Goal: Task Accomplishment & Management: Manage account settings

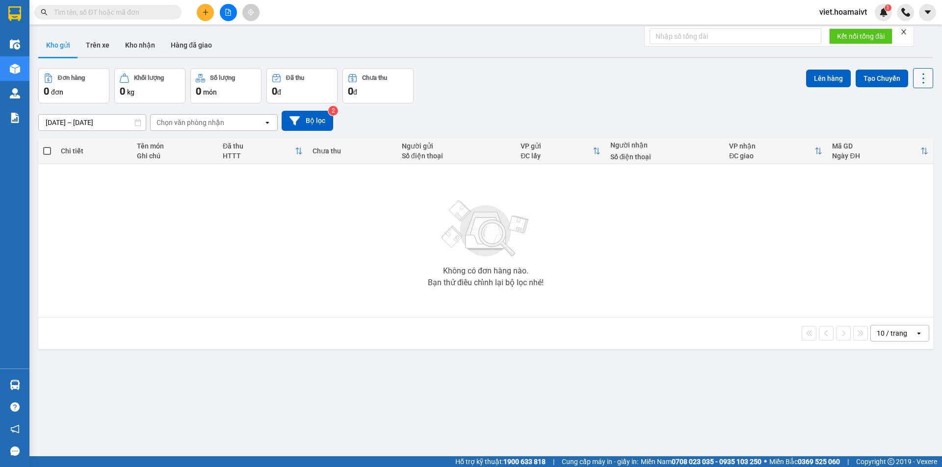
click at [917, 77] on icon at bounding box center [923, 79] width 14 height 14
click at [897, 142] on span "Làm mới" at bounding box center [901, 140] width 27 height 10
click at [903, 32] on icon "close" at bounding box center [903, 31] width 7 height 7
click at [916, 76] on icon at bounding box center [923, 79] width 14 height 14
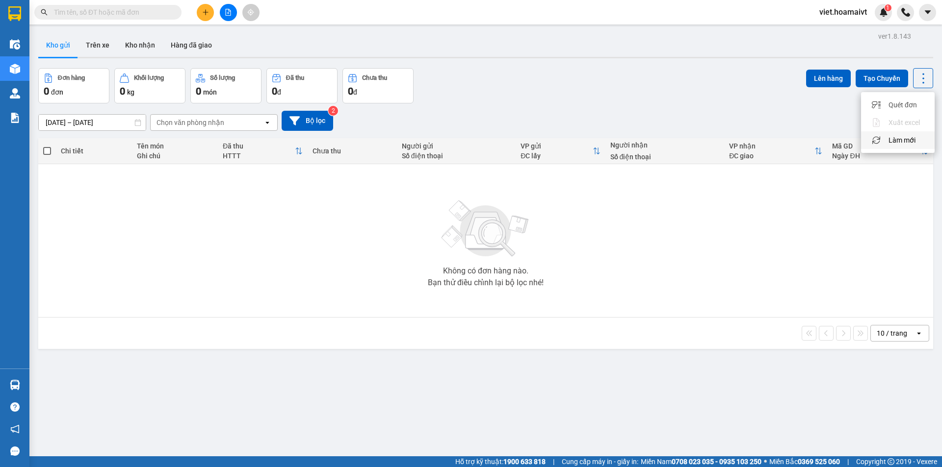
click at [902, 138] on span "Làm mới" at bounding box center [901, 140] width 27 height 10
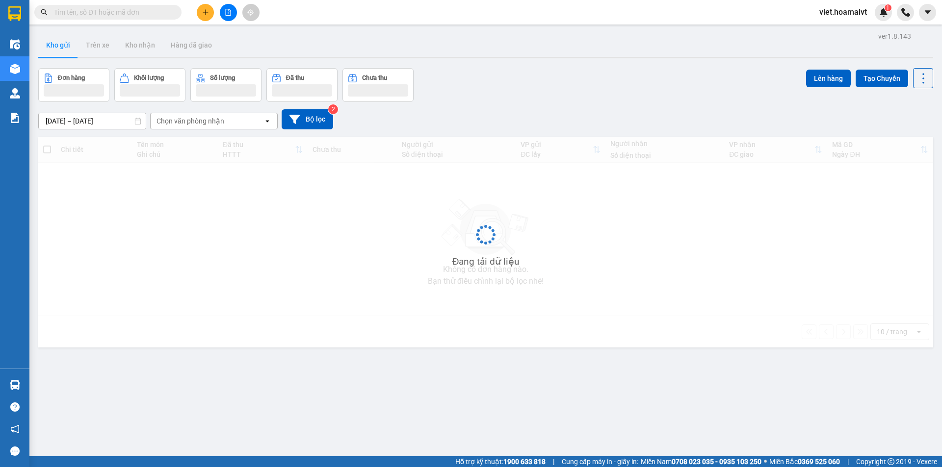
click at [684, 83] on div "Đơn hàng Khối lượng Số lượng Đã thu Chưa thu Lên hàng Tạo Chuyến" at bounding box center [485, 85] width 895 height 34
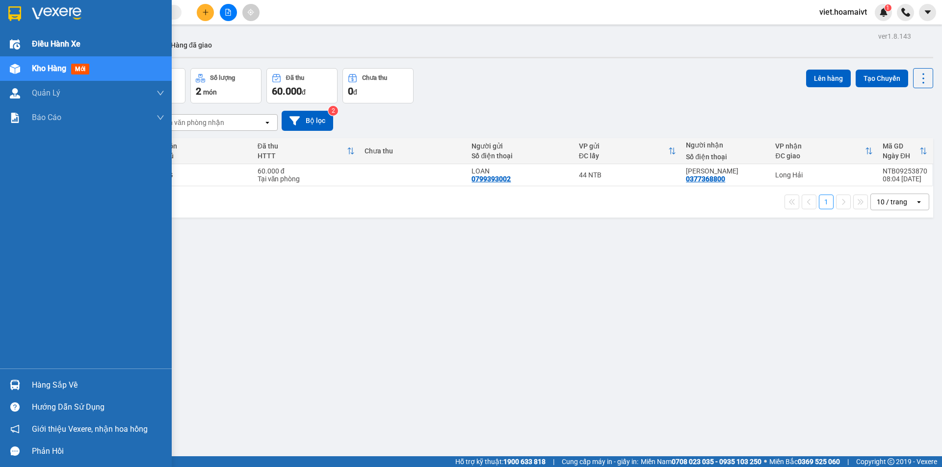
click at [41, 42] on span "Điều hành xe" at bounding box center [56, 44] width 49 height 12
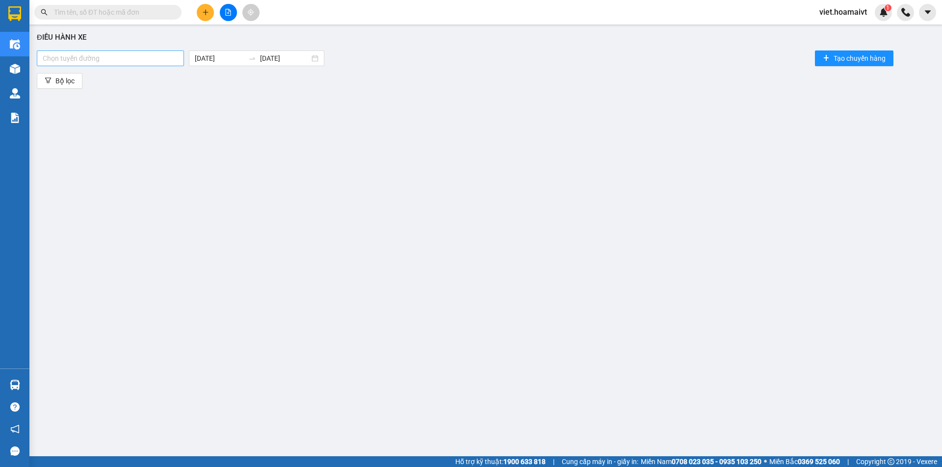
click at [95, 57] on div at bounding box center [110, 58] width 142 height 12
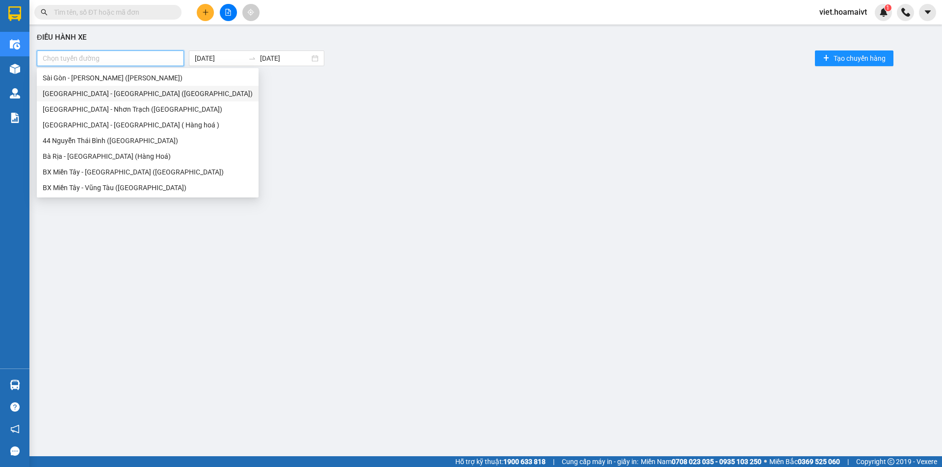
click at [88, 92] on div "[GEOGRAPHIC_DATA] - [GEOGRAPHIC_DATA] ([GEOGRAPHIC_DATA])" at bounding box center [148, 93] width 210 height 11
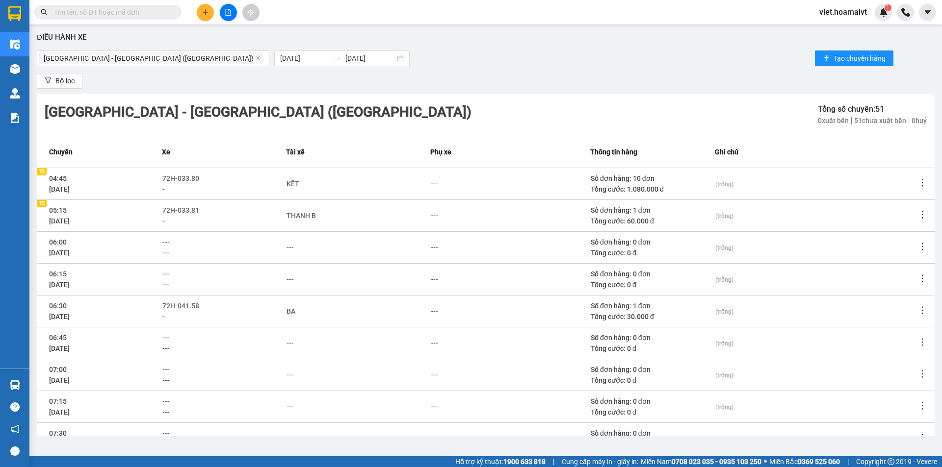
click at [443, 56] on div "[GEOGRAPHIC_DATA] - [GEOGRAPHIC_DATA] ([GEOGRAPHIC_DATA]) [DATE] [DATE] Tạo chu…" at bounding box center [485, 59] width 897 height 20
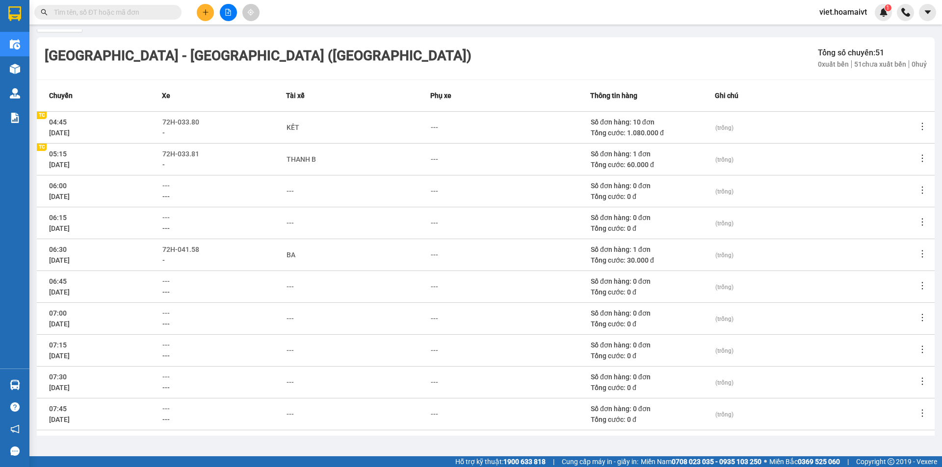
scroll to position [91, 0]
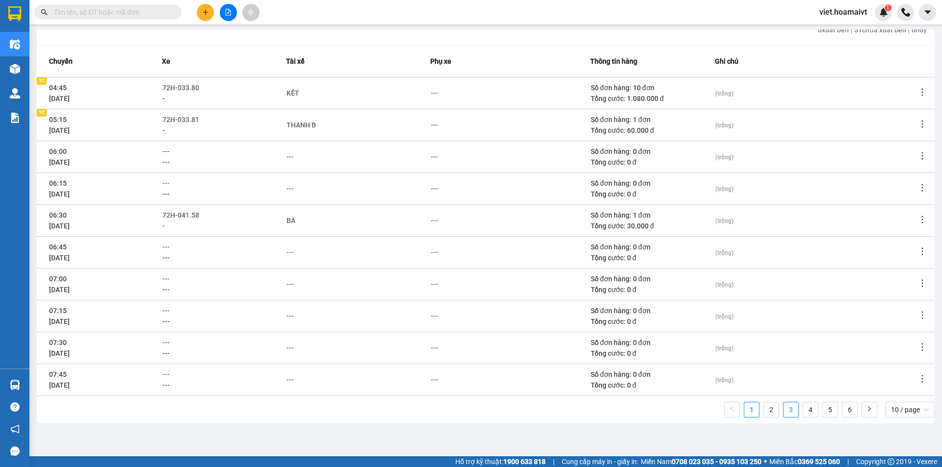
click at [783, 407] on link "3" at bounding box center [790, 410] width 15 height 15
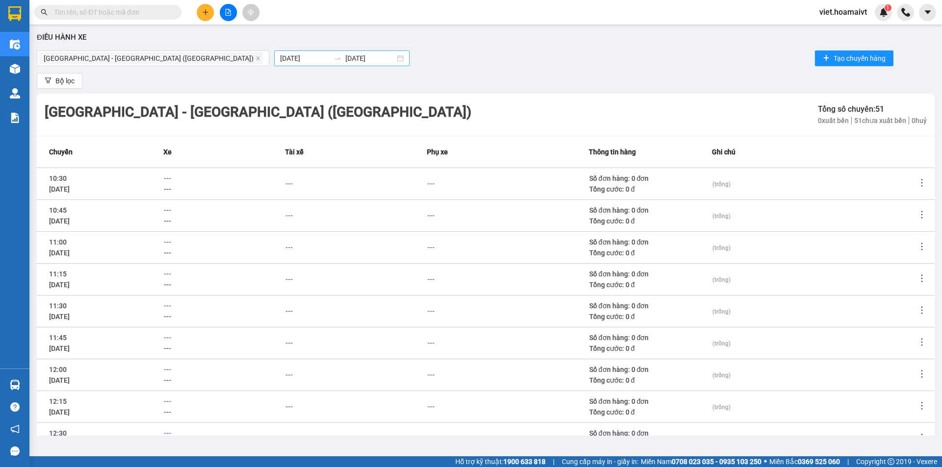
click at [232, 59] on body "Kết quả tìm kiếm ( 0 ) Bộ lọc Ngày tạo đơn gần nhất No Data viet.hoamaivt 1 Điề…" at bounding box center [471, 233] width 942 height 467
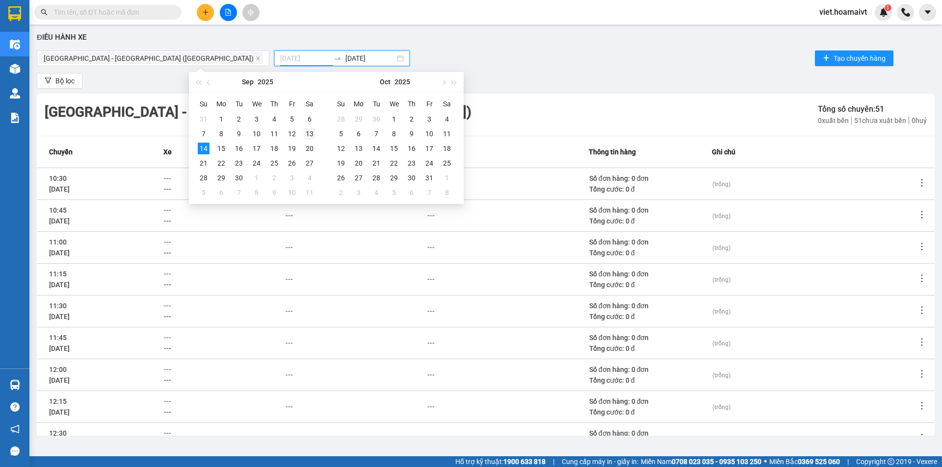
type input "[DATE]"
click at [311, 134] on div "13" at bounding box center [310, 134] width 12 height 12
type input "[DATE]"
click at [308, 136] on div "13" at bounding box center [310, 134] width 12 height 12
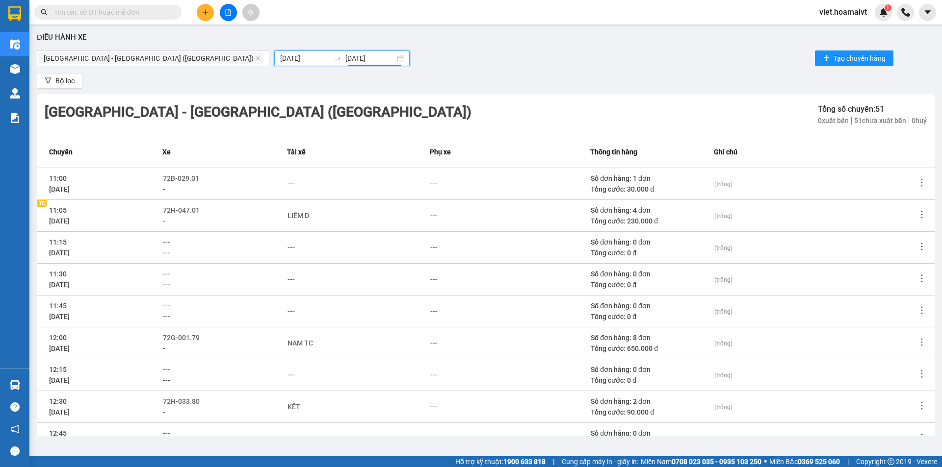
scroll to position [91, 0]
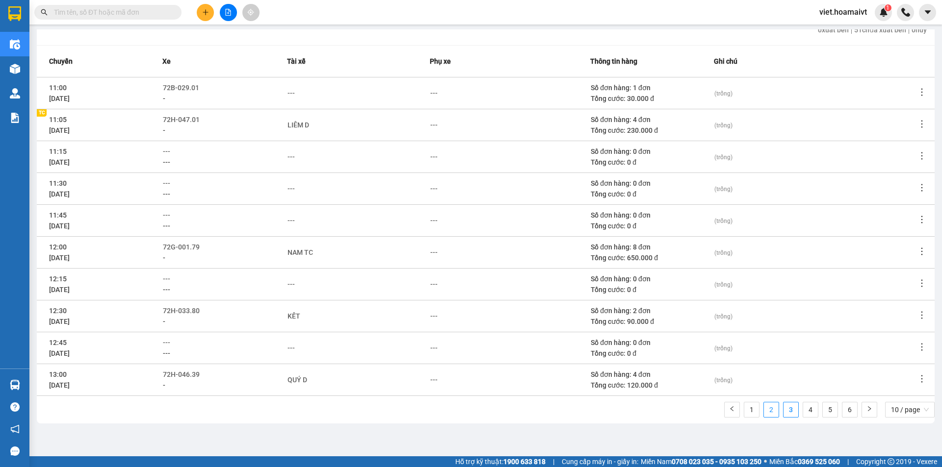
click at [764, 411] on link "2" at bounding box center [771, 410] width 15 height 15
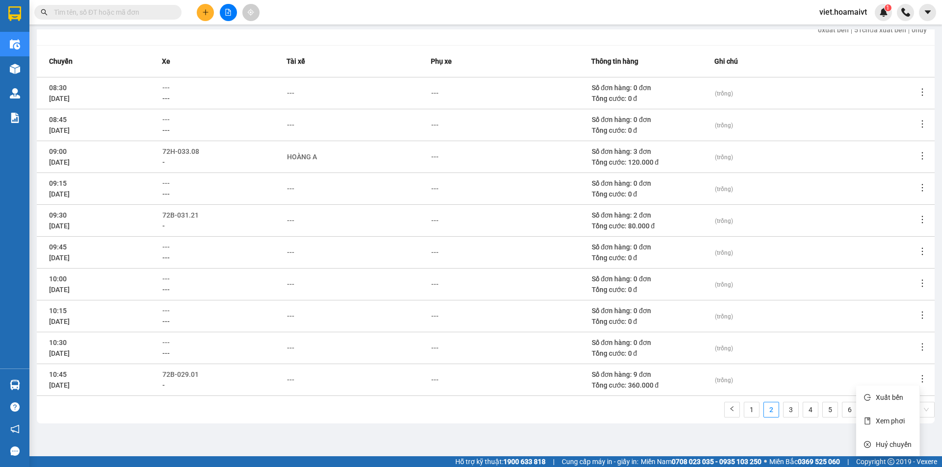
click at [917, 379] on icon "more" at bounding box center [922, 379] width 10 height 10
click at [889, 423] on span "Xem phơi" at bounding box center [889, 421] width 29 height 8
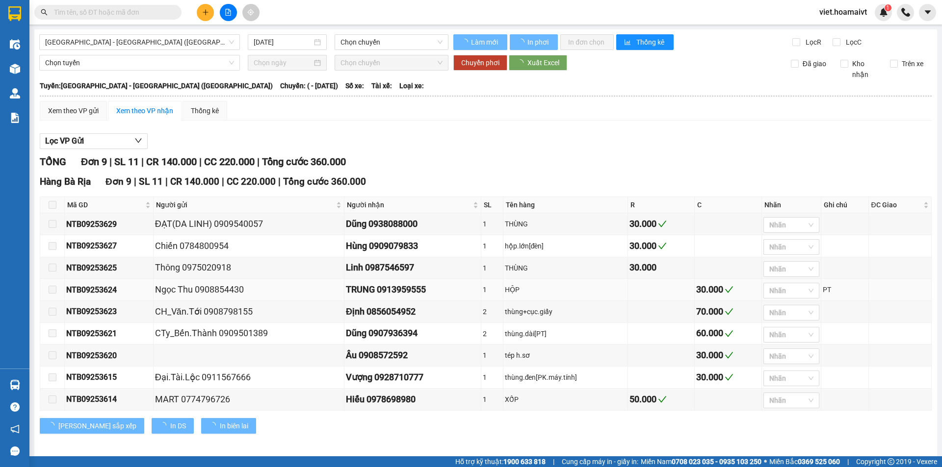
type input "[DATE]"
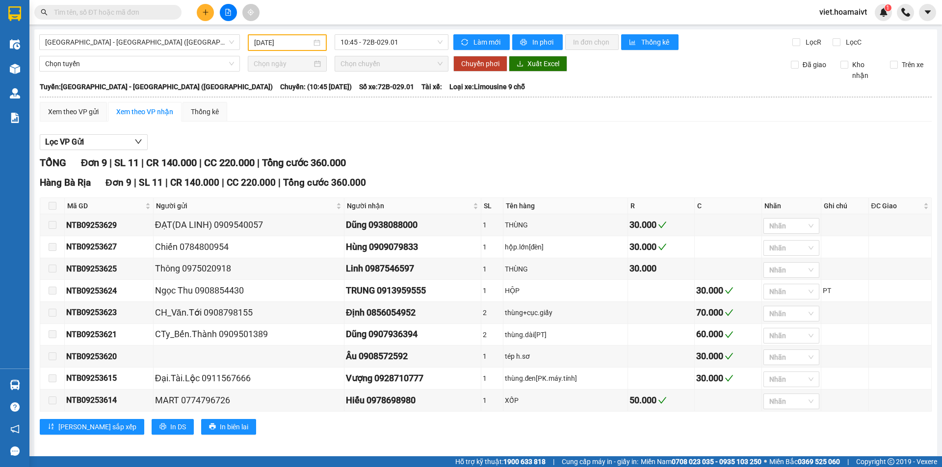
click at [519, 140] on div "Lọc VP Gửi" at bounding box center [486, 142] width 892 height 16
click at [558, 268] on div "THÙNG" at bounding box center [565, 269] width 121 height 11
click at [174, 44] on span "[GEOGRAPHIC_DATA] - [GEOGRAPHIC_DATA] ([GEOGRAPHIC_DATA])" at bounding box center [139, 42] width 189 height 15
click at [429, 128] on div "Xem theo VP gửi Xem theo VP nhận Thống kê Lọc VP Gửi TỔNG Đơn 9 | SL 11 | CR 1…" at bounding box center [486, 274] width 892 height 345
click at [465, 139] on div "Lọc VP Gửi" at bounding box center [486, 142] width 892 height 16
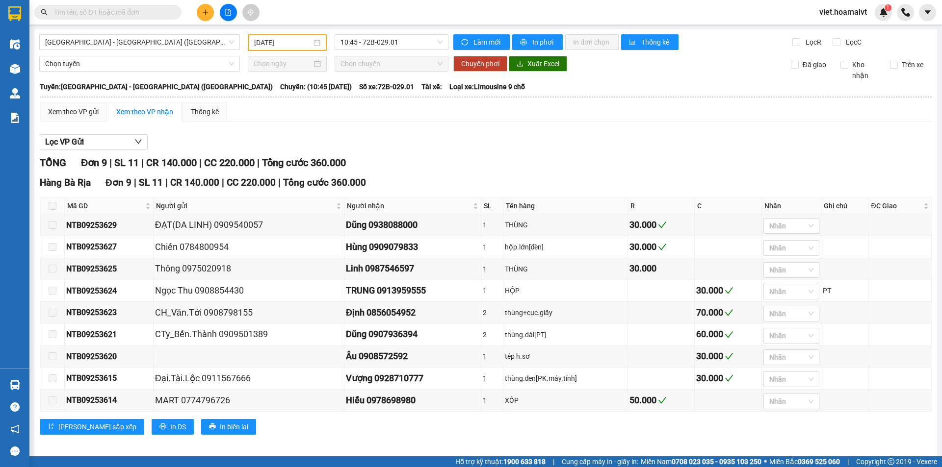
click at [465, 139] on div "Lọc VP Gửi" at bounding box center [486, 142] width 892 height 16
click at [431, 152] on div "Lọc VP Gửi TỔNG Đơn 9 | SL 11 | CR 140.000 | CC 220.000 | Tổng cước 360.000 Ha…" at bounding box center [486, 288] width 892 height 318
click at [431, 134] on div "Lọc VP Gửi TỔNG Đơn 9 | SL 11 | CR 140.000 | CC 220.000 | Tổng cước 360.000 Ha…" at bounding box center [486, 288] width 892 height 318
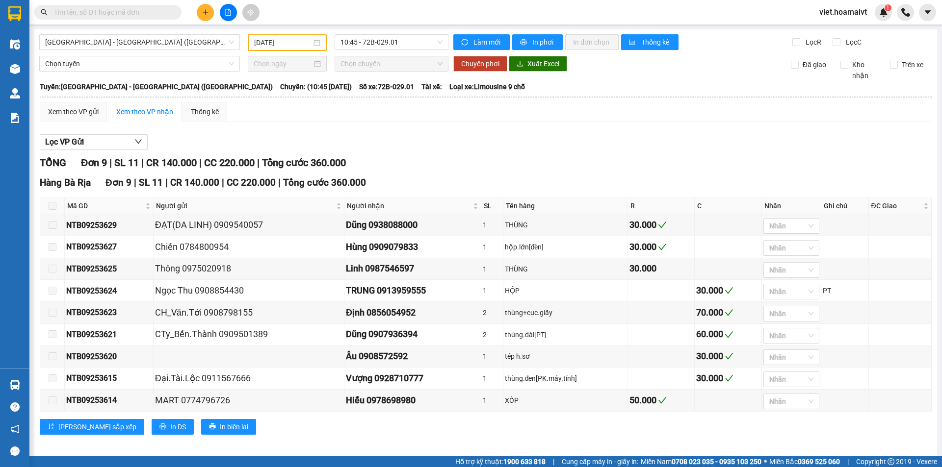
click at [431, 134] on div "Lọc VP Gửi TỔNG Đơn 9 | SL 11 | CR 140.000 | CC 220.000 | Tổng cước 360.000 Ha…" at bounding box center [486, 288] width 892 height 318
click at [501, 131] on div "Lọc VP Gửi TỔNG Đơn 9 | SL 11 | CR 140.000 | CC 220.000 | Tổng cước 360.000 Ha…" at bounding box center [486, 288] width 892 height 318
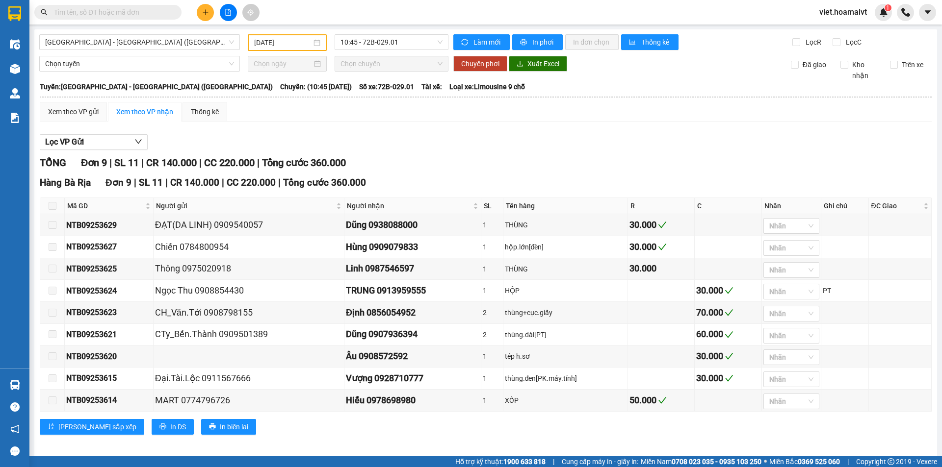
click at [501, 131] on div "Lọc VP Gửi TỔNG Đơn 9 | SL 11 | CR 140.000 | CC 220.000 | Tổng cước 360.000 Ha…" at bounding box center [486, 288] width 892 height 318
click at [501, 138] on div "Lọc VP Gửi" at bounding box center [486, 142] width 892 height 16
click at [502, 145] on div "Lọc VP Gửi" at bounding box center [486, 142] width 892 height 16
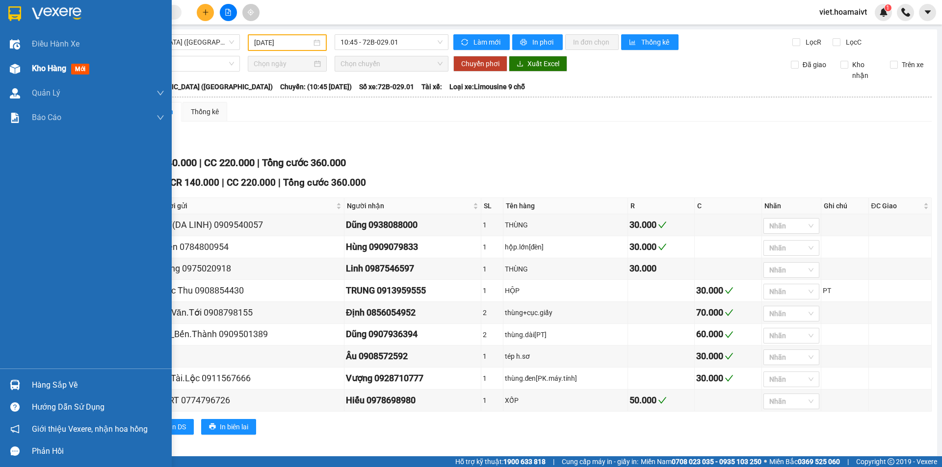
click at [64, 70] on span "Kho hàng" at bounding box center [49, 68] width 34 height 9
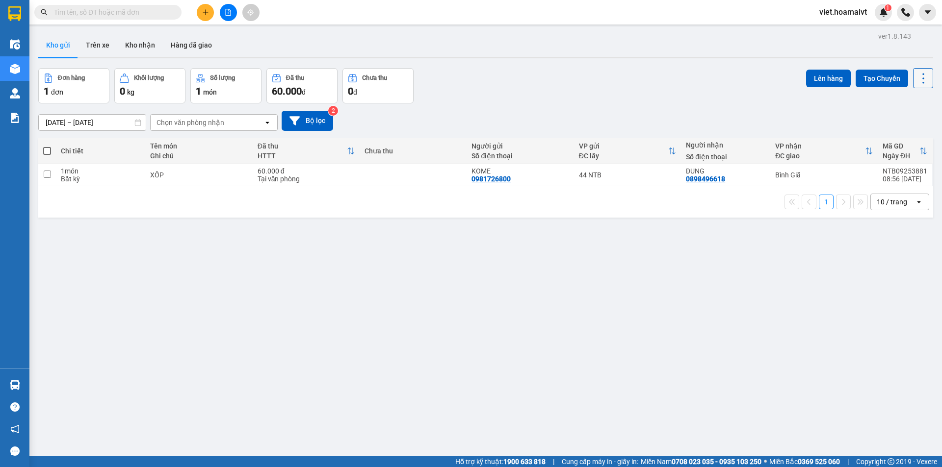
click at [916, 83] on icon at bounding box center [923, 79] width 14 height 14
click at [909, 134] on li "Làm mới" at bounding box center [898, 140] width 74 height 18
drag, startPoint x: 685, startPoint y: 94, endPoint x: 516, endPoint y: 96, distance: 168.2
click at [683, 94] on div "Đơn hàng 1 đơn Khối lượng 0 kg Số lượng 1 món Đã thu 60.000 đ Chưa thu 0 đ Lên …" at bounding box center [485, 85] width 895 height 35
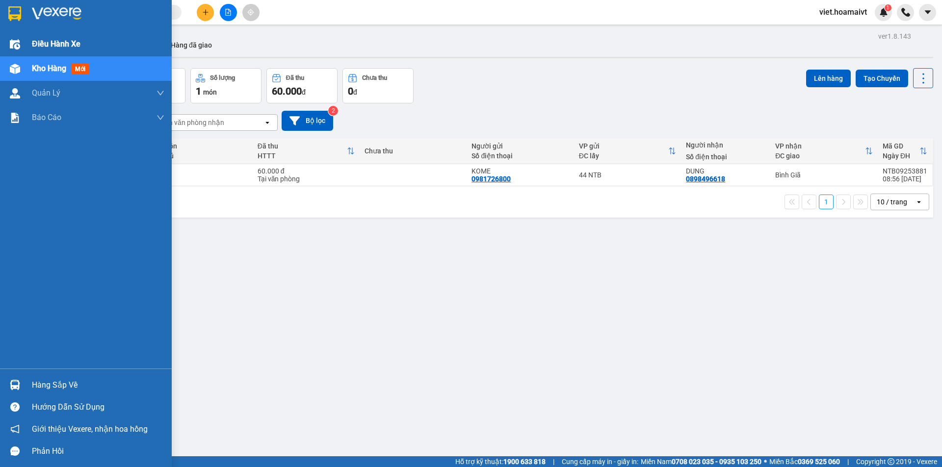
click at [59, 43] on span "Điều hành xe" at bounding box center [56, 44] width 49 height 12
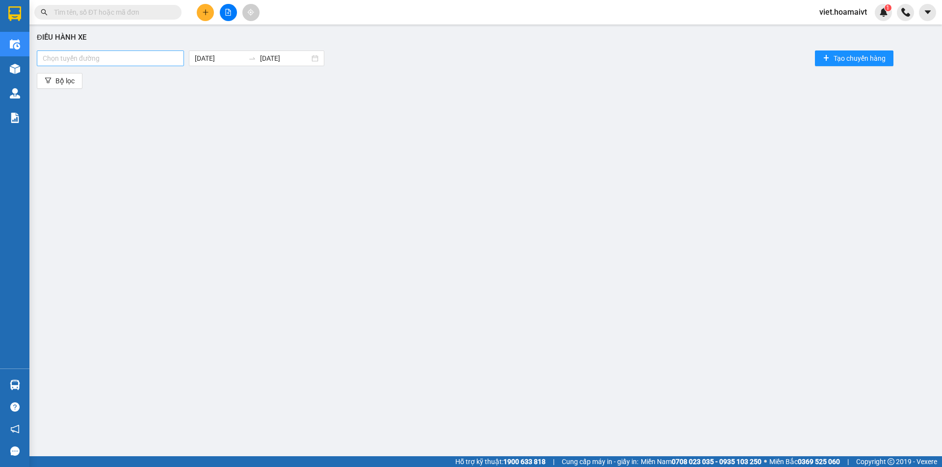
click at [149, 60] on div at bounding box center [110, 58] width 142 height 12
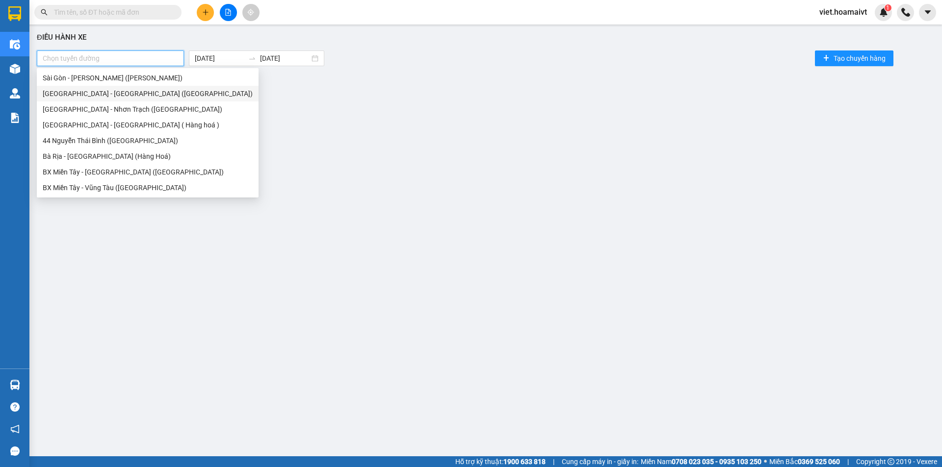
click at [104, 90] on div "[GEOGRAPHIC_DATA] - [GEOGRAPHIC_DATA] ([GEOGRAPHIC_DATA])" at bounding box center [148, 93] width 210 height 11
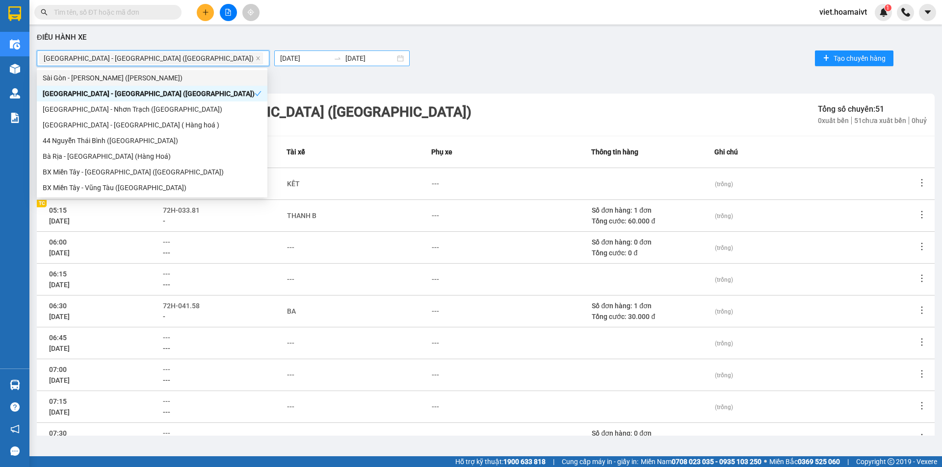
click at [280, 59] on input "[DATE]" at bounding box center [305, 58] width 50 height 11
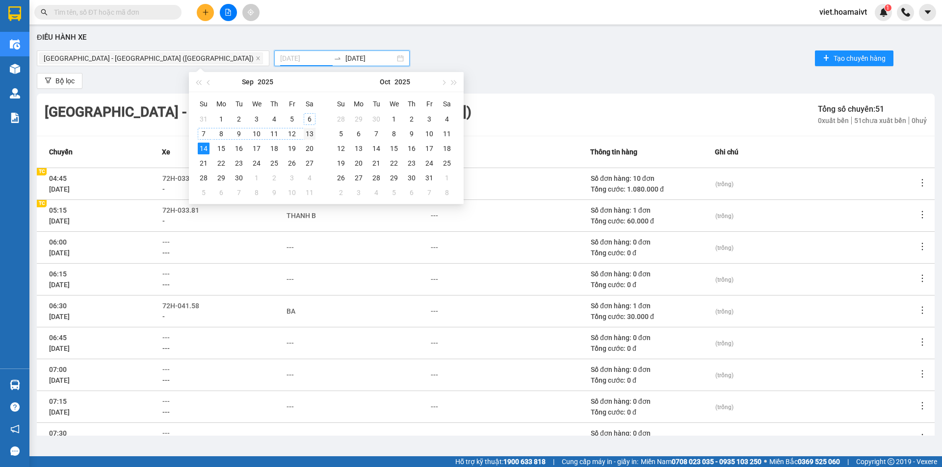
type input "[DATE]"
click at [309, 132] on div "13" at bounding box center [310, 134] width 12 height 12
type input "[DATE]"
click at [309, 132] on div "13" at bounding box center [310, 134] width 12 height 12
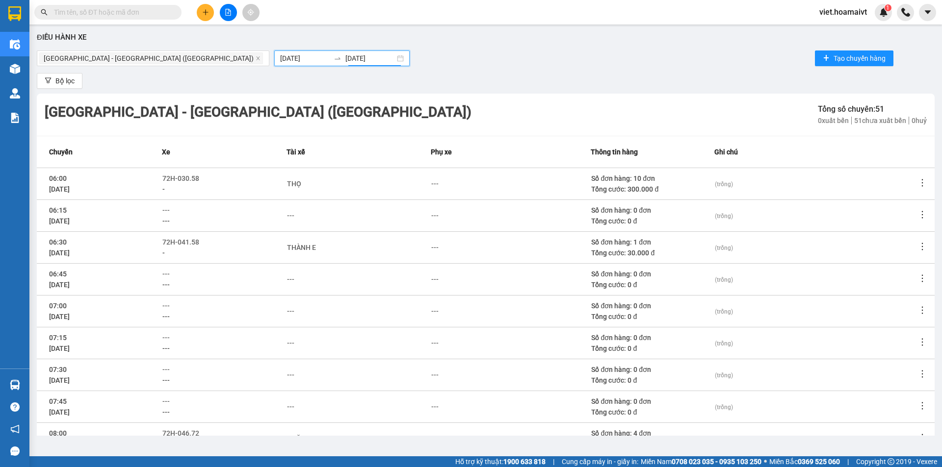
click at [606, 63] on div "[GEOGRAPHIC_DATA] - [GEOGRAPHIC_DATA] ([GEOGRAPHIC_DATA]) [DATE] [DATE] Tạo chu…" at bounding box center [485, 59] width 897 height 20
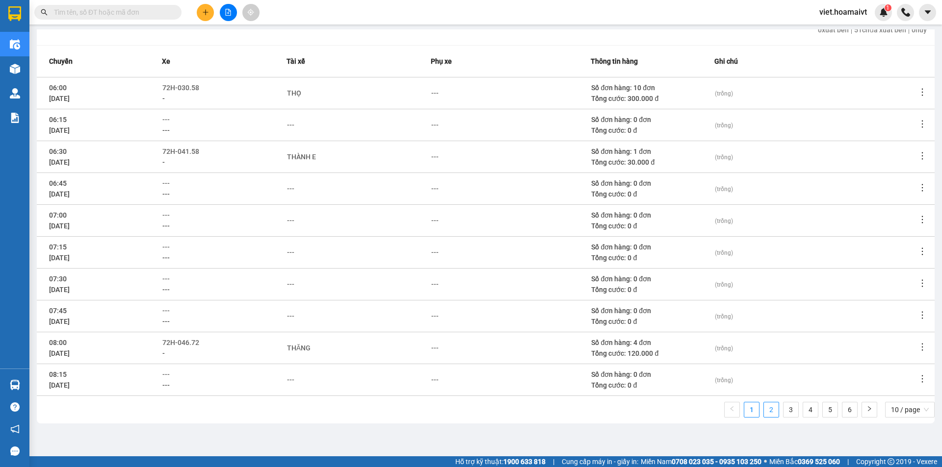
click at [764, 408] on link "2" at bounding box center [771, 410] width 15 height 15
click at [917, 378] on icon "more" at bounding box center [922, 379] width 10 height 10
click at [893, 420] on span "Xem phơi" at bounding box center [889, 421] width 29 height 8
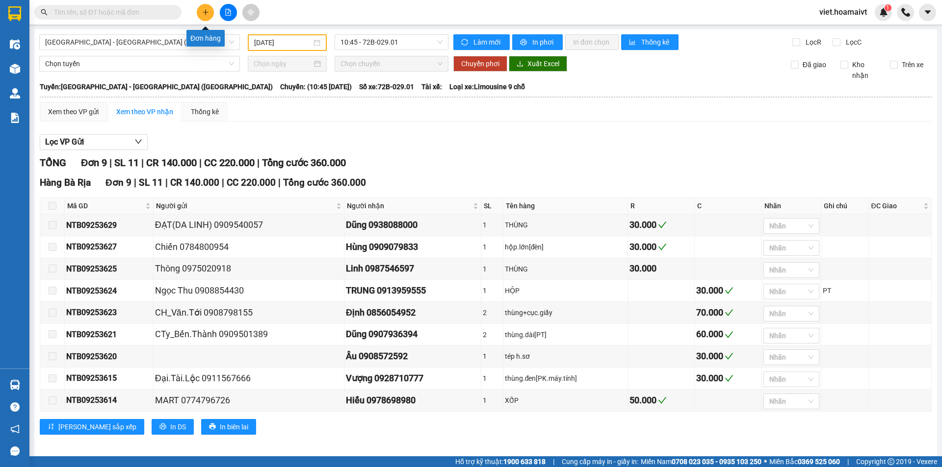
click at [207, 9] on icon "plus" at bounding box center [205, 12] width 7 height 7
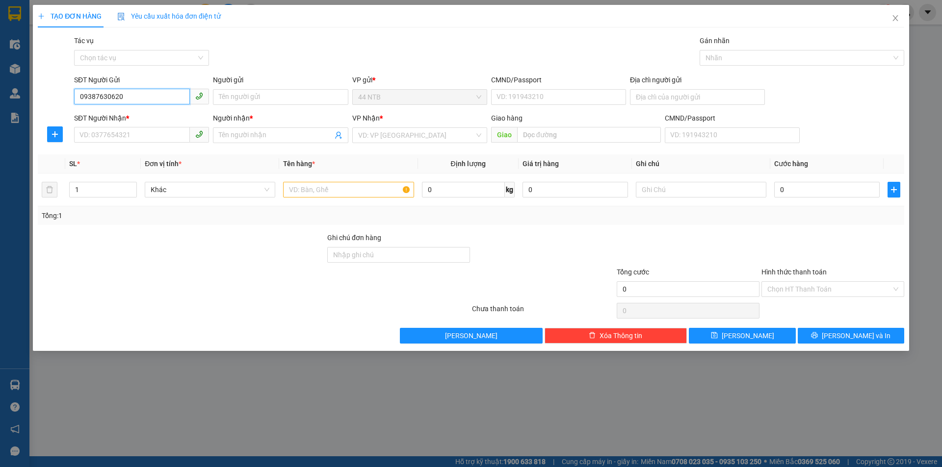
click at [102, 96] on input "09387630620" at bounding box center [132, 97] width 116 height 16
type input "0938730620"
click at [111, 118] on div "0938730620 - Man" at bounding box center [141, 116] width 123 height 11
type input "Man"
type input "0975839635"
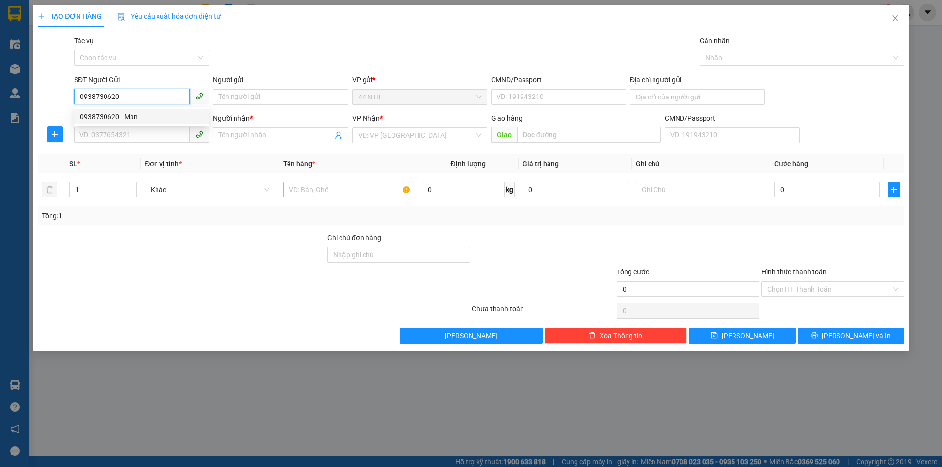
type input "Hải"
type input "0938730620"
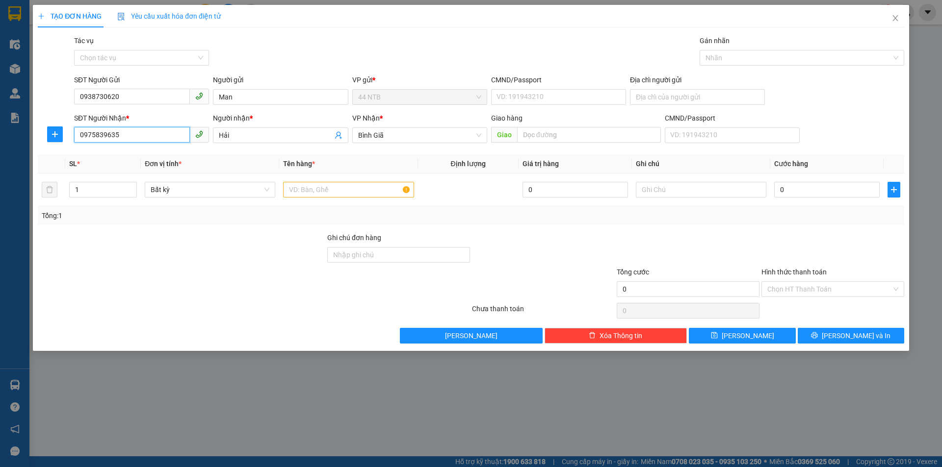
click at [141, 135] on input "0975839635" at bounding box center [132, 135] width 116 height 16
type input "0919029429"
click at [138, 154] on div "0919029429 - [PERSON_NAME]" at bounding box center [141, 155] width 123 height 11
type input "THANH"
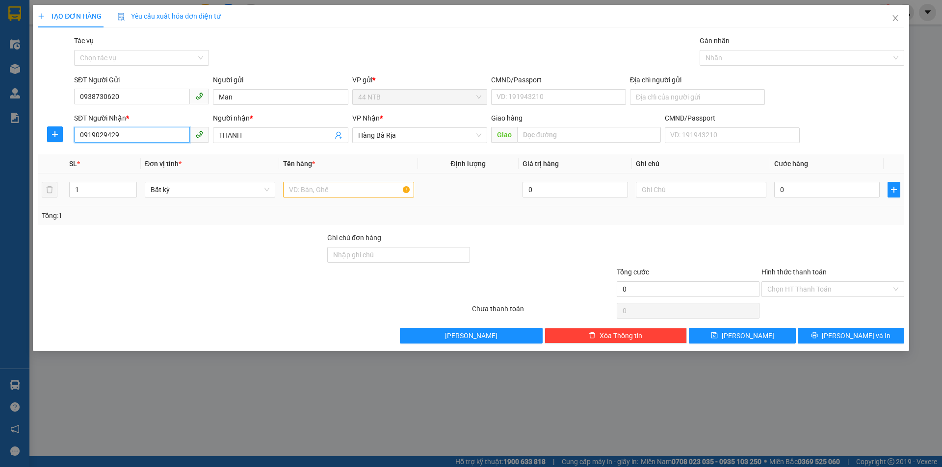
type input "0919029429"
click at [322, 192] on input "text" at bounding box center [348, 190] width 130 height 16
type input "GÓI"
click at [802, 184] on input "0" at bounding box center [826, 190] width 105 height 16
type input "3"
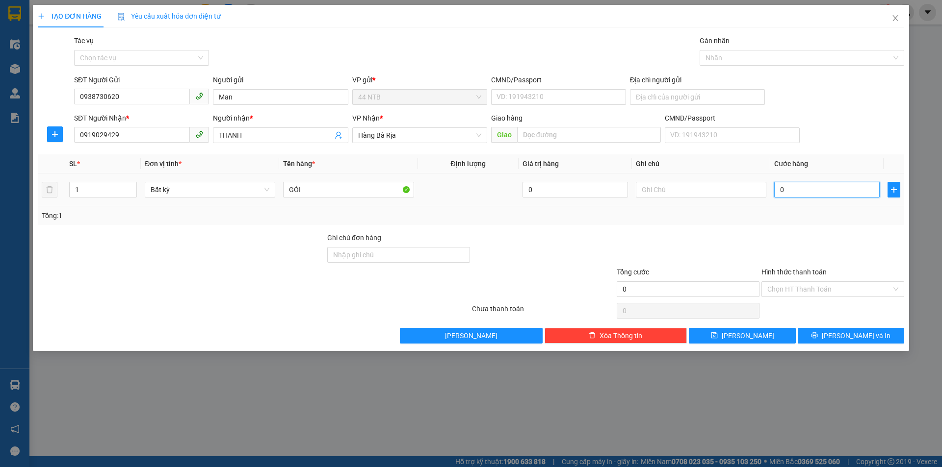
type input "3"
type input "30"
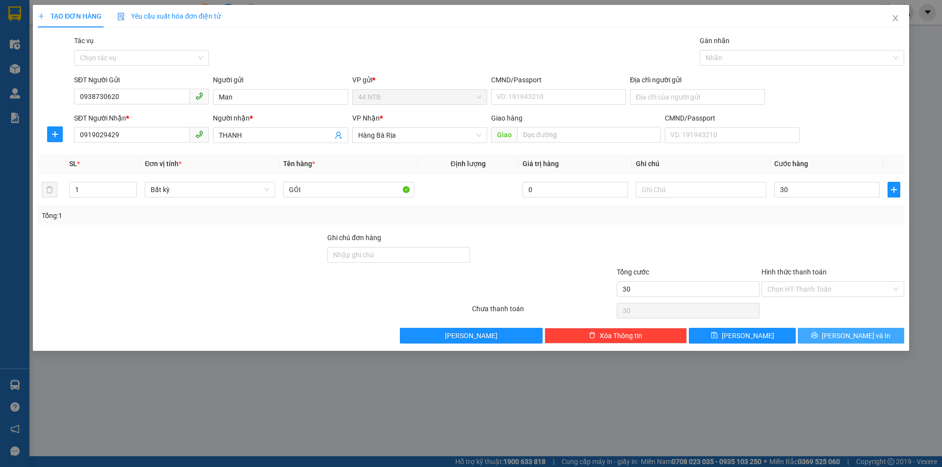
type input "30.000"
click at [850, 338] on span "[PERSON_NAME] và In" at bounding box center [855, 336] width 69 height 11
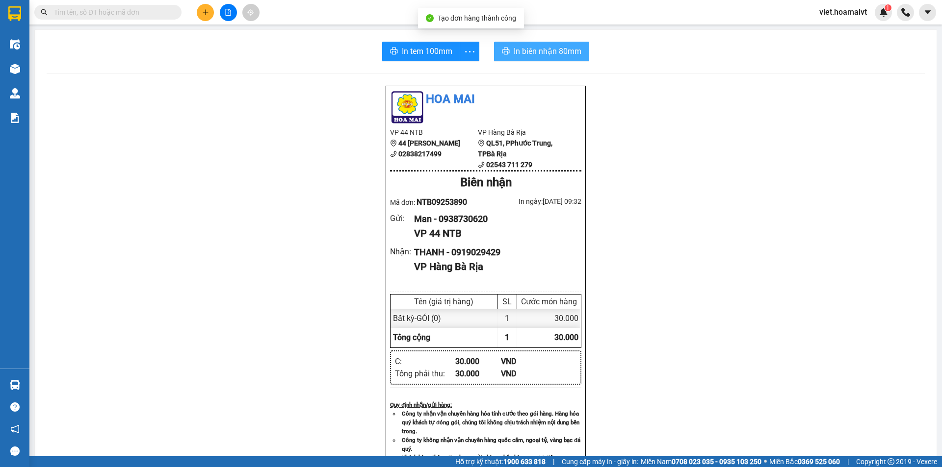
click at [515, 52] on span "In biên nhận 80mm" at bounding box center [547, 51] width 68 height 12
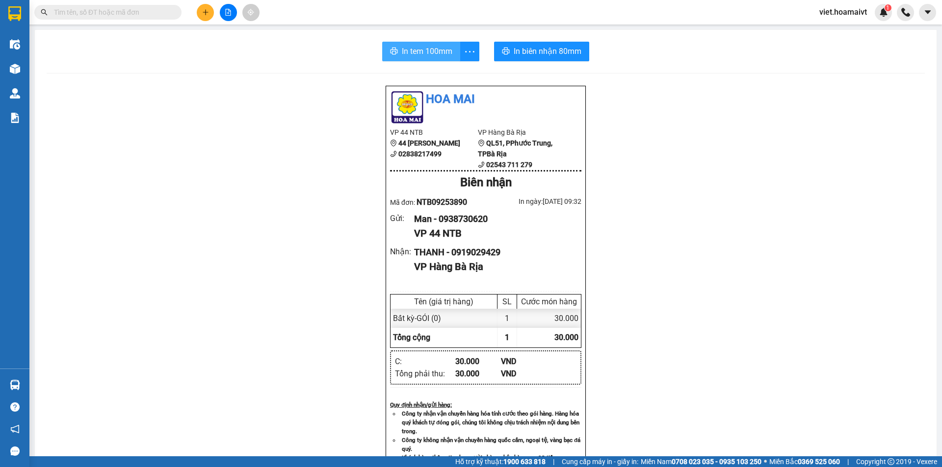
click at [413, 51] on span "In tem 100mm" at bounding box center [427, 51] width 51 height 12
click at [421, 57] on span "In tem 100mm" at bounding box center [427, 51] width 51 height 12
click at [228, 15] on icon "file-add" at bounding box center [228, 12] width 5 height 7
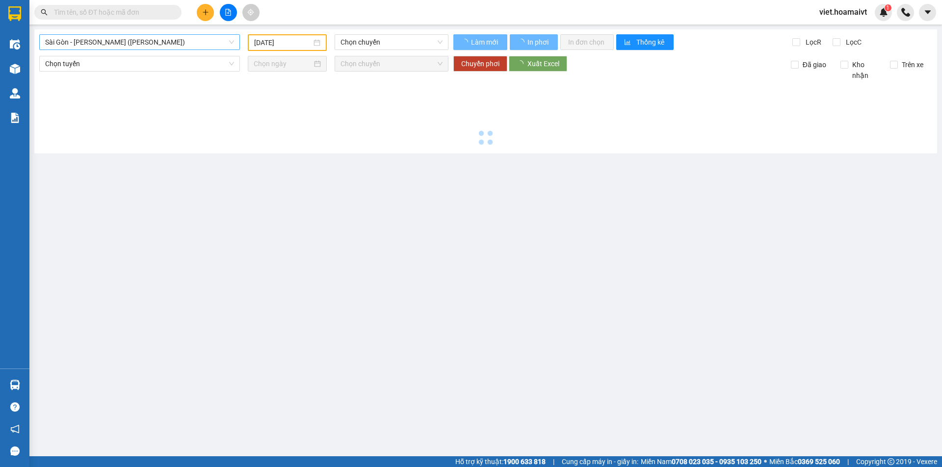
click at [148, 43] on span "Sài Gòn - [PERSON_NAME] ([PERSON_NAME])" at bounding box center [139, 42] width 189 height 15
type input "[DATE]"
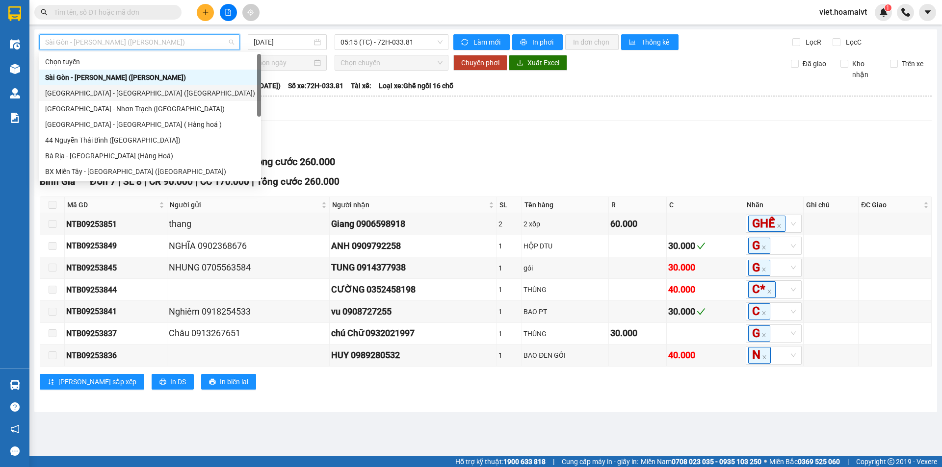
click at [146, 92] on div "[GEOGRAPHIC_DATA] - [GEOGRAPHIC_DATA] ([GEOGRAPHIC_DATA])" at bounding box center [150, 93] width 210 height 11
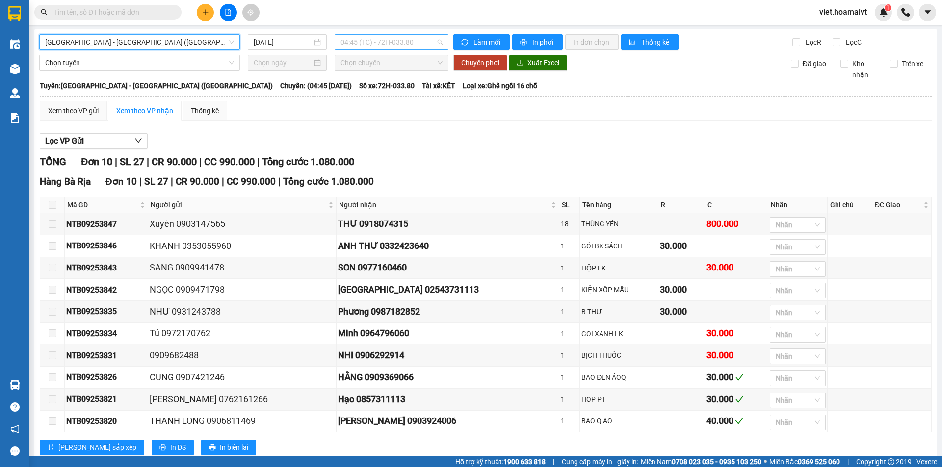
click at [386, 41] on span "04:45 (TC) - 72H-033.80" at bounding box center [391, 42] width 102 height 15
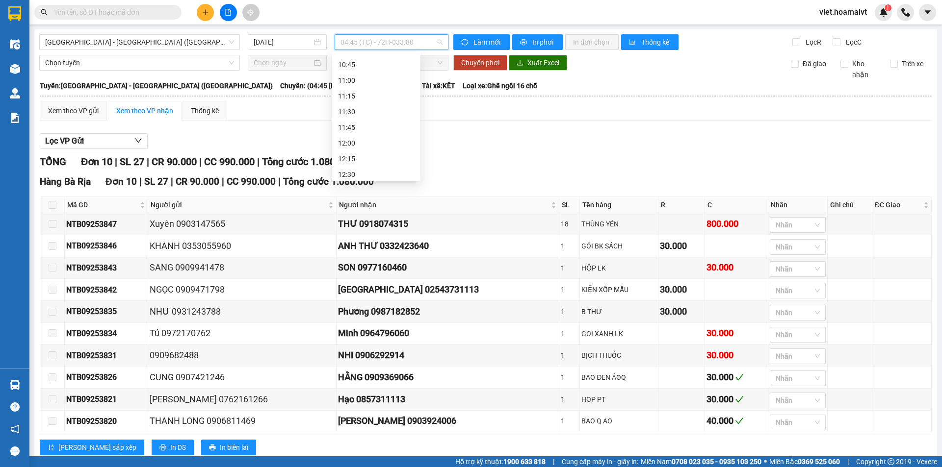
scroll to position [343, 0]
click at [282, 45] on input "[DATE]" at bounding box center [283, 42] width 58 height 11
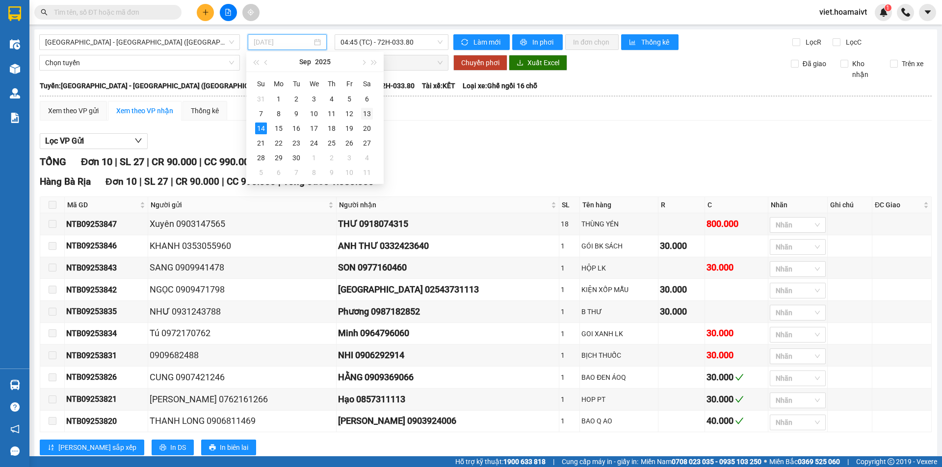
click at [370, 114] on div "13" at bounding box center [367, 114] width 12 height 12
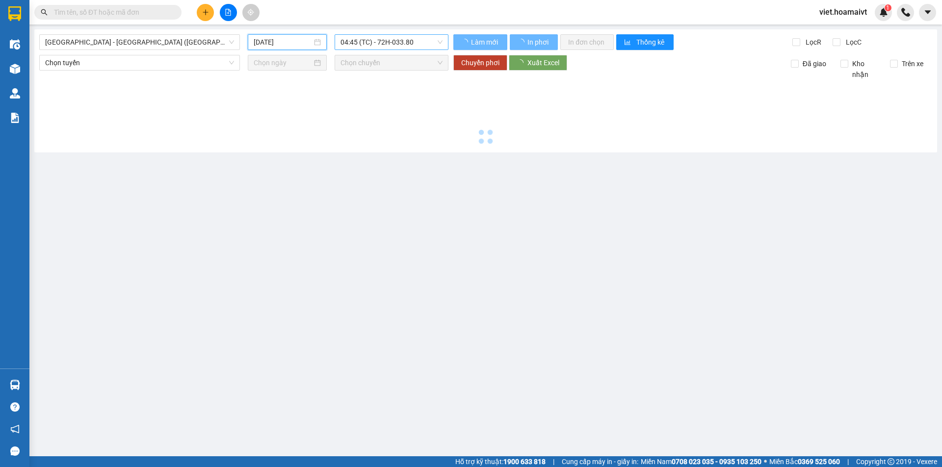
type input "[DATE]"
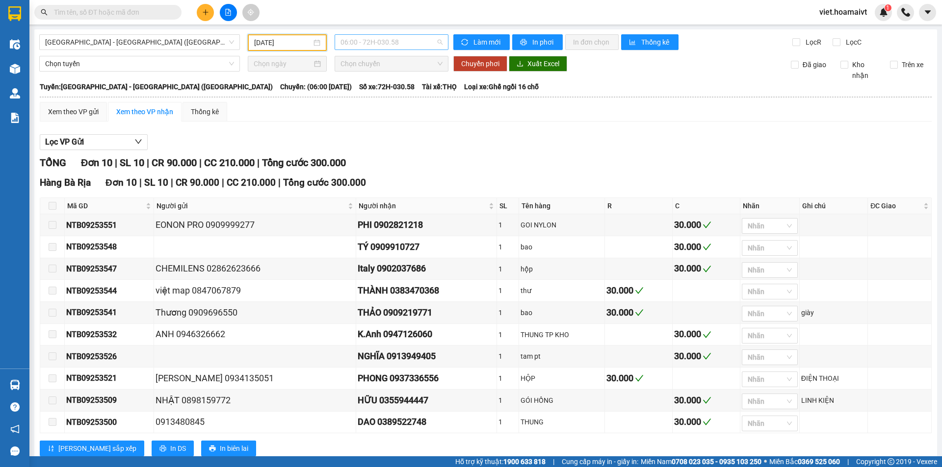
click at [399, 41] on span "06:00 - 72H-030.58" at bounding box center [391, 42] width 102 height 15
click at [374, 65] on div "10:45 - 72B-029.01" at bounding box center [376, 65] width 77 height 11
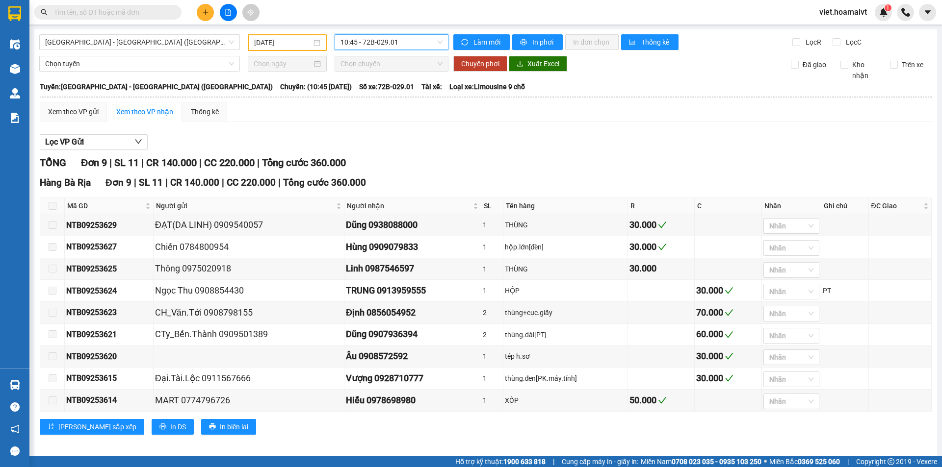
click at [556, 140] on div "Lọc VP Gửi" at bounding box center [486, 142] width 892 height 16
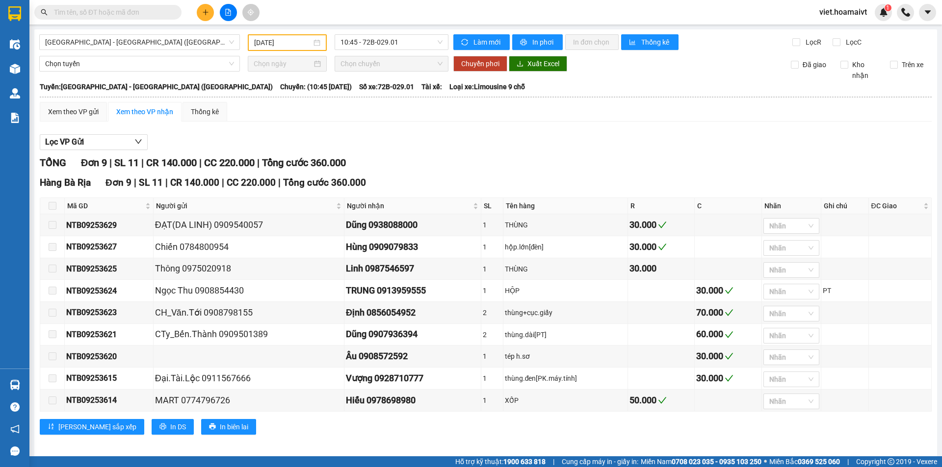
click at [556, 140] on div "Lọc VP Gửi" at bounding box center [486, 142] width 892 height 16
click at [556, 144] on div "Lọc VP Gửi" at bounding box center [486, 142] width 892 height 16
click at [160, 15] on input "text" at bounding box center [112, 12] width 116 height 11
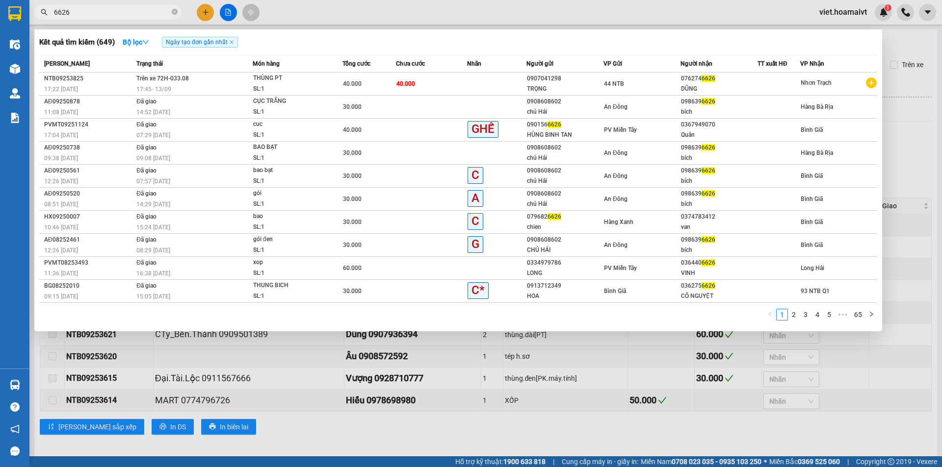
type input "6626"
click at [571, 449] on div at bounding box center [471, 233] width 942 height 467
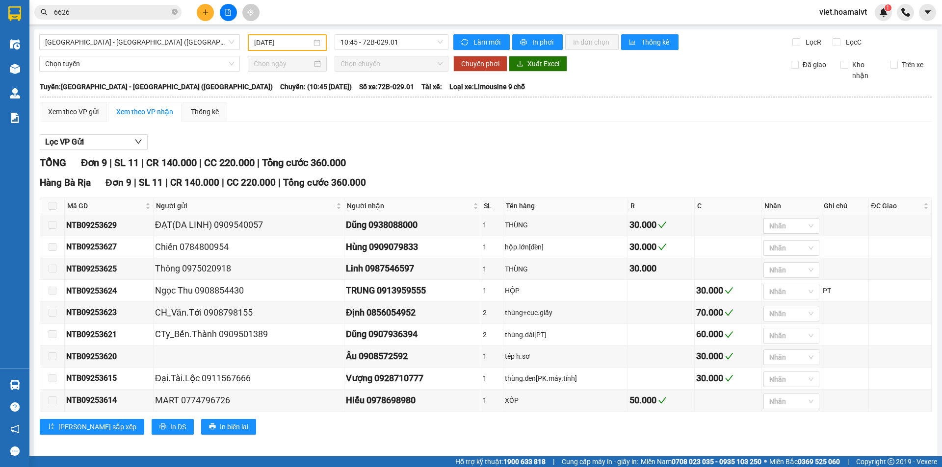
click at [531, 159] on div "TỔNG Đơn 9 | SL 11 | CR 140.000 | CC 220.000 | Tổng cước 360.000" at bounding box center [486, 162] width 892 height 15
drag, startPoint x: 508, startPoint y: 163, endPoint x: 500, endPoint y: 164, distance: 7.9
click at [508, 163] on div "TỔNG Đơn 9 | SL 11 | CR 140.000 | CC 220.000 | Tổng cước 360.000" at bounding box center [486, 162] width 892 height 15
click at [510, 157] on div "TỔNG Đơn 9 | SL 11 | CR 140.000 | CC 220.000 | Tổng cước 360.000" at bounding box center [486, 162] width 892 height 15
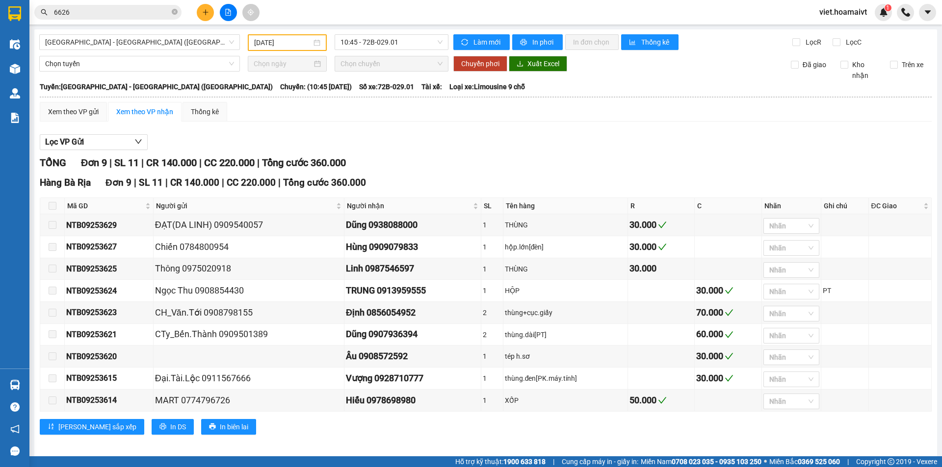
click at [565, 145] on div "Lọc VP Gửi" at bounding box center [486, 142] width 892 height 16
click at [570, 139] on div "Lọc VP Gửi" at bounding box center [486, 142] width 892 height 16
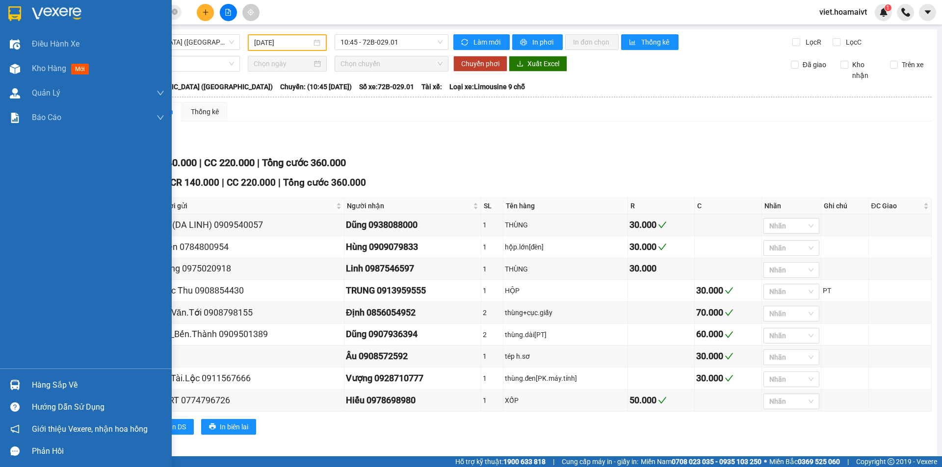
click at [59, 21] on img at bounding box center [57, 13] width 50 height 15
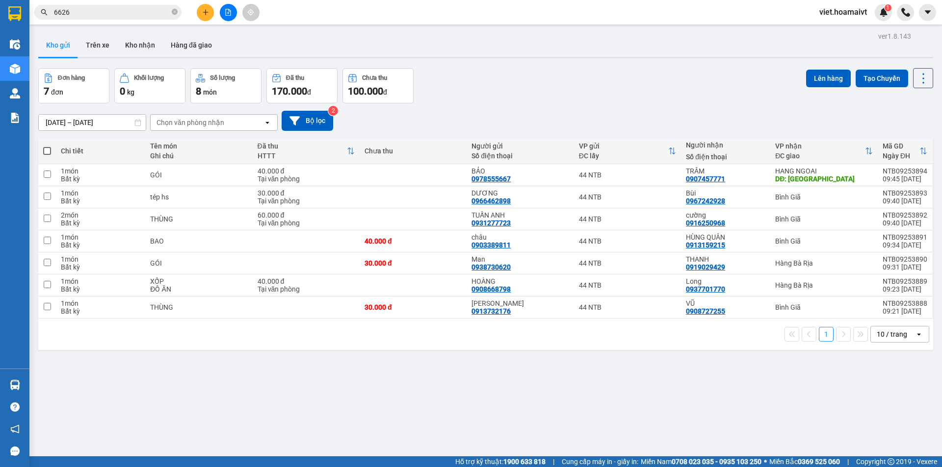
click at [541, 93] on div "Đơn hàng 7 đơn Khối lượng 0 kg Số lượng 8 món Đã thu 170.000 đ Chưa thu 100.000…" at bounding box center [485, 85] width 895 height 35
click at [603, 85] on div "Đơn hàng 7 đơn Khối lượng 0 kg Số lượng 8 món Đã thu 170.000 đ Chưa thu 100.000…" at bounding box center [485, 85] width 895 height 35
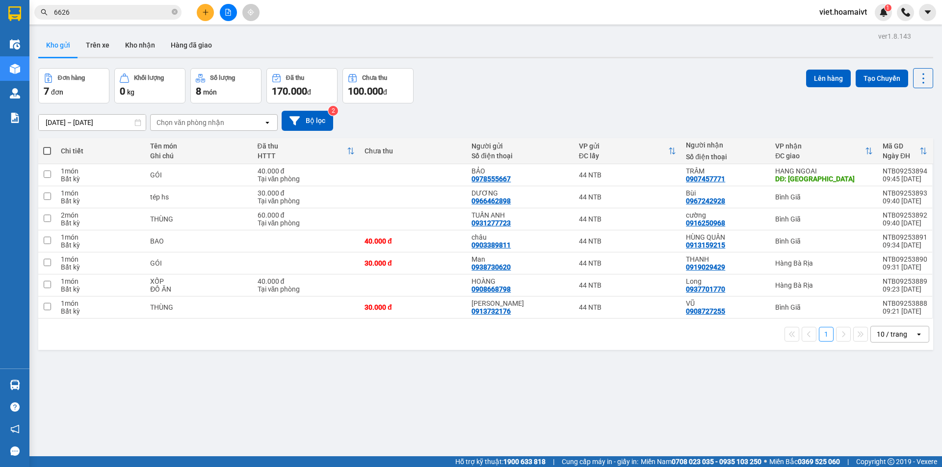
click at [603, 85] on div "Đơn hàng 7 đơn Khối lượng 0 kg Số lượng 8 món Đã thu 170.000 đ Chưa thu 100.000…" at bounding box center [485, 85] width 895 height 35
click at [175, 12] on icon "close-circle" at bounding box center [175, 12] width 6 height 6
click at [154, 16] on input "text" at bounding box center [112, 12] width 116 height 11
click at [206, 9] on icon "plus" at bounding box center [205, 12] width 7 height 7
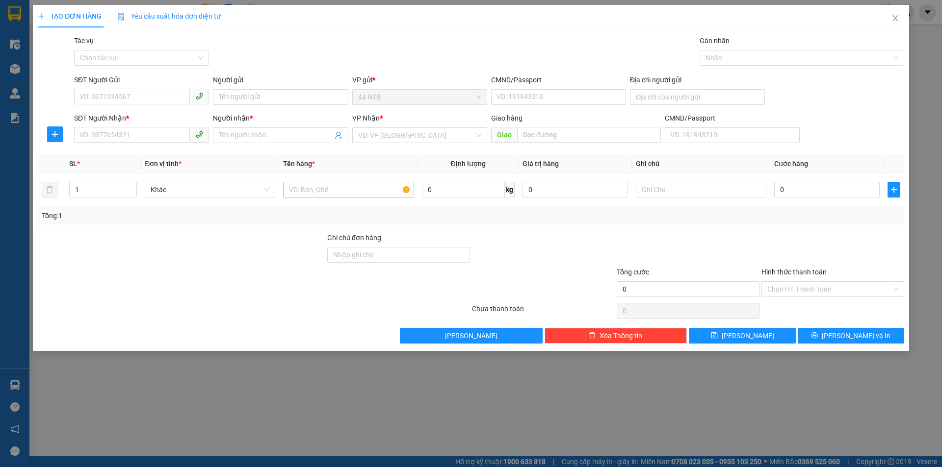
click at [104, 105] on div "SĐT Người Gửi VD: 0371234567" at bounding box center [141, 92] width 135 height 34
click at [118, 96] on input "SĐT Người Gửi" at bounding box center [132, 97] width 116 height 16
type input "0913627540"
click at [181, 119] on div "0913627540 - [PERSON_NAME]" at bounding box center [141, 116] width 123 height 11
type input "TUẤN ANH"
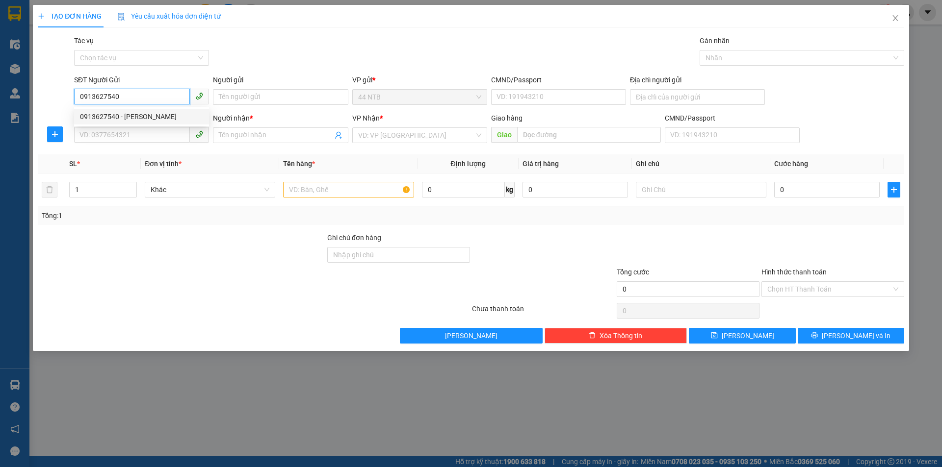
type input "0815588149"
type input "Trung"
type input "0913627540"
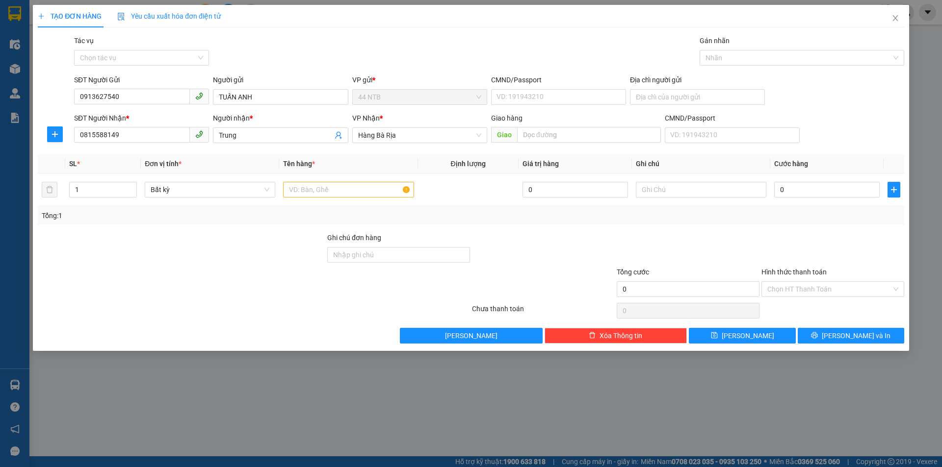
click at [344, 68] on div "Gói vận chuyển * Tiêu chuẩn Tác vụ Chọn tác vụ Gán nhãn Nhãn" at bounding box center [489, 52] width 834 height 34
drag, startPoint x: 138, startPoint y: 141, endPoint x: 33, endPoint y: 156, distance: 106.0
click at [34, 157] on div "TẠO ĐƠN HÀNG Yêu cầu xuất hóa đơn điện tử Transit Pickup Surcharge Ids Transit …" at bounding box center [471, 178] width 876 height 346
type input "0902805279"
click at [170, 156] on div "0902805279 - [GEOGRAPHIC_DATA]" at bounding box center [141, 155] width 123 height 11
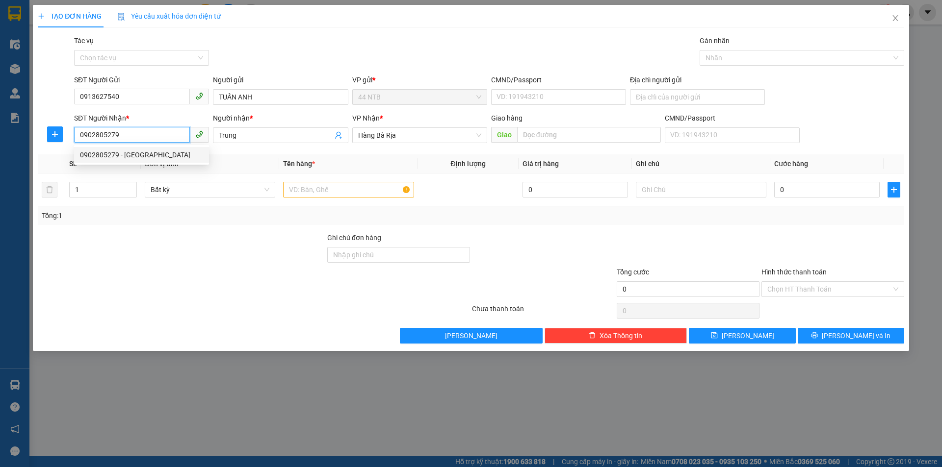
type input "[PERSON_NAME]"
type input "0902805279"
click at [333, 204] on td at bounding box center [348, 190] width 138 height 33
click at [332, 190] on input "text" at bounding box center [348, 190] width 130 height 16
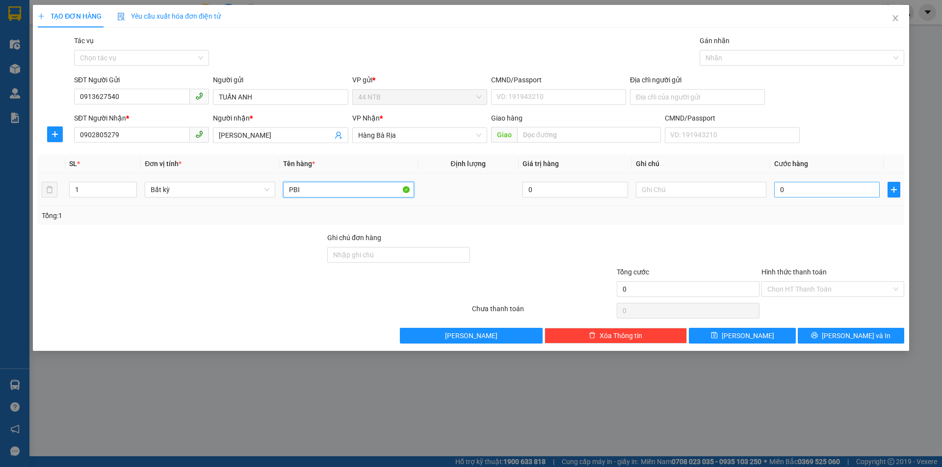
type input "PBI"
click at [820, 195] on input "0" at bounding box center [826, 190] width 105 height 16
type input "3"
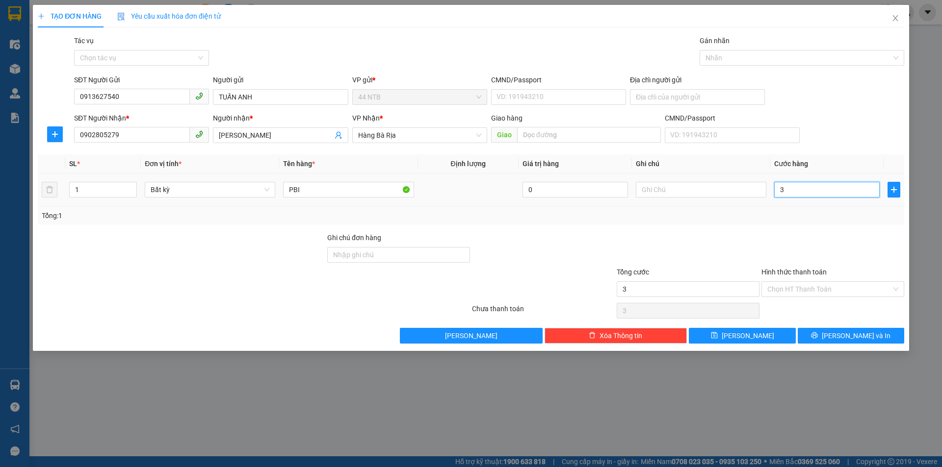
type input "30"
type input "30.000"
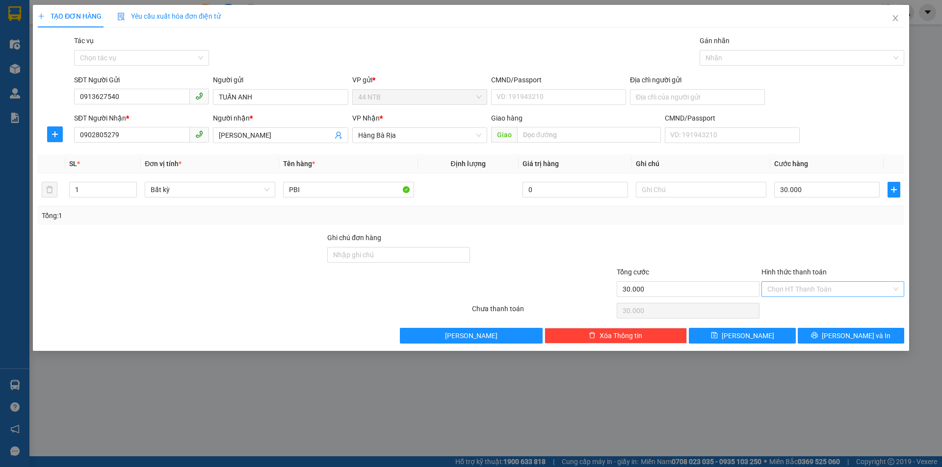
click at [815, 289] on input "Hình thức thanh toán" at bounding box center [829, 289] width 124 height 15
click at [824, 307] on div "Tại văn phòng" at bounding box center [832, 309] width 131 height 11
type input "0"
click at [839, 336] on button "[PERSON_NAME] và In" at bounding box center [850, 336] width 106 height 16
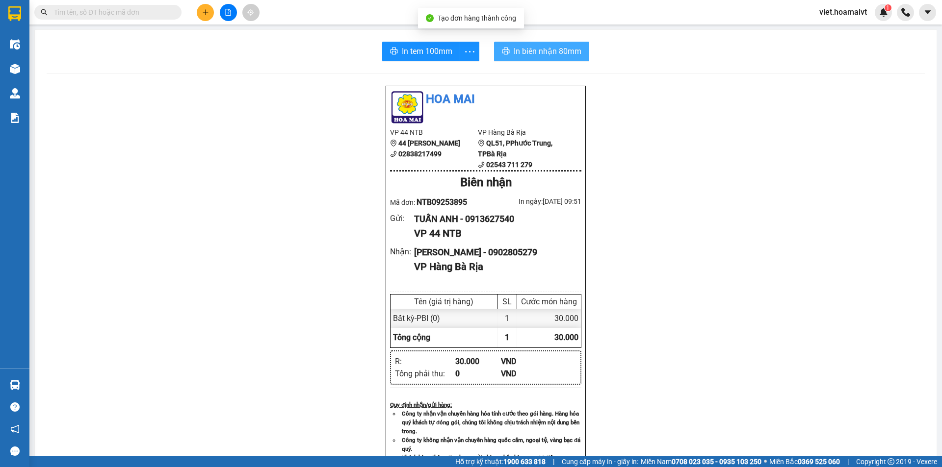
click at [562, 54] on span "In biên nhận 80mm" at bounding box center [547, 51] width 68 height 12
click at [717, 341] on div "Hoa Mai VP 44 NTB 44 [PERSON_NAME] 02838217499 VP Hàng Bà Rịa QL51, PPhước T…" at bounding box center [486, 401] width 878 height 632
click at [423, 63] on div "In tem 100mm In biên nhận 80mm Hoa Mai VP 44 NTB 44 [PERSON_NAME] 02838217499 V…" at bounding box center [485, 379] width 901 height 699
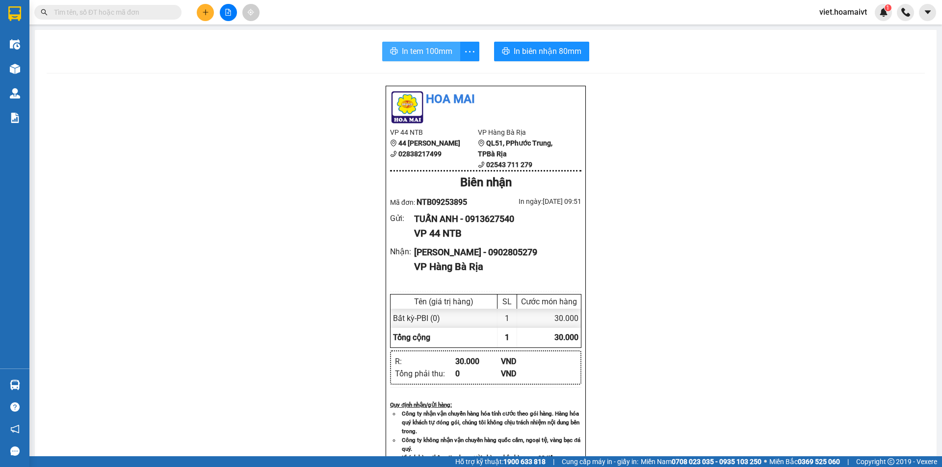
click at [427, 58] on button "In tem 100mm" at bounding box center [421, 52] width 78 height 20
click at [736, 329] on div "Hoa Mai VP 44 NTB 44 [PERSON_NAME] 02838217499 VP Hàng Bà Rịa QL51, PPhước T…" at bounding box center [486, 401] width 878 height 632
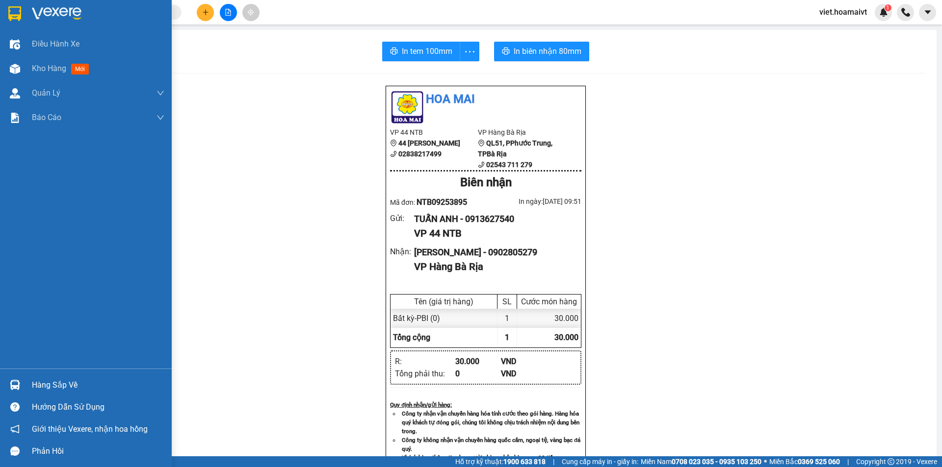
click at [37, 17] on img at bounding box center [57, 13] width 50 height 15
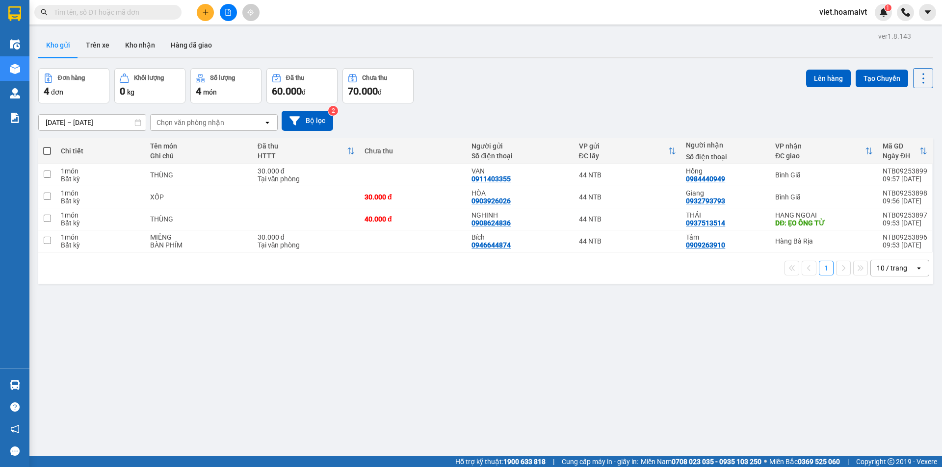
click at [597, 118] on div "[DATE] – [DATE] Press the down arrow key to interact with the calendar and sele…" at bounding box center [485, 121] width 895 height 20
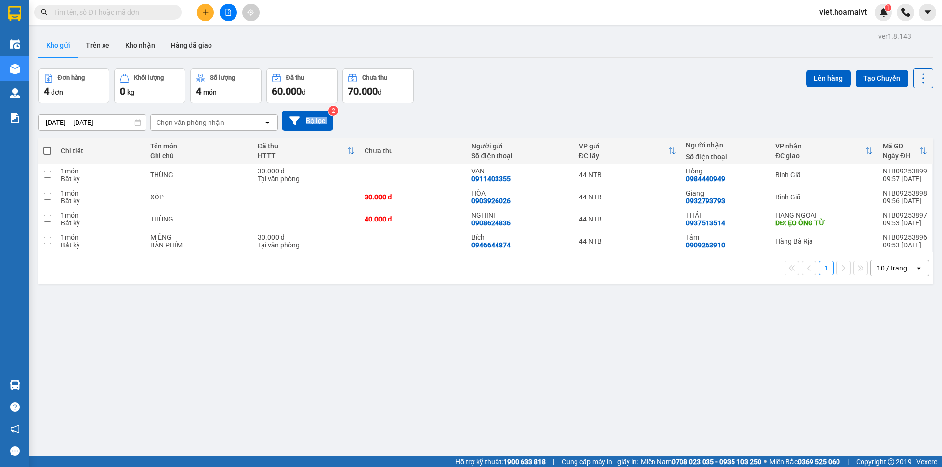
click at [597, 118] on div "[DATE] – [DATE] Press the down arrow key to interact with the calendar and sele…" at bounding box center [485, 121] width 895 height 20
click at [597, 117] on div "[DATE] – [DATE] Press the down arrow key to interact with the calendar and sele…" at bounding box center [485, 121] width 895 height 20
click at [541, 391] on div "ver 1.8.143 Kho gửi Trên xe Kho nhận Hàng đã giao Đơn hàng 4 đơn Khối lượng 0 k…" at bounding box center [485, 262] width 902 height 467
click at [527, 81] on div "Đơn hàng 4 đơn Khối lượng 0 kg Số lượng 4 món Đã thu 60.000 đ Chưa thu 70.000 đ…" at bounding box center [485, 85] width 895 height 35
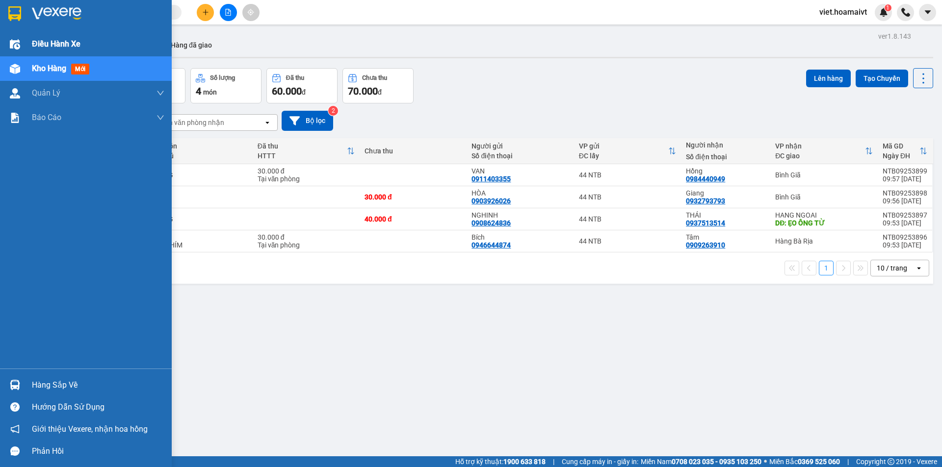
click at [43, 44] on span "Điều hành xe" at bounding box center [56, 44] width 49 height 12
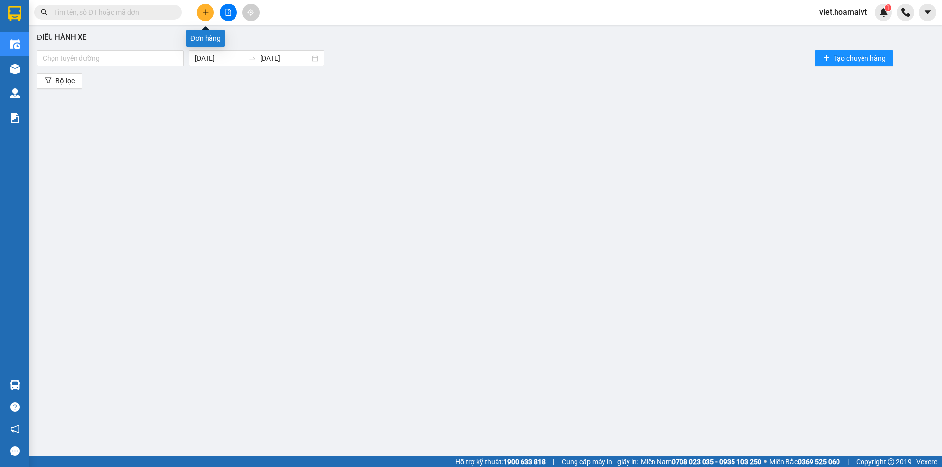
click at [201, 14] on button at bounding box center [205, 12] width 17 height 17
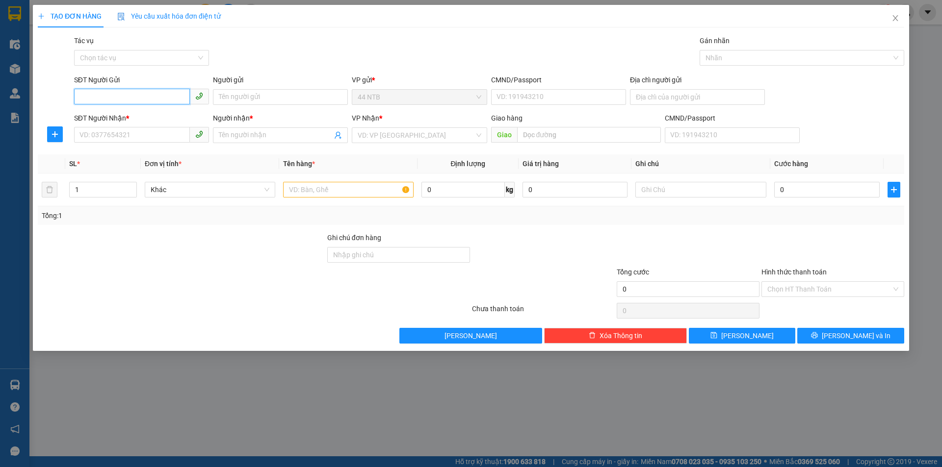
click at [126, 93] on input "SĐT Người Gửi" at bounding box center [132, 97] width 116 height 16
click at [900, 16] on span "Close" at bounding box center [894, 18] width 27 height 27
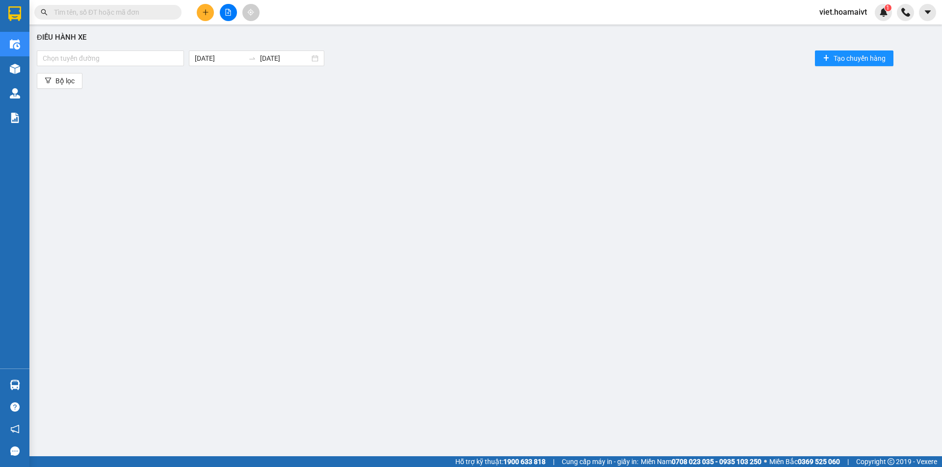
drag, startPoint x: 502, startPoint y: 193, endPoint x: 241, endPoint y: 80, distance: 284.2
click at [496, 191] on div "Điều hành xe Chọn tuyến đường [DATE] [DATE] Tạo chuyến hàng Bộ lọc" at bounding box center [485, 232] width 902 height 407
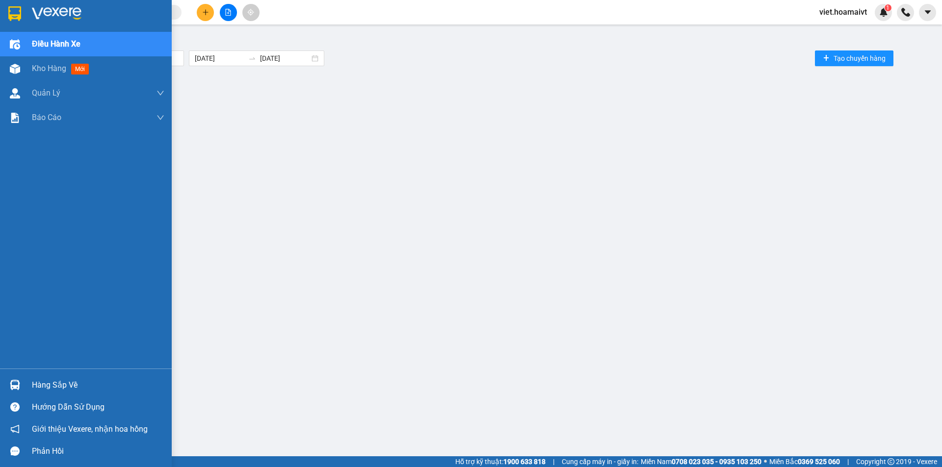
click at [56, 18] on img at bounding box center [57, 13] width 50 height 15
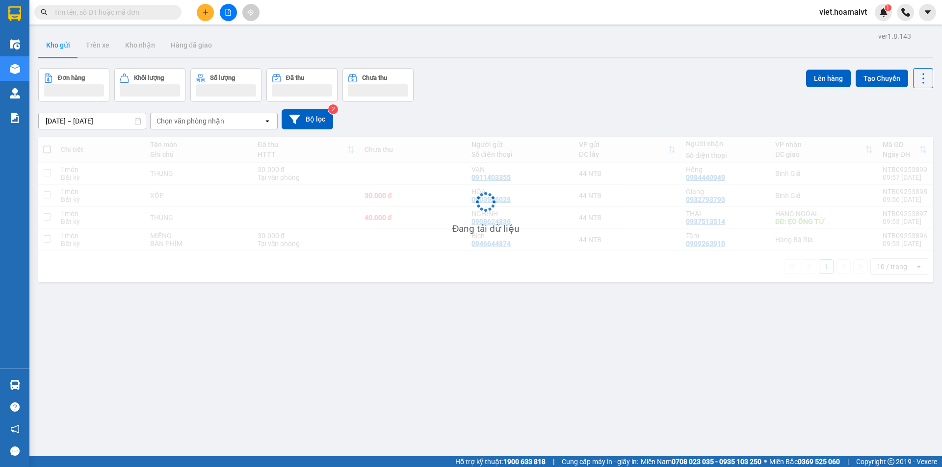
click at [529, 88] on div "Đơn hàng Khối lượng Số lượng Đã thu Chưa thu Lên hàng Tạo Chuyến" at bounding box center [485, 85] width 895 height 34
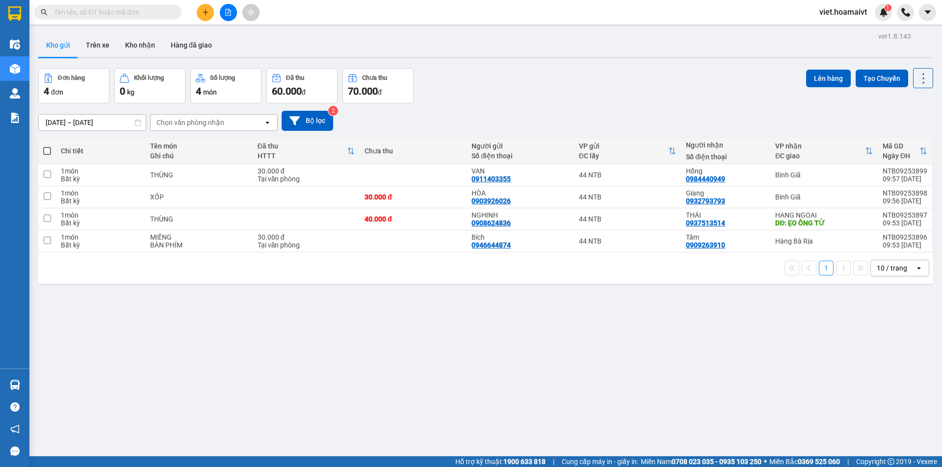
click at [529, 88] on div "Đơn hàng 4 đơn Khối lượng 0 kg Số lượng 4 món Đã thu 60.000 đ Chưa thu 70.000 đ…" at bounding box center [485, 85] width 895 height 35
click at [454, 360] on div "ver 1.8.143 Kho gửi Trên xe Kho nhận Hàng đã giao Đơn hàng 4 đơn Khối lượng 0 k…" at bounding box center [485, 262] width 902 height 467
click at [921, 76] on icon at bounding box center [923, 79] width 14 height 14
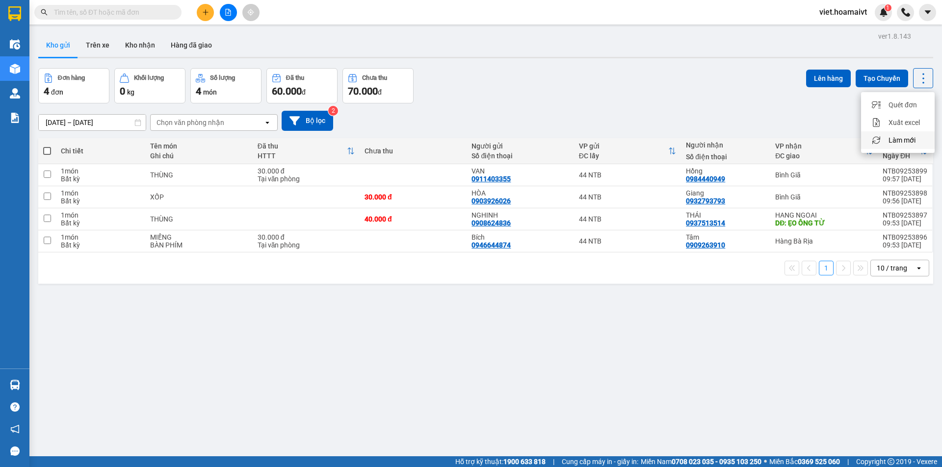
click at [907, 140] on span "Làm mới" at bounding box center [901, 140] width 27 height 10
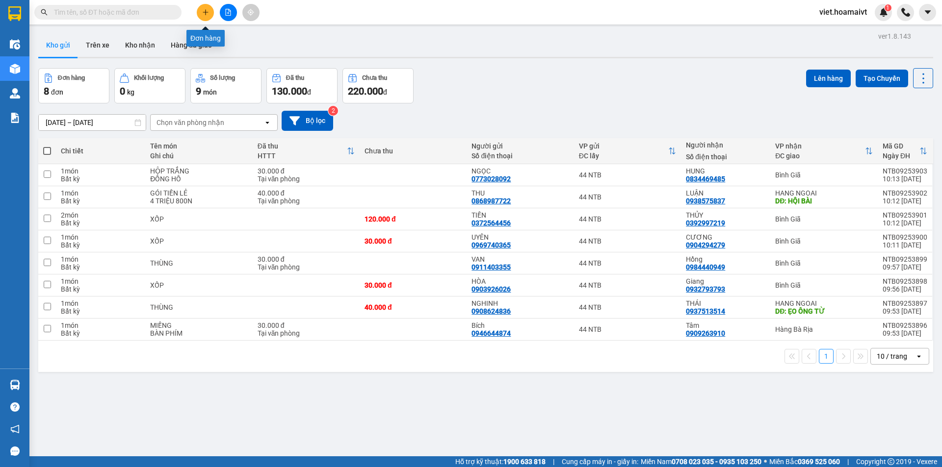
click at [203, 17] on button at bounding box center [205, 12] width 17 height 17
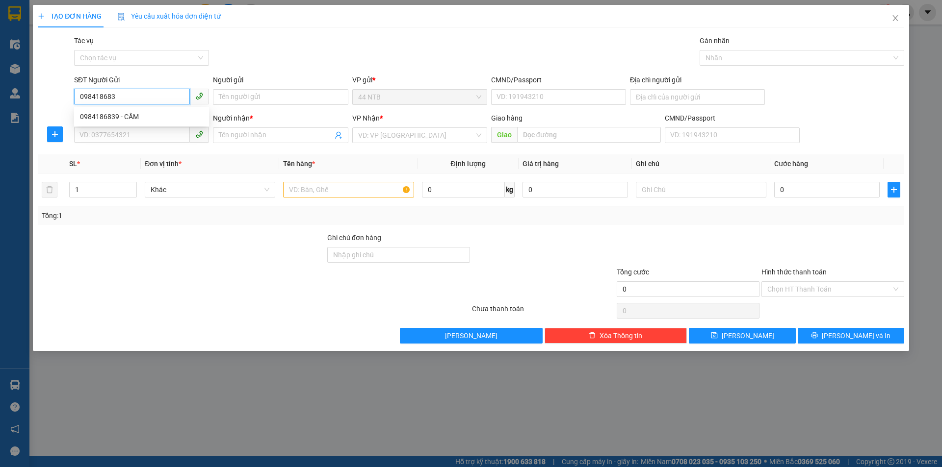
type input "0984186839"
click at [147, 117] on div "0984186839 - CẦM" at bounding box center [141, 116] width 123 height 11
type input "CẦM"
type input "0938113828"
type input "TÂM"
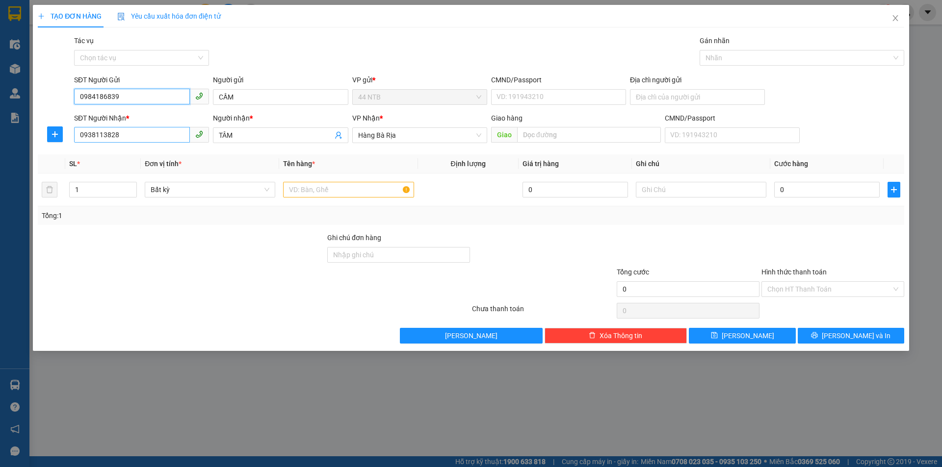
type input "0984186839"
click at [144, 139] on input "0938113828" at bounding box center [132, 135] width 116 height 16
type input "0919593939"
click at [252, 135] on input "TÂM" at bounding box center [275, 135] width 113 height 11
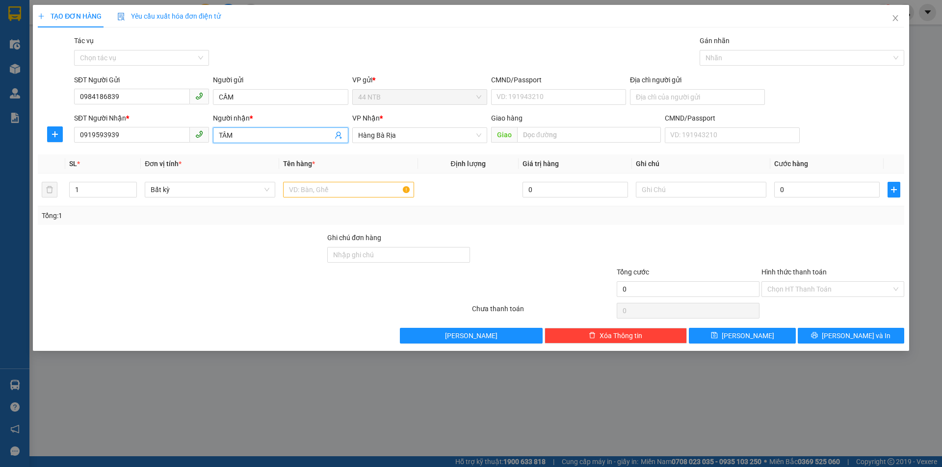
click at [252, 135] on input "TÂM" at bounding box center [275, 135] width 113 height 11
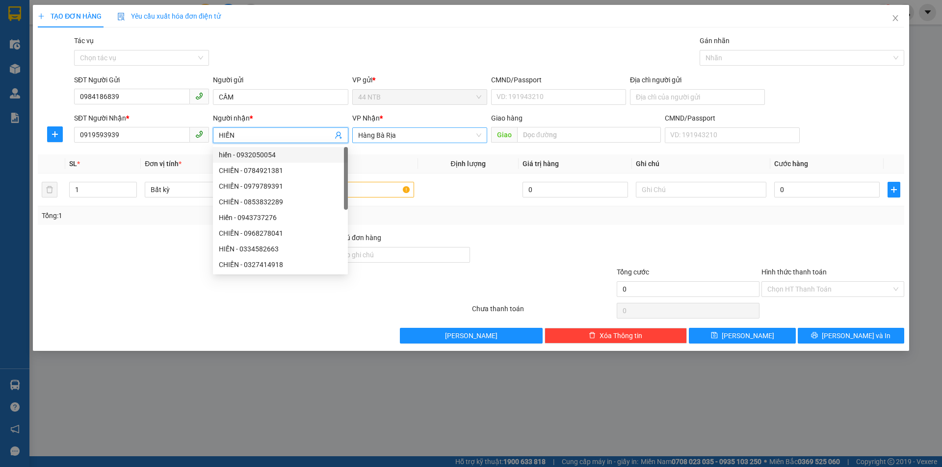
click at [400, 140] on span "Hàng Bà Rịa" at bounding box center [419, 135] width 123 height 15
type input "HIẾN"
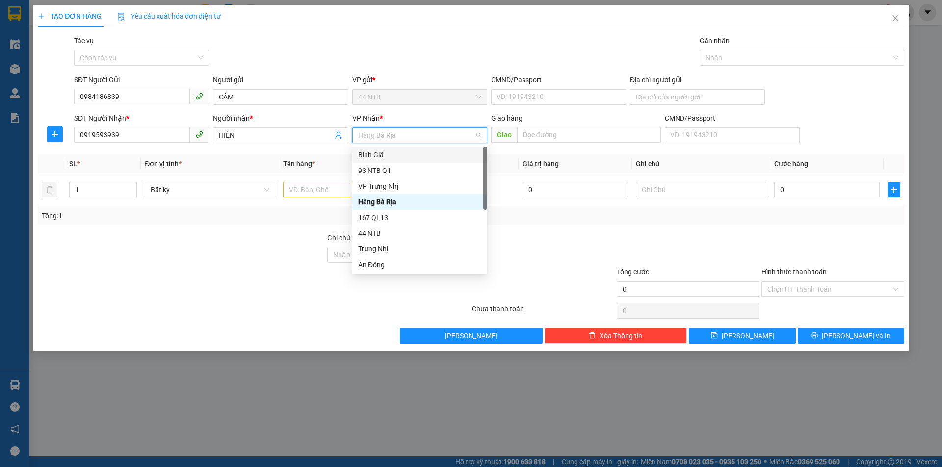
click at [381, 153] on div "Bình Giã" at bounding box center [419, 155] width 123 height 11
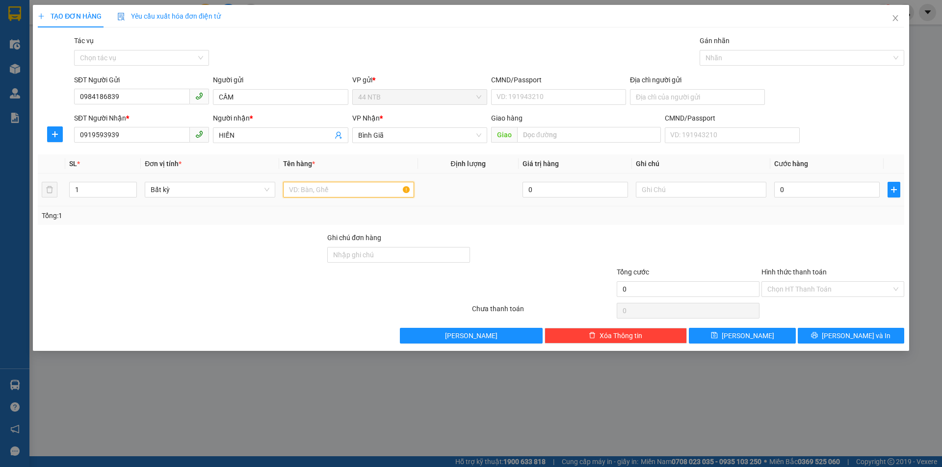
click at [322, 194] on input "text" at bounding box center [348, 190] width 130 height 16
type input "BAO"
click at [798, 190] on input "0" at bounding box center [826, 190] width 105 height 16
type input "5"
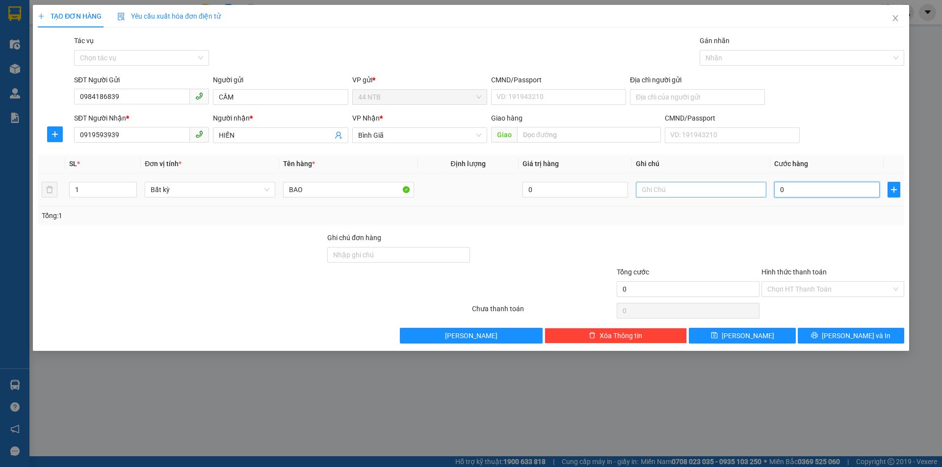
type input "5"
type input "50"
type input "50.000"
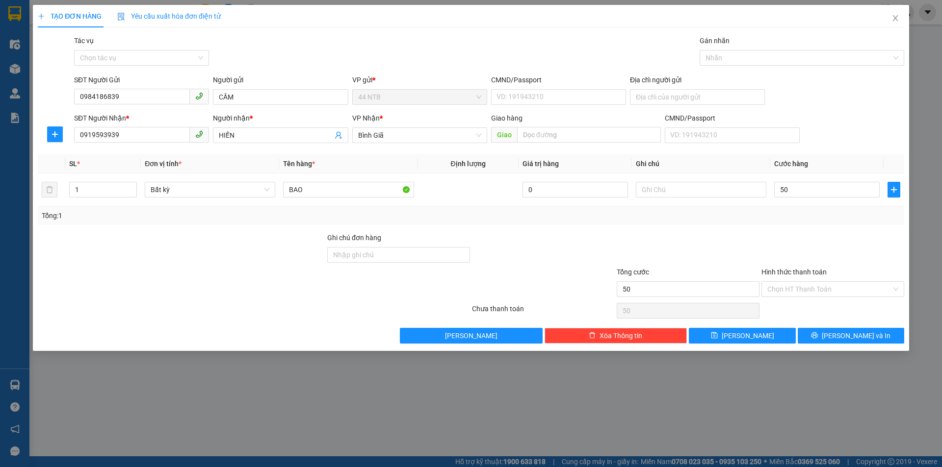
type input "50.000"
click at [865, 327] on div "Transit Pickup Surcharge Ids Transit Deliver Surcharge Ids Transit Deliver Surc…" at bounding box center [471, 189] width 866 height 308
click at [847, 332] on span "[PERSON_NAME] và In" at bounding box center [855, 336] width 69 height 11
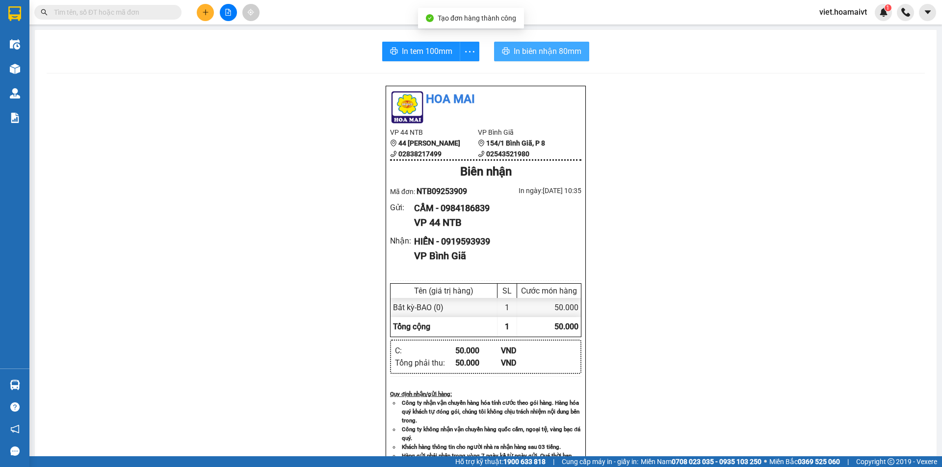
click at [513, 53] on span "In biên nhận 80mm" at bounding box center [547, 51] width 68 height 12
click at [398, 37] on div "In tem 100mm In biên nhận 80mm Hoa Mai VP 44 NTB 44 [PERSON_NAME] 02838217499 V…" at bounding box center [485, 375] width 901 height 690
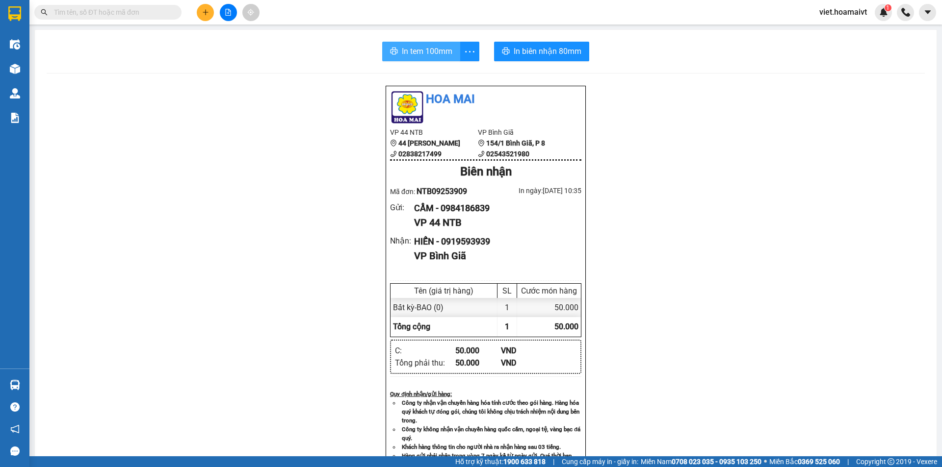
click at [409, 45] on div "In tem 100mm In biên nhận 80mm Hoa Mai VP 44 NTB 44 [PERSON_NAME] 02838217499 V…" at bounding box center [485, 375] width 901 height 690
click at [409, 45] on span "In tem 100mm" at bounding box center [427, 51] width 51 height 12
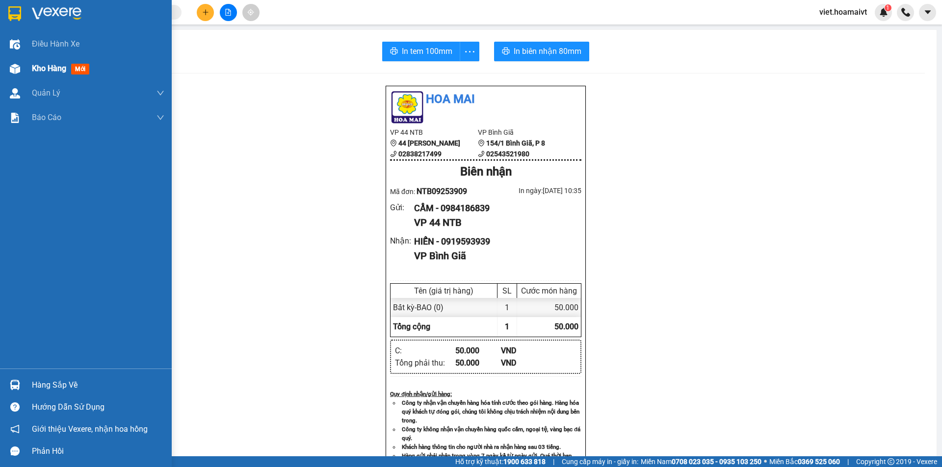
drag, startPoint x: 45, startPoint y: 71, endPoint x: 41, endPoint y: 56, distance: 14.6
click at [45, 71] on span "Kho hàng" at bounding box center [49, 68] width 34 height 9
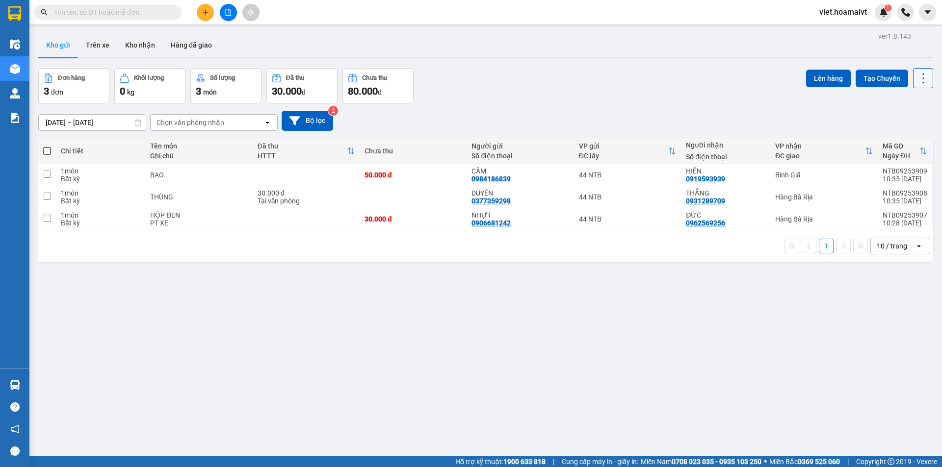
click at [918, 76] on icon at bounding box center [923, 79] width 14 height 14
click at [909, 136] on span "Làm mới" at bounding box center [901, 140] width 27 height 10
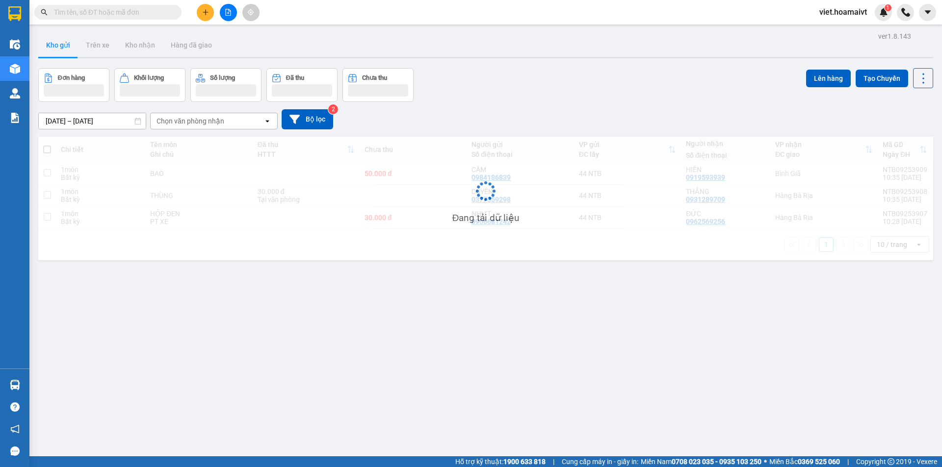
click at [688, 129] on div "[DATE] – [DATE] Press the down arrow key to interact with the calendar and sele…" at bounding box center [485, 119] width 895 height 35
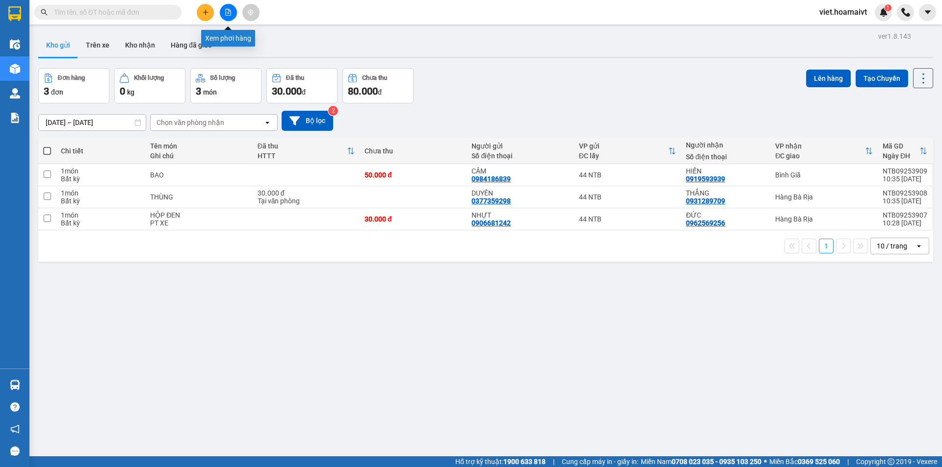
click at [212, 10] on button at bounding box center [205, 12] width 17 height 17
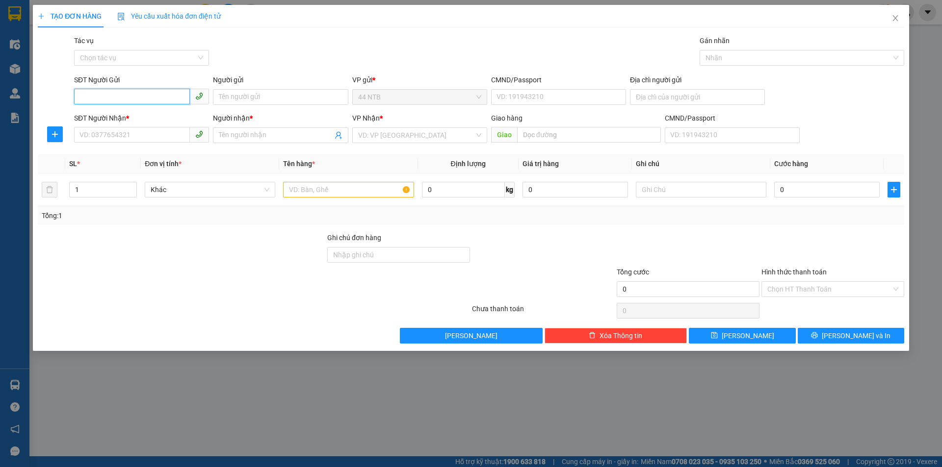
click at [137, 97] on input "SĐT Người Gửi" at bounding box center [132, 97] width 116 height 16
type input "0907332266"
click at [132, 110] on div "0907332266" at bounding box center [141, 117] width 135 height 16
type input "0775549712"
type input "CHÂU Á"
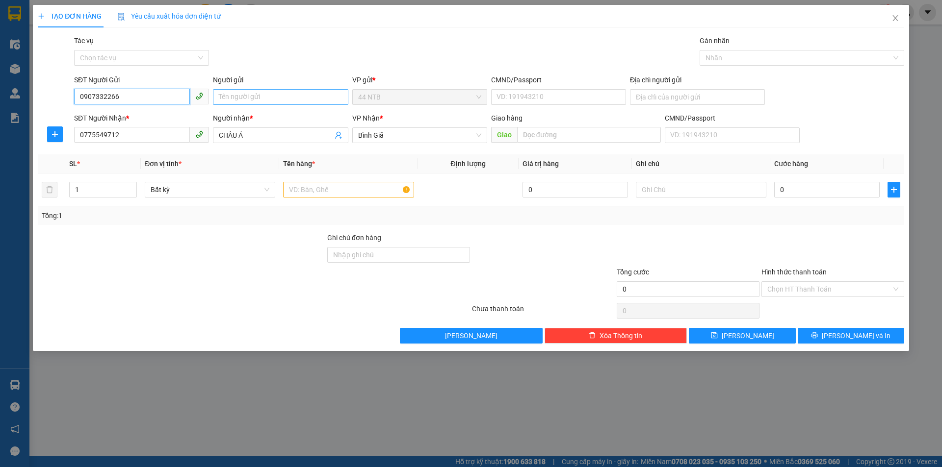
type input "0907332266"
click at [242, 98] on input "Người gửi" at bounding box center [280, 97] width 135 height 16
type input "VH GOLD"
click at [137, 134] on input "0775549712" at bounding box center [132, 135] width 116 height 16
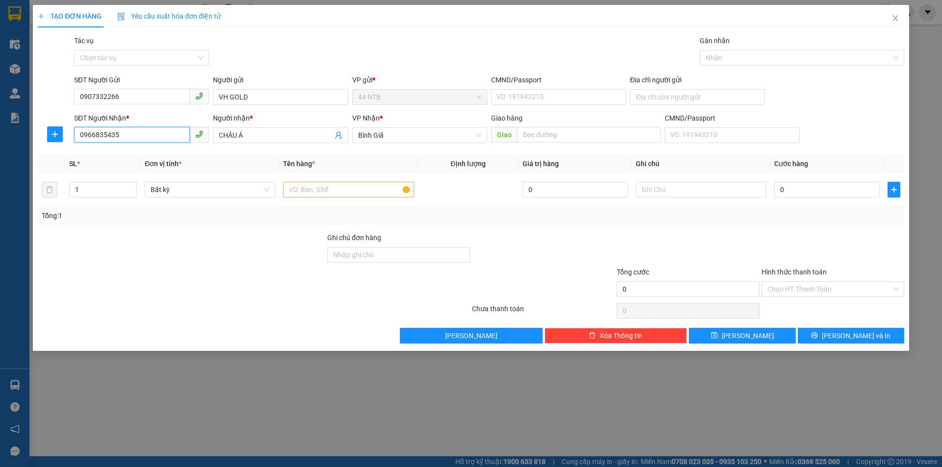
click at [137, 134] on input "0966835435" at bounding box center [132, 135] width 116 height 16
type input "0966835435"
click at [278, 135] on input "CHÂU Á" at bounding box center [275, 135] width 113 height 11
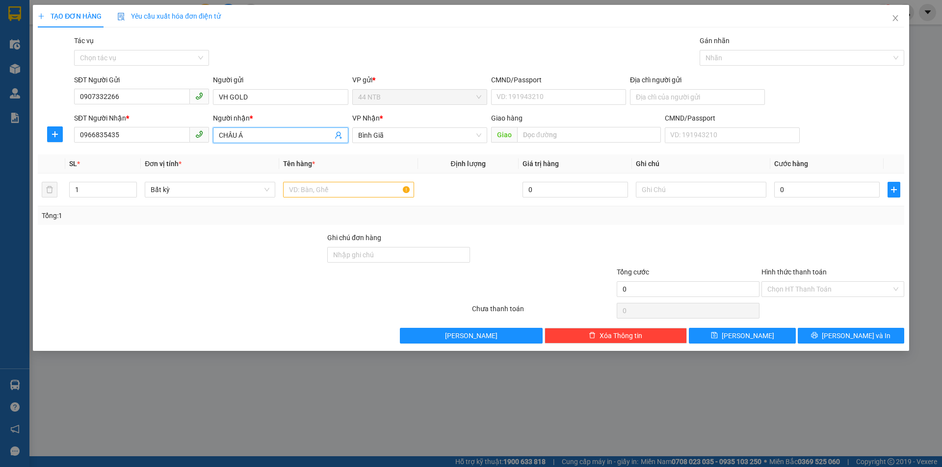
click at [278, 135] on input "CHÂU Á" at bounding box center [275, 135] width 113 height 11
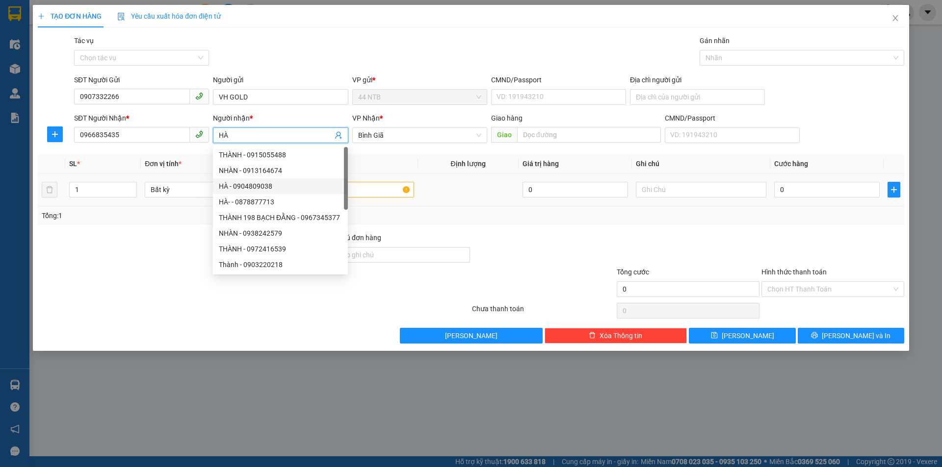
type input "HÀ"
click at [393, 192] on input "text" at bounding box center [348, 190] width 130 height 16
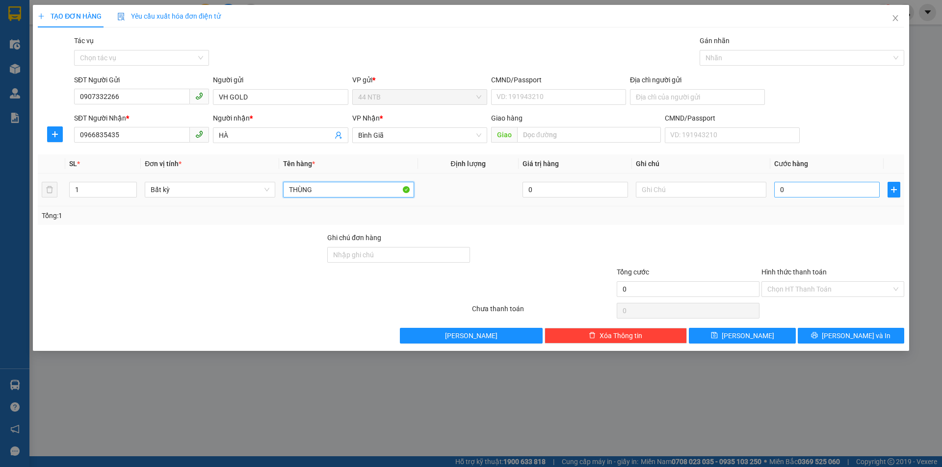
type input "THÙNG"
click at [806, 191] on input "0" at bounding box center [826, 190] width 105 height 16
type input "3"
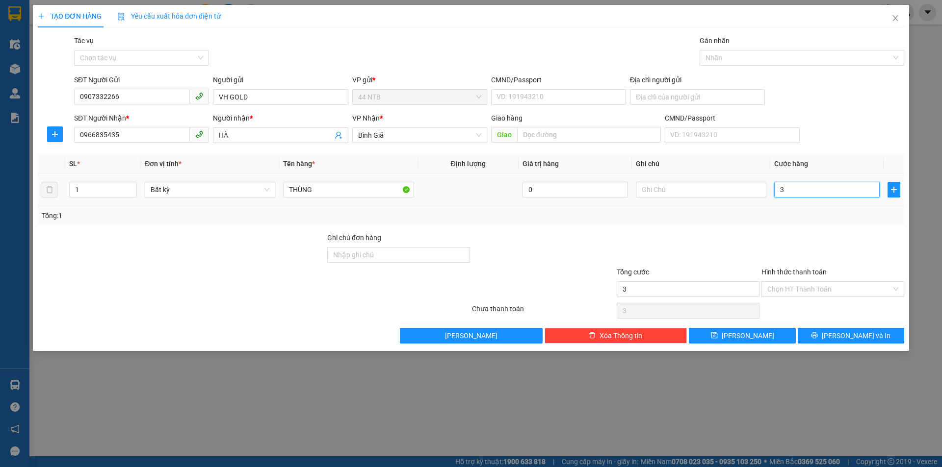
type input "30"
type input "30.000"
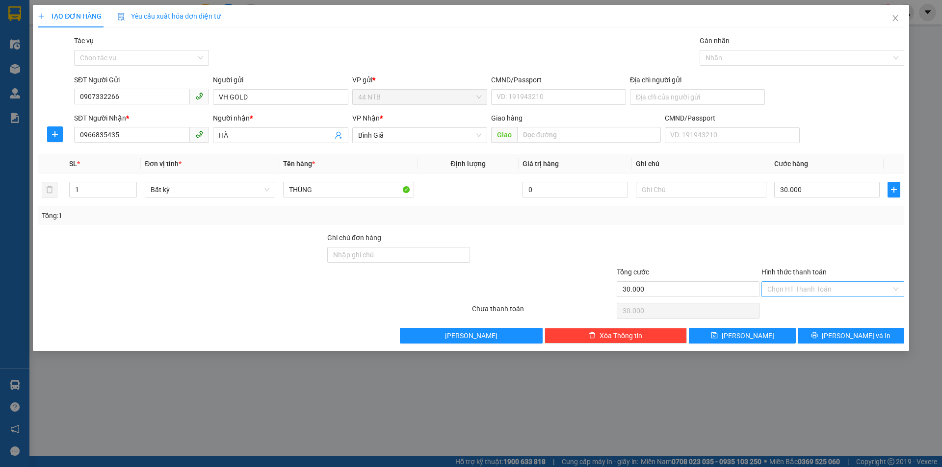
click at [827, 288] on input "Hình thức thanh toán" at bounding box center [829, 289] width 124 height 15
click at [803, 308] on div "Tại văn phòng" at bounding box center [832, 309] width 131 height 11
type input "0"
click at [810, 337] on button "[PERSON_NAME] và In" at bounding box center [850, 336] width 106 height 16
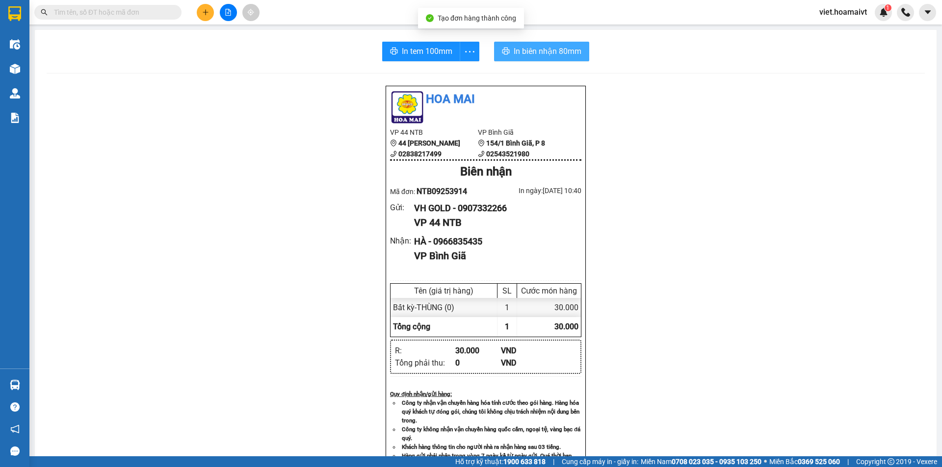
click at [539, 51] on span "In biên nhận 80mm" at bounding box center [547, 51] width 68 height 12
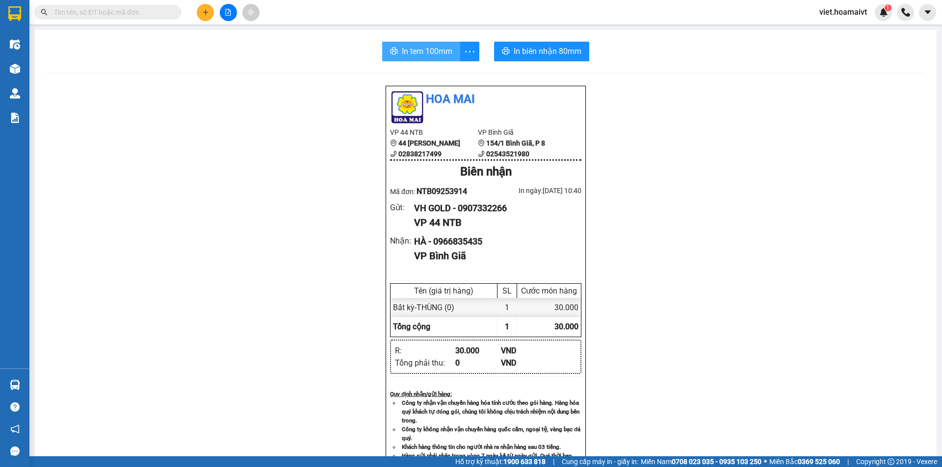
click at [432, 48] on span "In tem 100mm" at bounding box center [427, 51] width 51 height 12
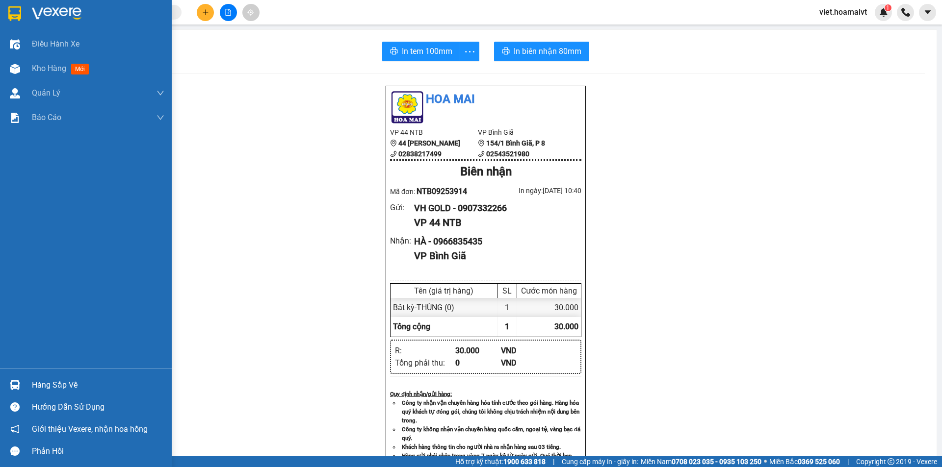
click at [53, 4] on div at bounding box center [86, 16] width 172 height 32
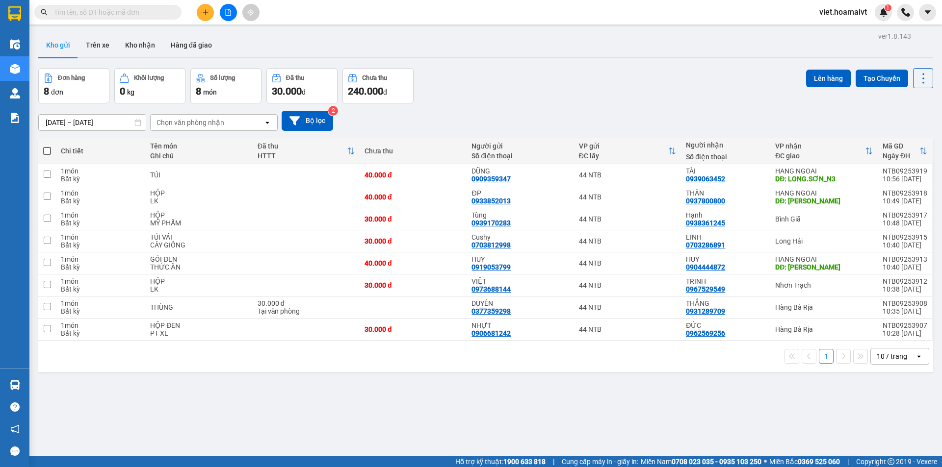
click at [202, 118] on div "Chọn văn phòng nhận" at bounding box center [190, 123] width 68 height 10
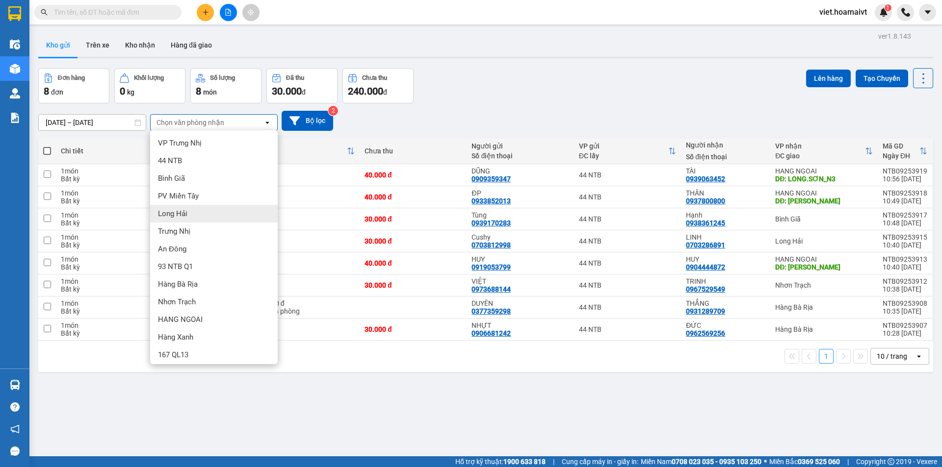
click at [200, 220] on div "Long Hải" at bounding box center [214, 214] width 128 height 18
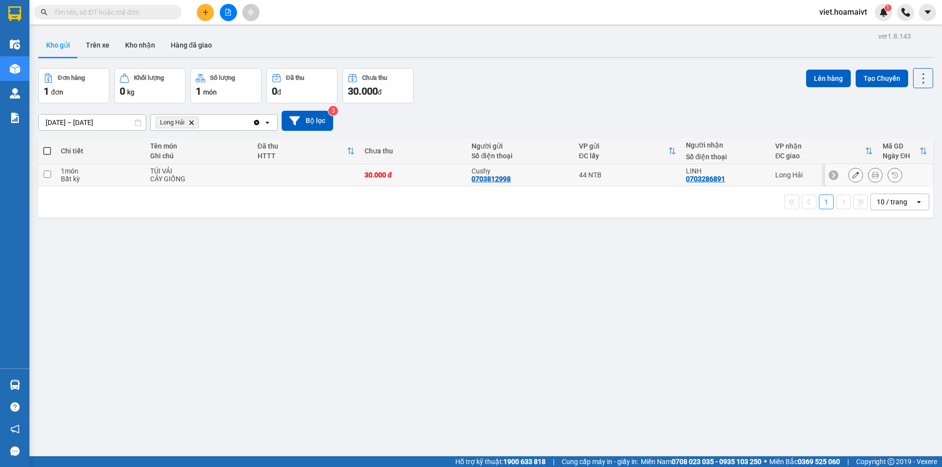
drag, startPoint x: 271, startPoint y: 172, endPoint x: 597, endPoint y: 125, distance: 329.5
click at [271, 172] on td at bounding box center [306, 175] width 107 height 22
checkbox input "true"
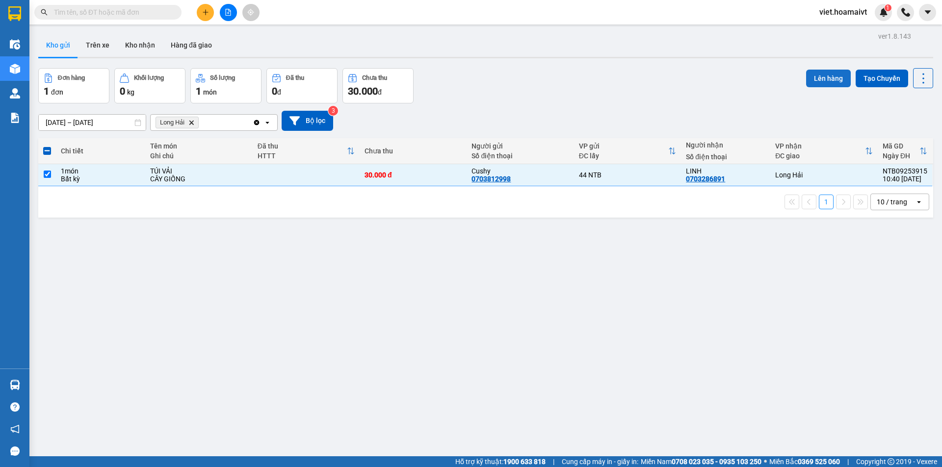
click at [831, 74] on button "Lên hàng" at bounding box center [828, 79] width 45 height 18
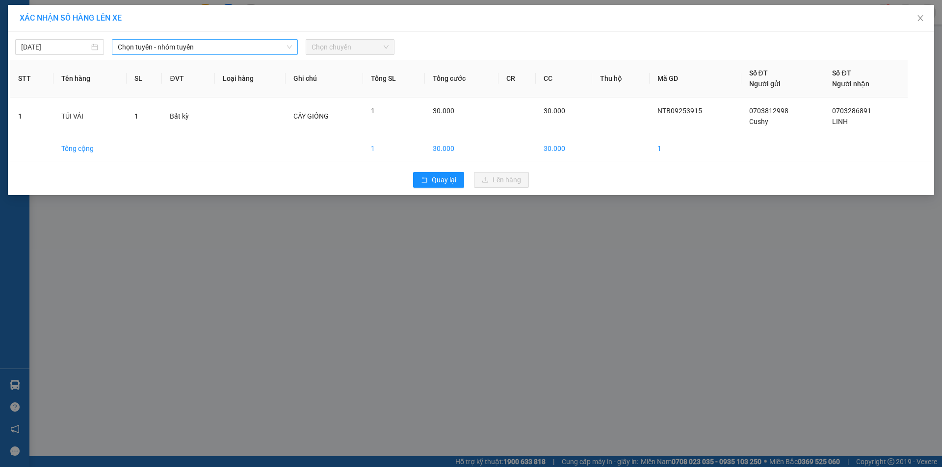
click at [218, 43] on span "Chọn tuyến - nhóm tuyến" at bounding box center [205, 47] width 174 height 15
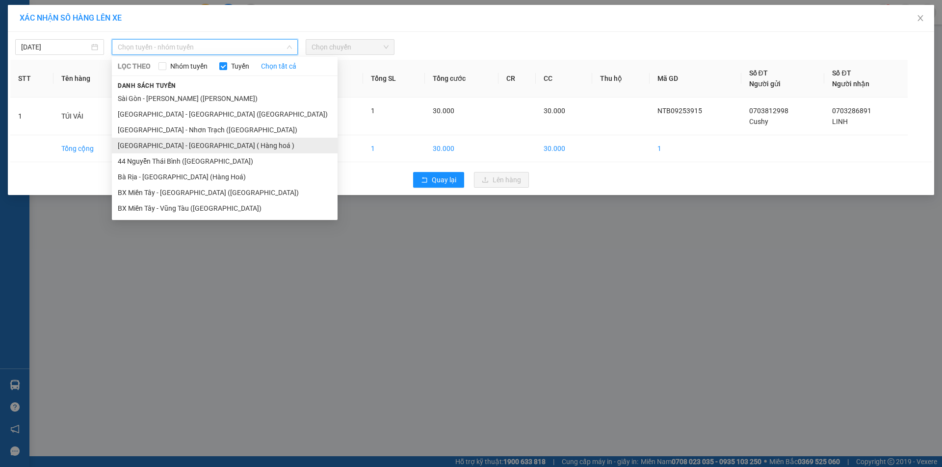
click at [223, 141] on li "[GEOGRAPHIC_DATA] - [GEOGRAPHIC_DATA] ( Hàng hoá )" at bounding box center [225, 146] width 226 height 16
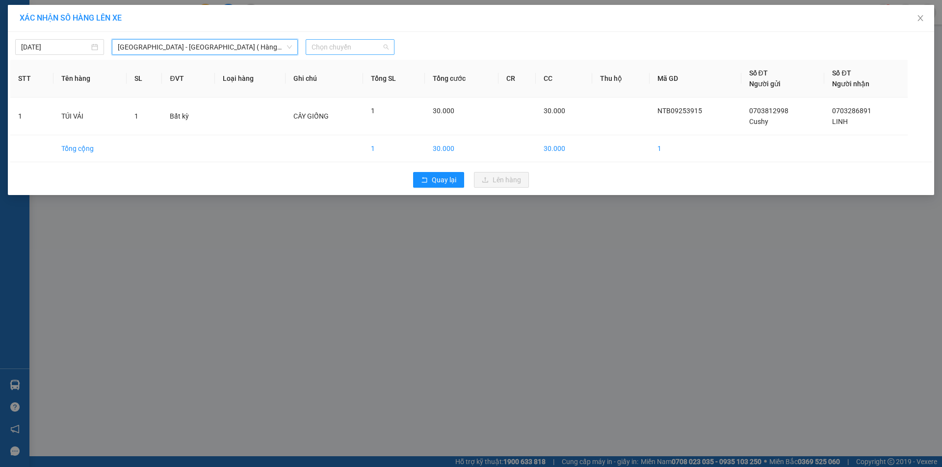
click at [354, 48] on span "Chọn chuyến" at bounding box center [349, 47] width 77 height 15
click at [332, 79] on div "11:00" at bounding box center [349, 80] width 77 height 11
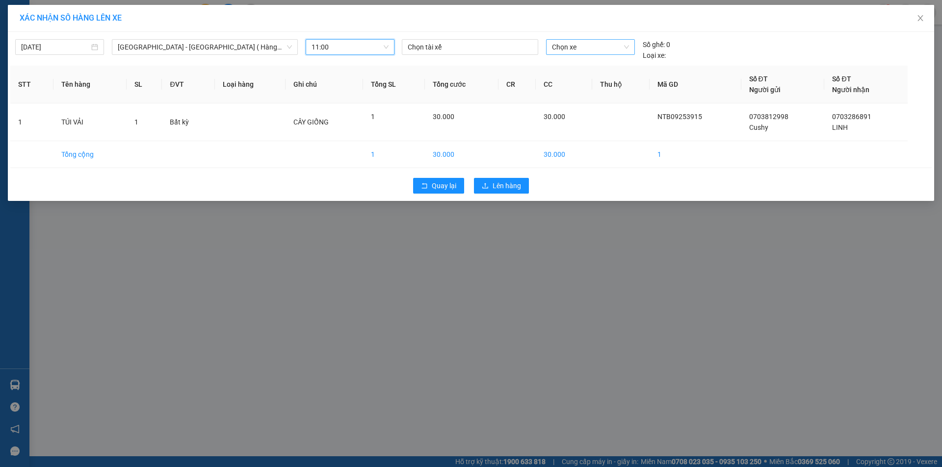
click at [609, 47] on span "Chọn xe" at bounding box center [590, 47] width 77 height 15
type input "3289"
click at [603, 65] on div "72B-032.89" at bounding box center [590, 66] width 77 height 11
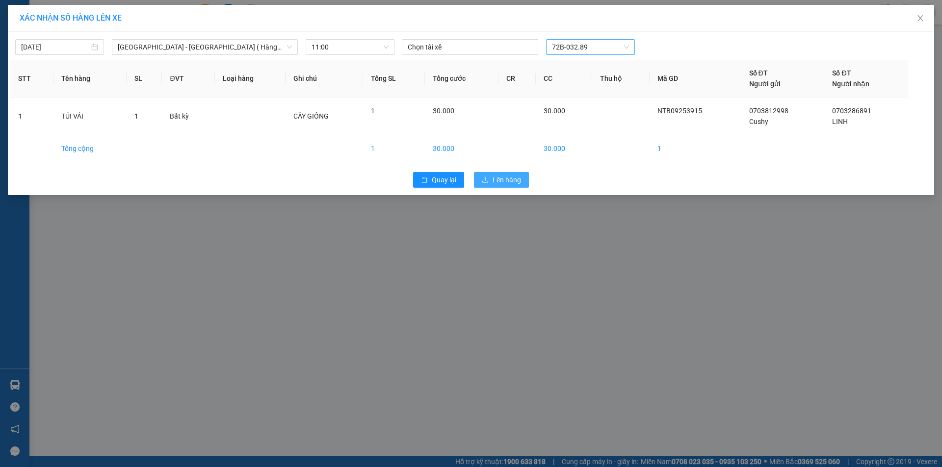
click at [511, 181] on span "Lên hàng" at bounding box center [506, 180] width 28 height 11
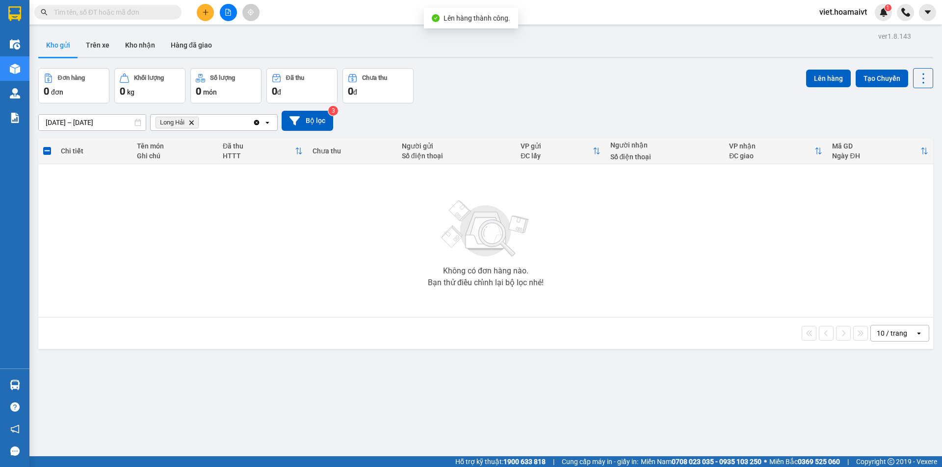
click at [191, 123] on icon "Delete" at bounding box center [191, 123] width 6 height 6
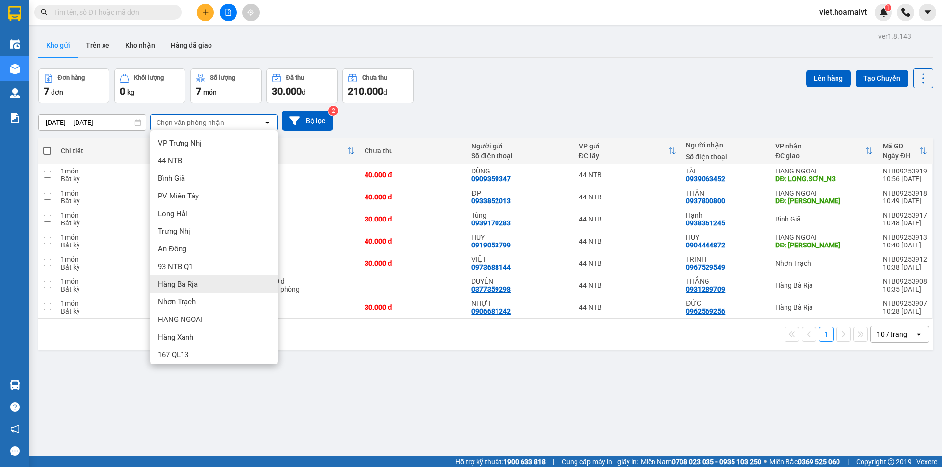
click at [229, 284] on div "Hàng Bà Rịa" at bounding box center [214, 285] width 128 height 18
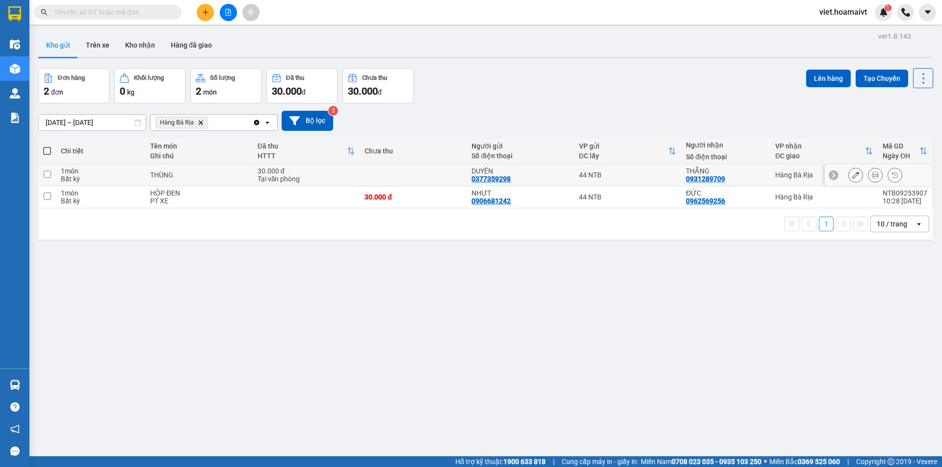
click at [366, 176] on td at bounding box center [412, 175] width 107 height 22
checkbox input "true"
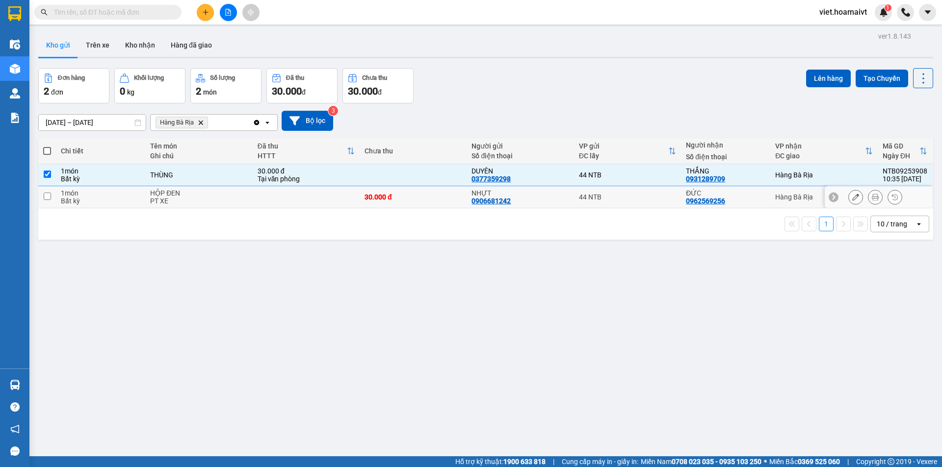
click at [353, 197] on td at bounding box center [306, 197] width 107 height 22
checkbox input "true"
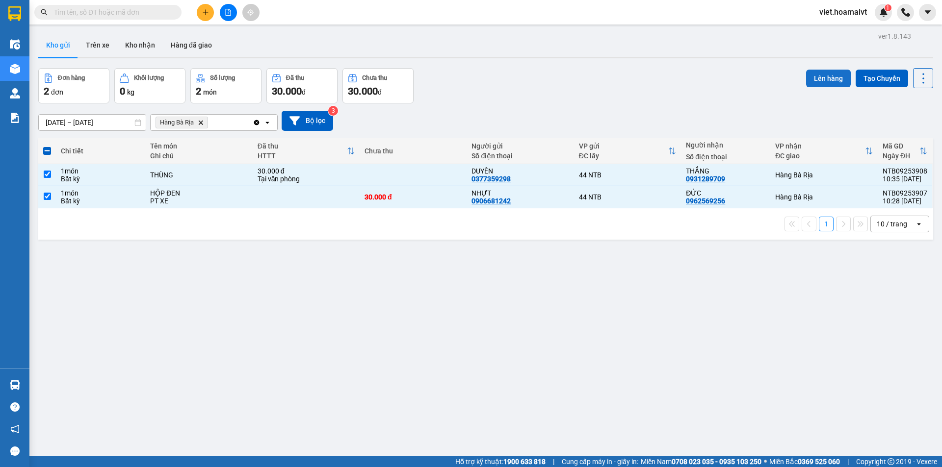
click at [840, 74] on button "Lên hàng" at bounding box center [828, 79] width 45 height 18
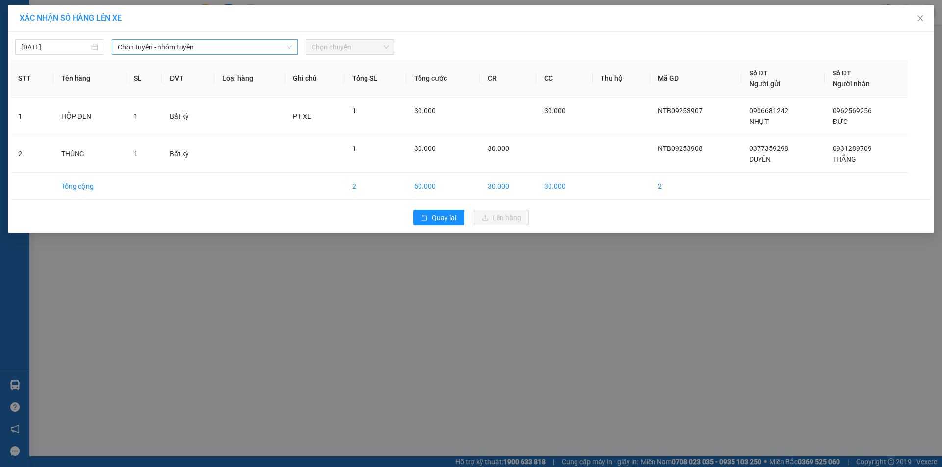
click at [230, 48] on span "Chọn tuyến - nhóm tuyến" at bounding box center [205, 47] width 174 height 15
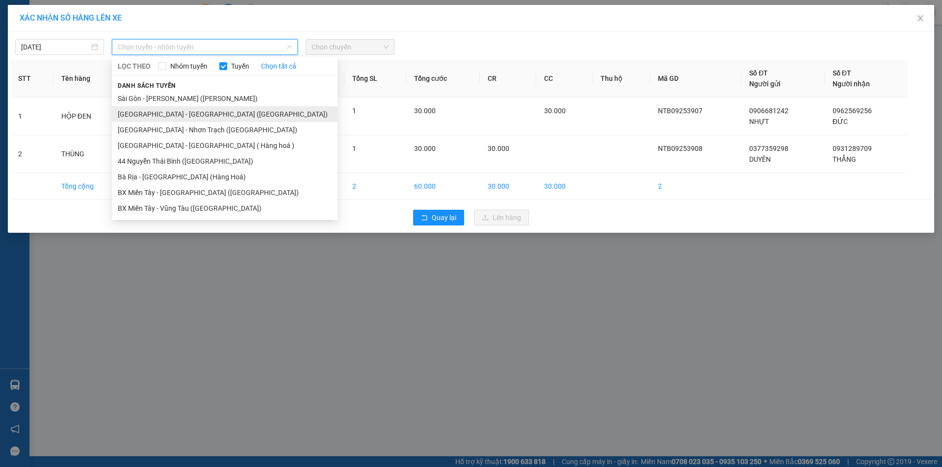
click at [216, 109] on li "[GEOGRAPHIC_DATA] - [GEOGRAPHIC_DATA] ([GEOGRAPHIC_DATA])" at bounding box center [225, 114] width 226 height 16
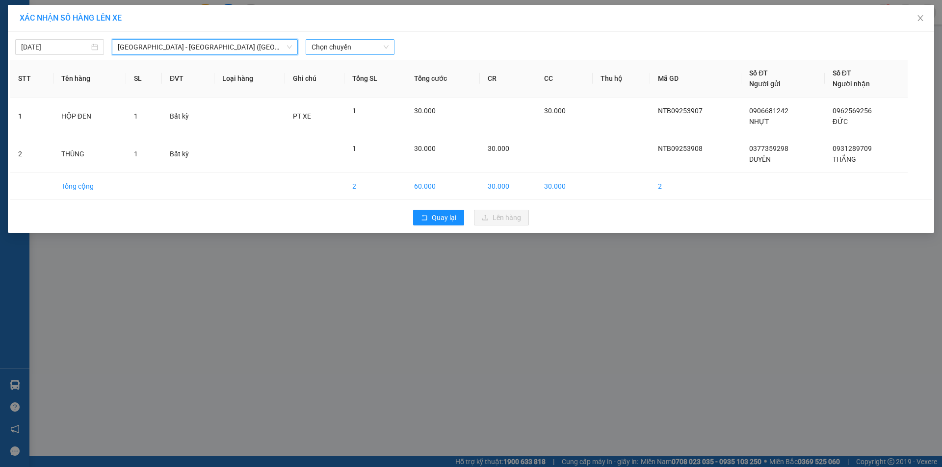
click at [347, 46] on span "Chọn chuyến" at bounding box center [349, 47] width 77 height 15
click at [343, 82] on div "11:00" at bounding box center [349, 84] width 77 height 11
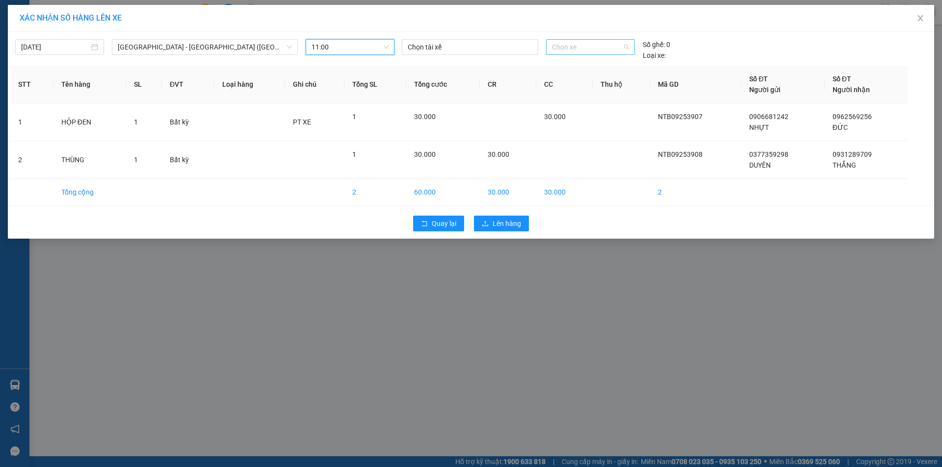
click at [564, 50] on span "Chọn xe" at bounding box center [590, 47] width 77 height 15
type input "3289"
click at [584, 64] on div "72B-032.89" at bounding box center [590, 66] width 77 height 11
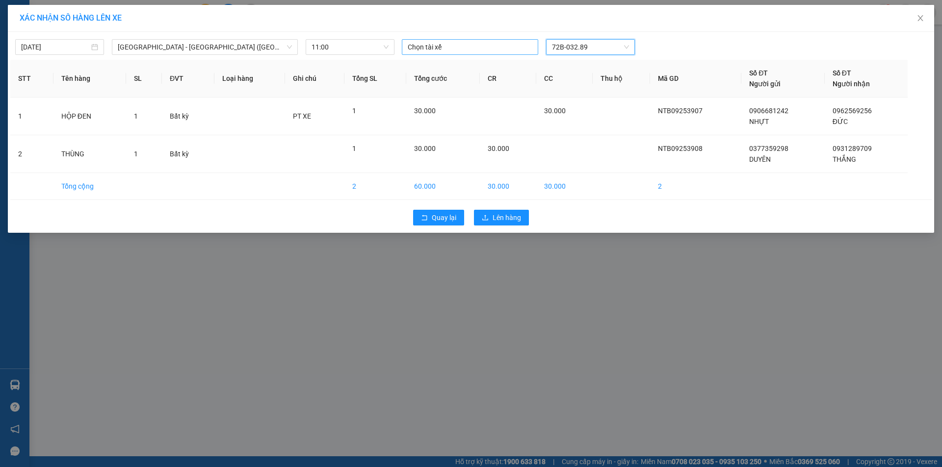
click at [463, 51] on div at bounding box center [469, 47] width 131 height 12
type input "DUC"
click at [495, 145] on div "ĐỨC ANH LH" at bounding box center [475, 145] width 135 height 11
click at [703, 19] on div "XÁC NHẬN SỐ HÀNG LÊN XE" at bounding box center [471, 18] width 902 height 11
click at [495, 222] on span "Lên hàng" at bounding box center [506, 218] width 28 height 11
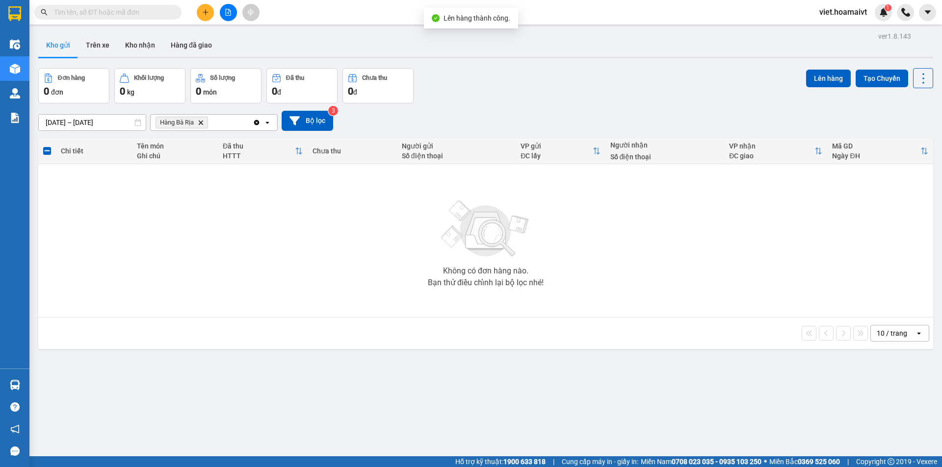
click at [525, 105] on div "[DATE] – [DATE] Press the down arrow key to interact with the calendar and sele…" at bounding box center [485, 120] width 895 height 35
click at [199, 121] on icon "Delete" at bounding box center [201, 123] width 6 height 6
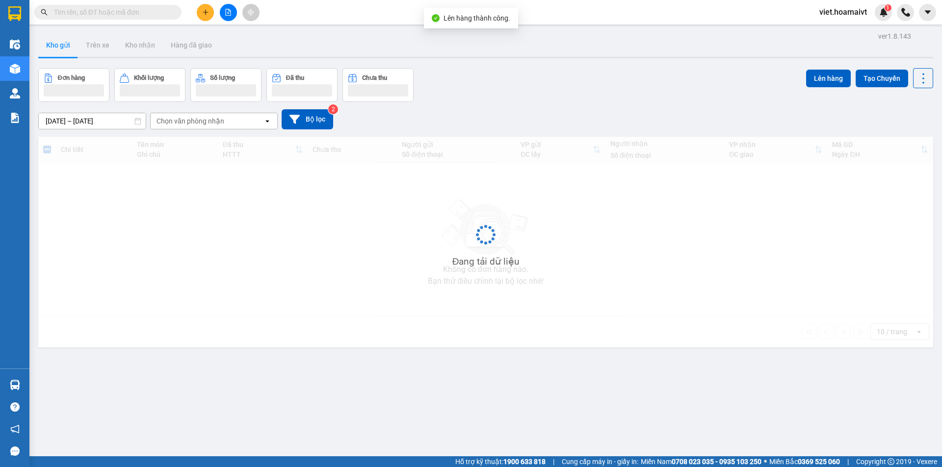
click at [535, 101] on div "Đơn hàng Khối lượng Số lượng Đã thu Chưa thu Lên hàng Tạo Chuyến" at bounding box center [485, 85] width 895 height 34
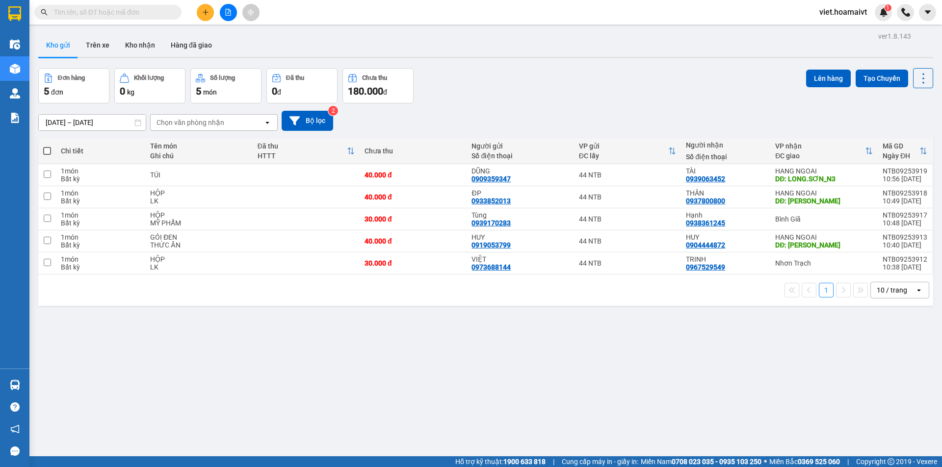
click at [592, 95] on div "Đơn hàng 5 đơn Khối lượng 0 kg Số lượng 5 món Đã thu 0 đ Chưa thu 180.000 đ Lên…" at bounding box center [485, 85] width 895 height 35
click at [199, 120] on div "Chọn văn phòng nhận" at bounding box center [190, 123] width 68 height 10
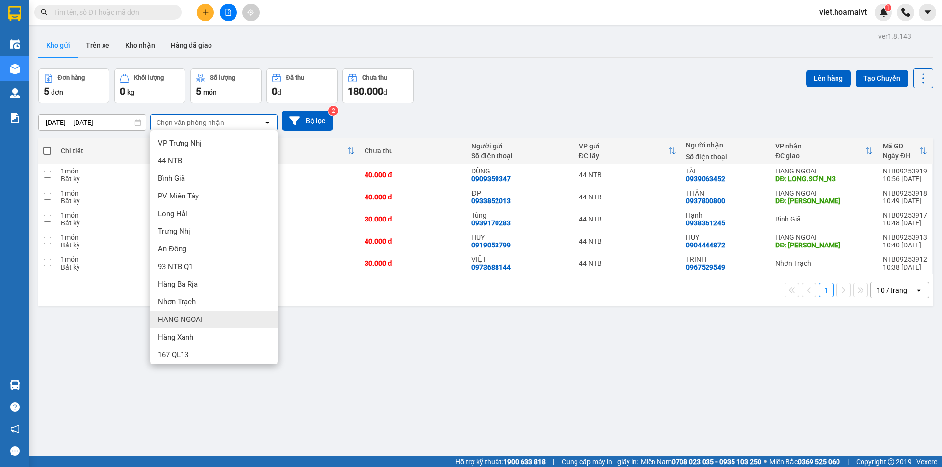
click at [215, 314] on div "HANG NGOAI" at bounding box center [214, 320] width 128 height 18
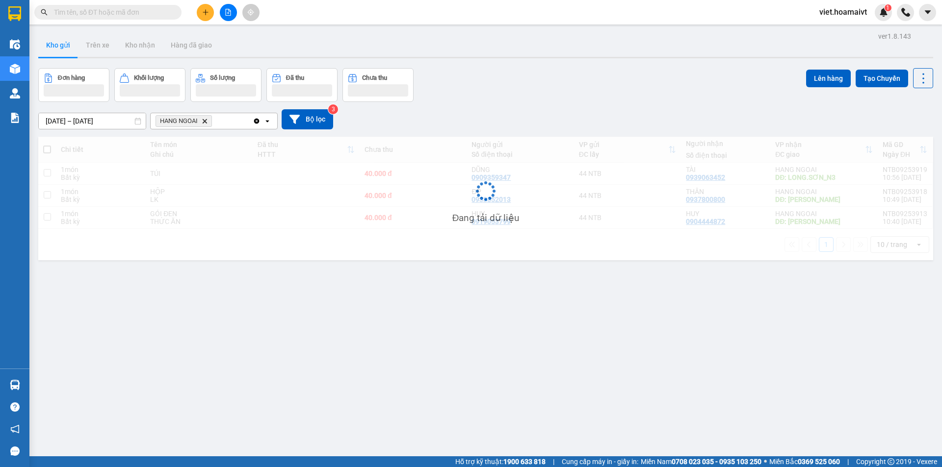
click at [441, 111] on div "[DATE] – [DATE] Press the down arrow key to interact with the calendar and sele…" at bounding box center [485, 119] width 895 height 20
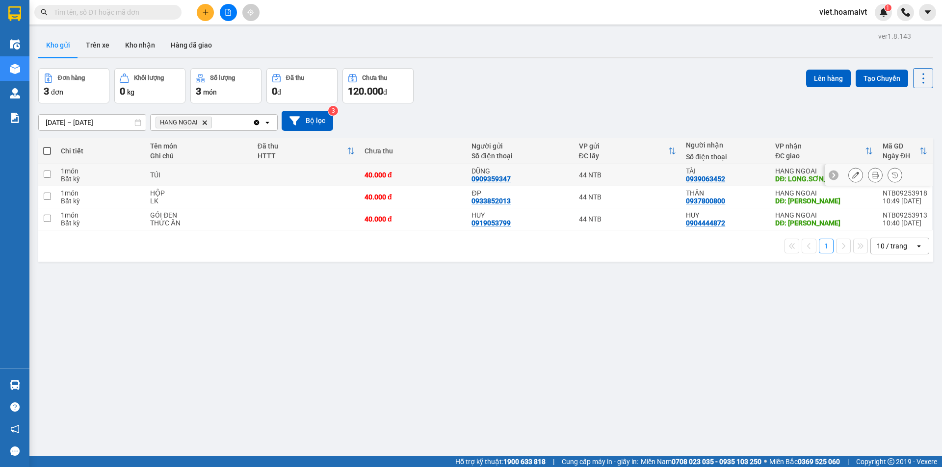
click at [307, 179] on td at bounding box center [306, 175] width 107 height 22
checkbox input "true"
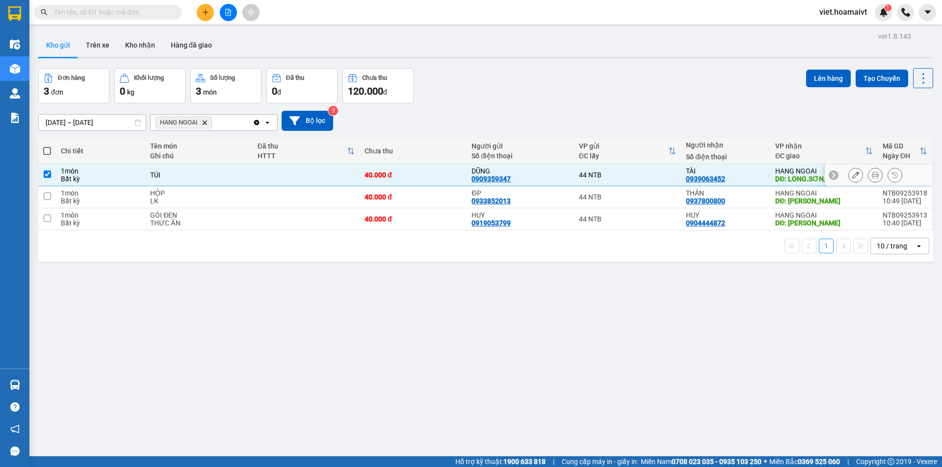
click at [315, 193] on td at bounding box center [306, 197] width 107 height 22
checkbox input "true"
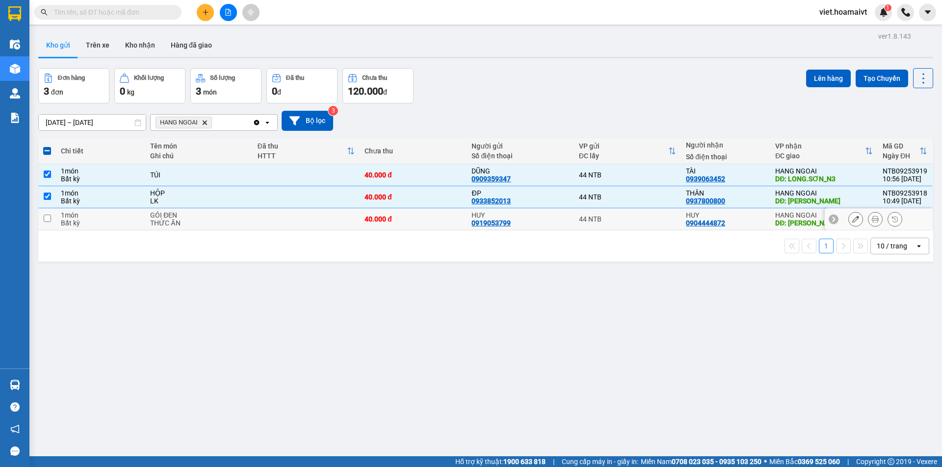
click at [327, 223] on td at bounding box center [306, 219] width 107 height 22
checkbox input "true"
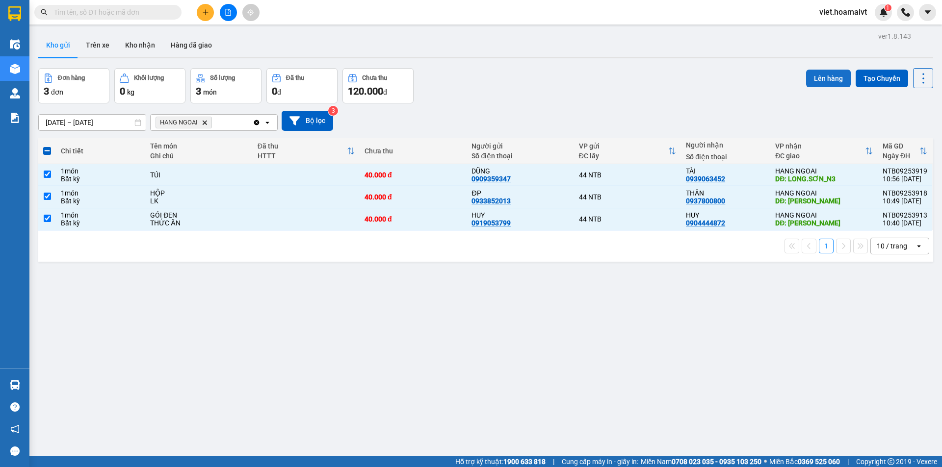
click at [825, 75] on button "Lên hàng" at bounding box center [828, 79] width 45 height 18
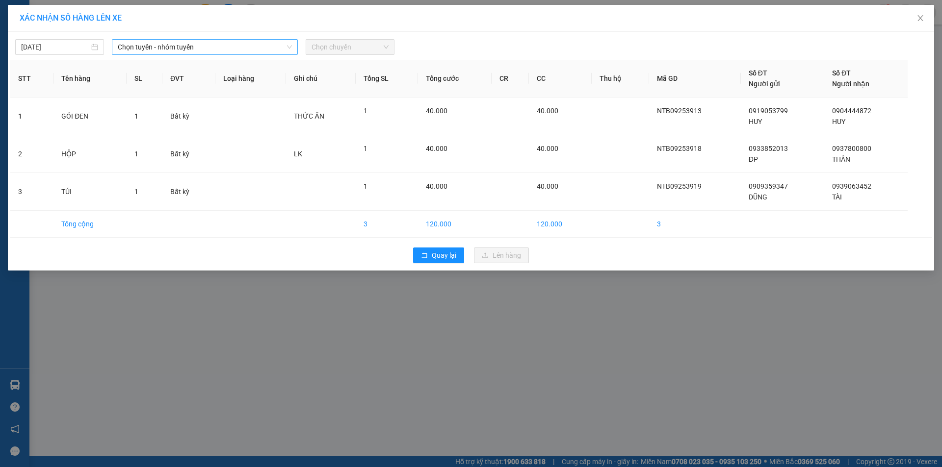
click at [183, 49] on span "Chọn tuyến - nhóm tuyến" at bounding box center [205, 47] width 174 height 15
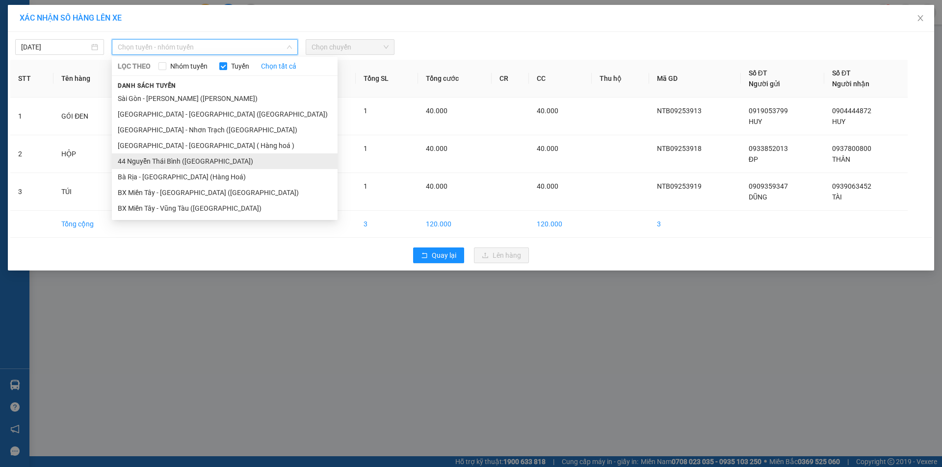
click at [204, 159] on li "44 Nguyễn Thái Bình ([GEOGRAPHIC_DATA])" at bounding box center [225, 162] width 226 height 16
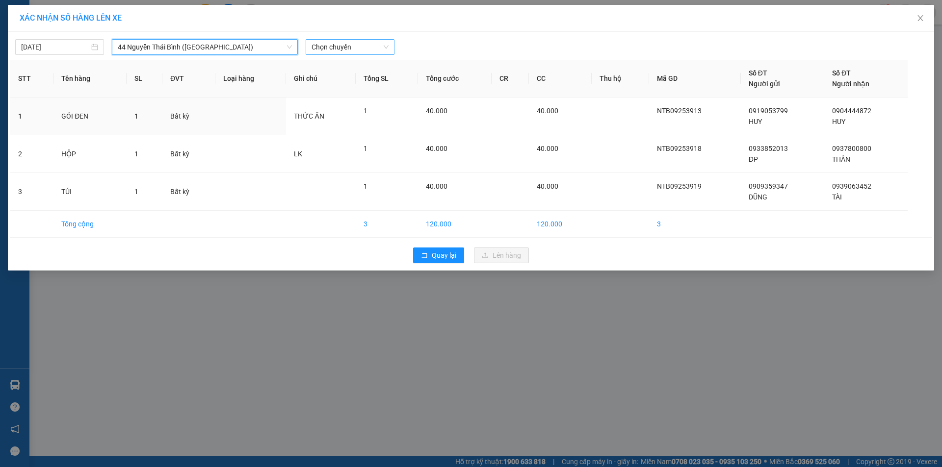
click at [379, 47] on span "Chọn chuyến" at bounding box center [349, 47] width 77 height 15
click at [350, 98] on div "11:00" at bounding box center [349, 100] width 77 height 11
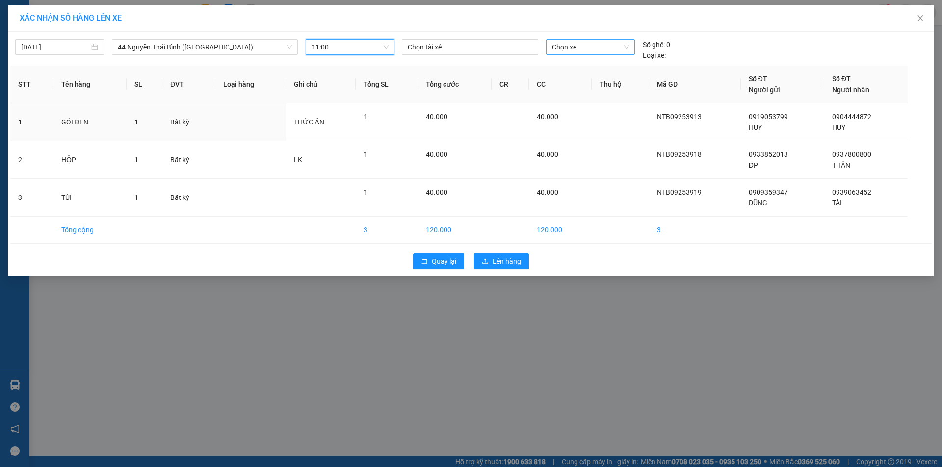
click at [597, 42] on span "Chọn xe" at bounding box center [590, 47] width 77 height 15
type input "3289"
click at [600, 67] on div "72B-032.89" at bounding box center [590, 66] width 77 height 11
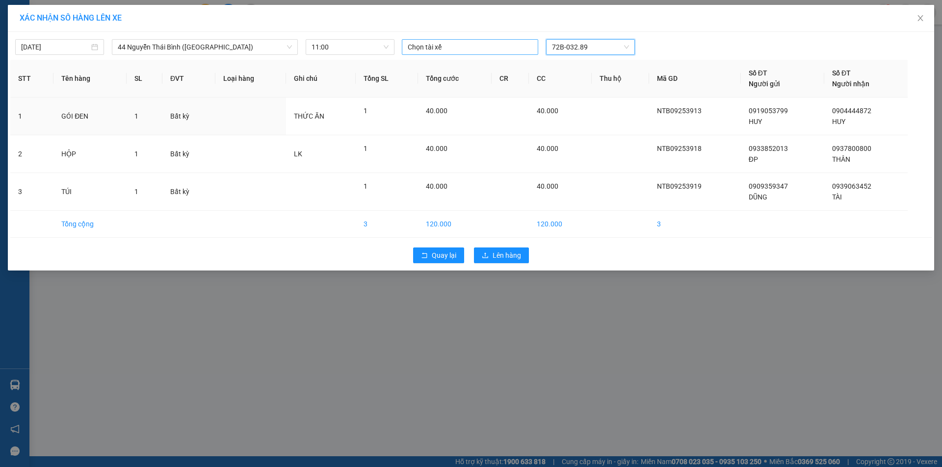
click at [464, 44] on div at bounding box center [469, 47] width 131 height 12
type input "DUC ANH"
click at [482, 66] on div "ĐỨC ANH LH" at bounding box center [475, 66] width 135 height 11
click at [668, 33] on div "[DATE] 44 Nguyễn Thái Bình ([GEOGRAPHIC_DATA]) LỌC THEO Nhóm tuyến Tuyến Chọ…" at bounding box center [471, 151] width 926 height 239
click at [508, 256] on span "Lên hàng" at bounding box center [506, 256] width 28 height 11
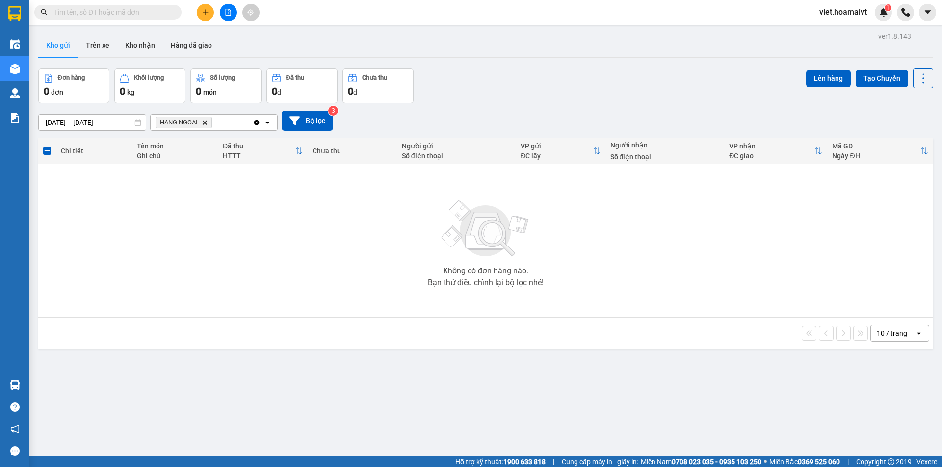
click at [146, 15] on input "text" at bounding box center [112, 12] width 116 height 11
click at [553, 97] on div "Đơn hàng 0 đơn Khối lượng 0 kg Số lượng 0 món Đã thu 0 đ Chưa thu 0 đ Lên hàng …" at bounding box center [485, 85] width 895 height 35
drag, startPoint x: 224, startPoint y: 18, endPoint x: 213, endPoint y: 29, distance: 15.6
click at [225, 18] on button at bounding box center [228, 12] width 17 height 17
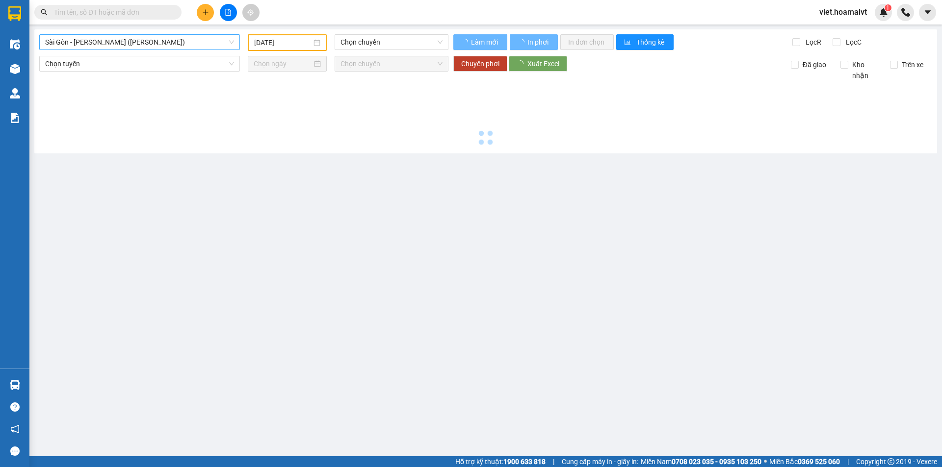
type input "[DATE]"
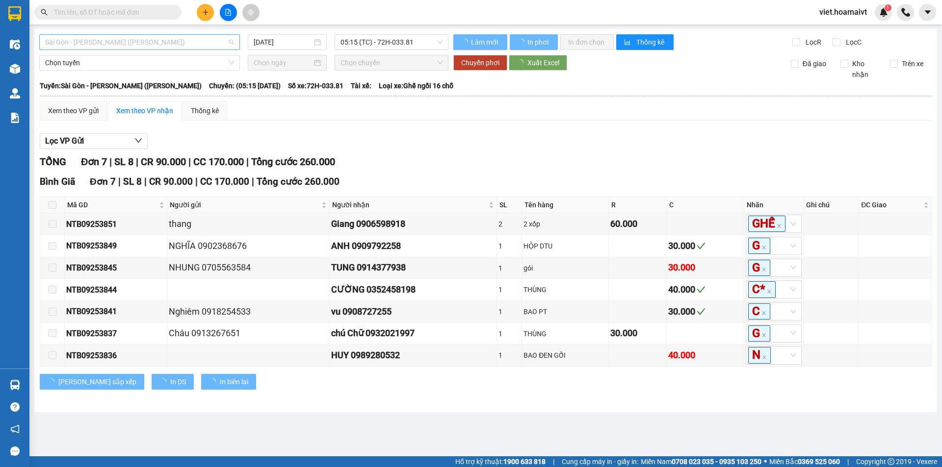
click at [132, 42] on span "Sài Gòn - [PERSON_NAME] ([PERSON_NAME])" at bounding box center [139, 42] width 189 height 15
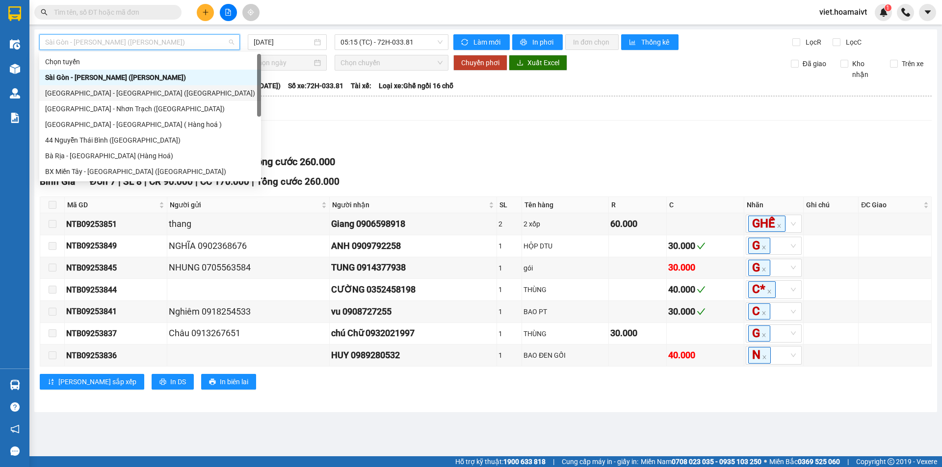
click at [132, 99] on div "[GEOGRAPHIC_DATA] - [GEOGRAPHIC_DATA] ([GEOGRAPHIC_DATA])" at bounding box center [150, 93] width 222 height 16
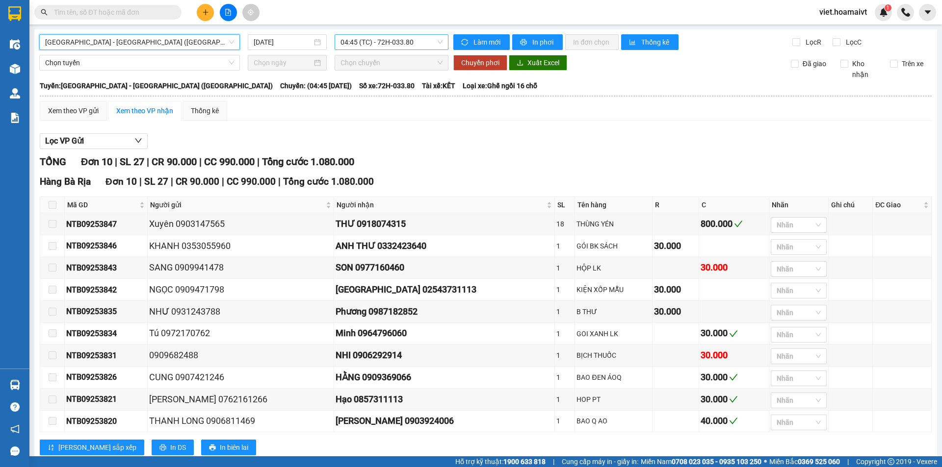
click at [398, 45] on span "04:45 (TC) - 72H-033.80" at bounding box center [391, 42] width 102 height 15
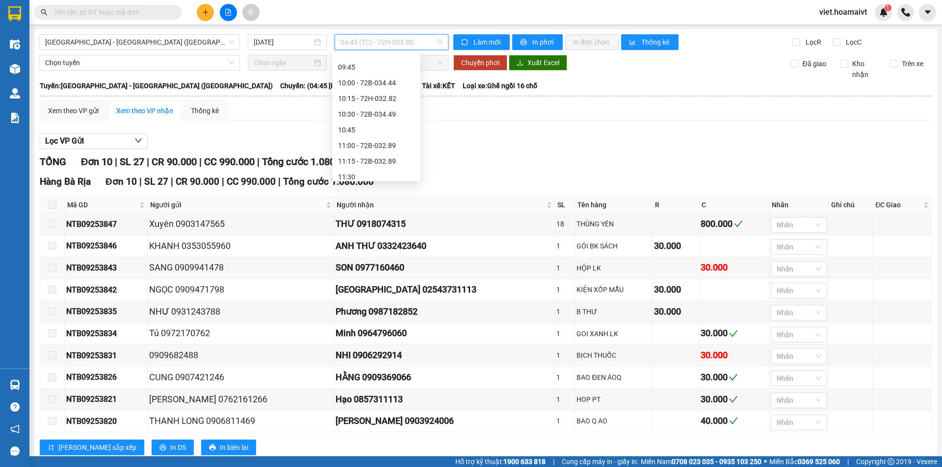
scroll to position [276, 0]
click at [553, 143] on div "Lọc VP Gửi" at bounding box center [486, 141] width 892 height 16
click at [404, 42] on span "04:45 (TC) - 72H-033.80" at bounding box center [391, 42] width 102 height 15
click at [289, 47] on input "[DATE]" at bounding box center [283, 42] width 58 height 11
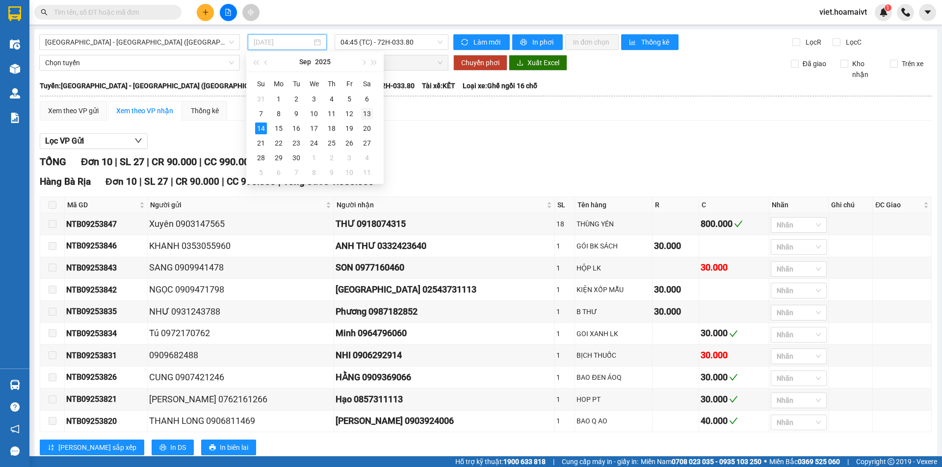
click at [367, 114] on div "13" at bounding box center [367, 114] width 12 height 12
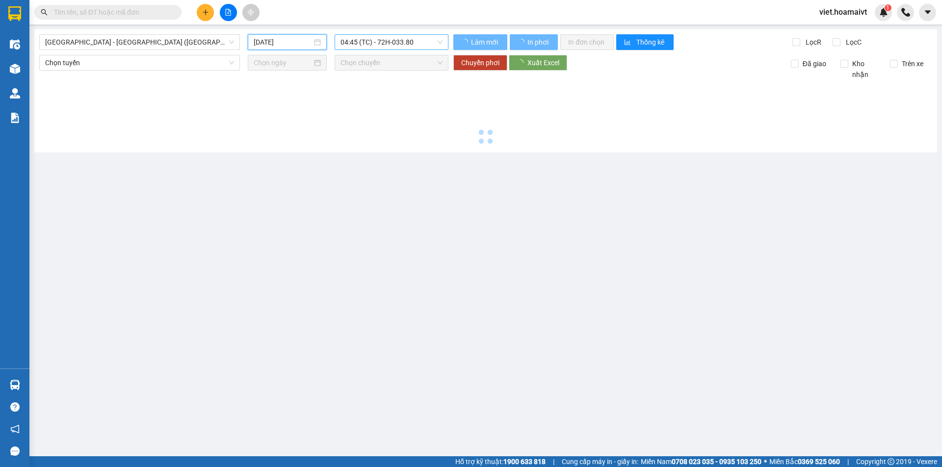
click at [413, 39] on span "04:45 (TC) - 72H-033.80" at bounding box center [391, 42] width 102 height 15
type input "[DATE]"
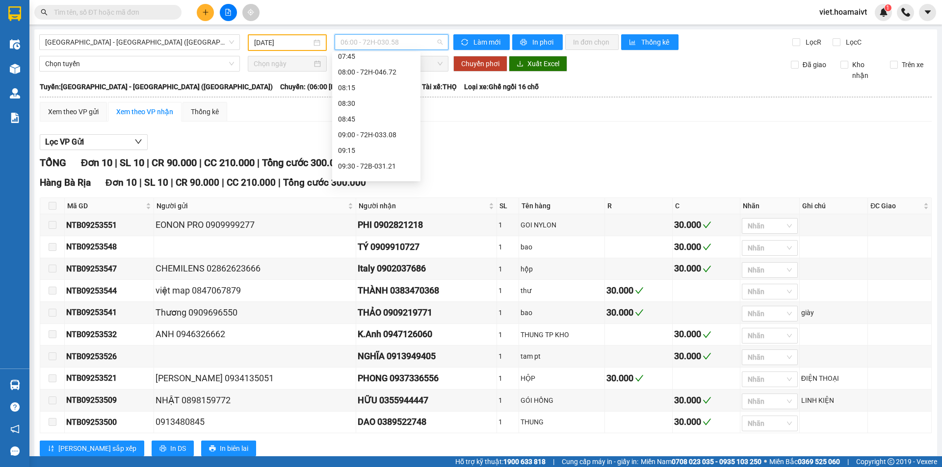
scroll to position [310, 0]
click at [393, 65] on div "10:45 - 72B-029.01" at bounding box center [376, 65] width 77 height 11
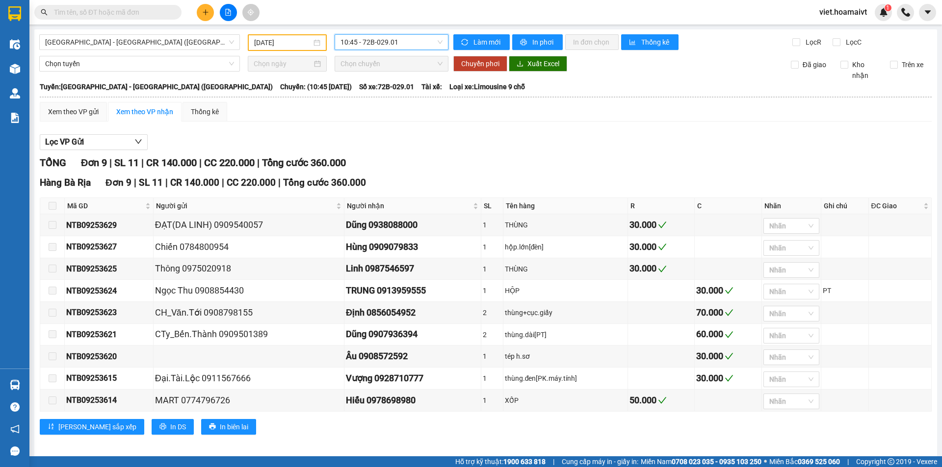
click at [587, 127] on div "Xem theo VP gửi Xem theo VP nhận Thống kê Lọc VP Gửi TỔNG Đơn 9 | SL 11 | CR 1…" at bounding box center [486, 274] width 892 height 345
click at [586, 130] on div "Xem theo VP gửi Xem theo VP nhận Thống kê Lọc VP Gửi TỔNG Đơn 9 | SL 11 | CR 1…" at bounding box center [486, 274] width 892 height 345
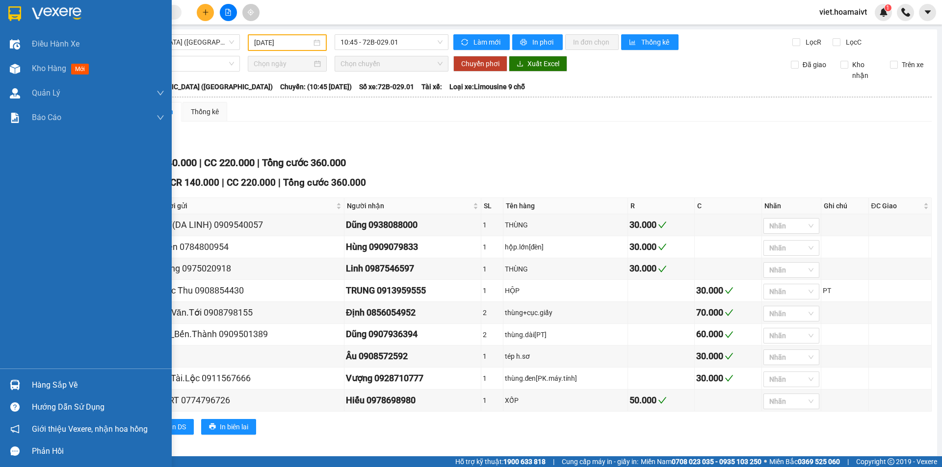
click at [74, 21] on div at bounding box center [86, 16] width 172 height 32
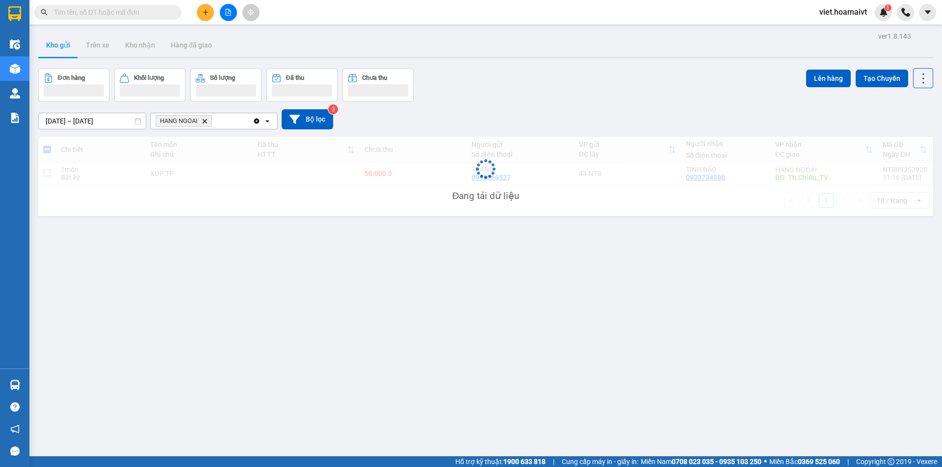
click at [579, 108] on div "[DATE] – [DATE] Press the down arrow key to interact with the calendar and sele…" at bounding box center [485, 119] width 895 height 35
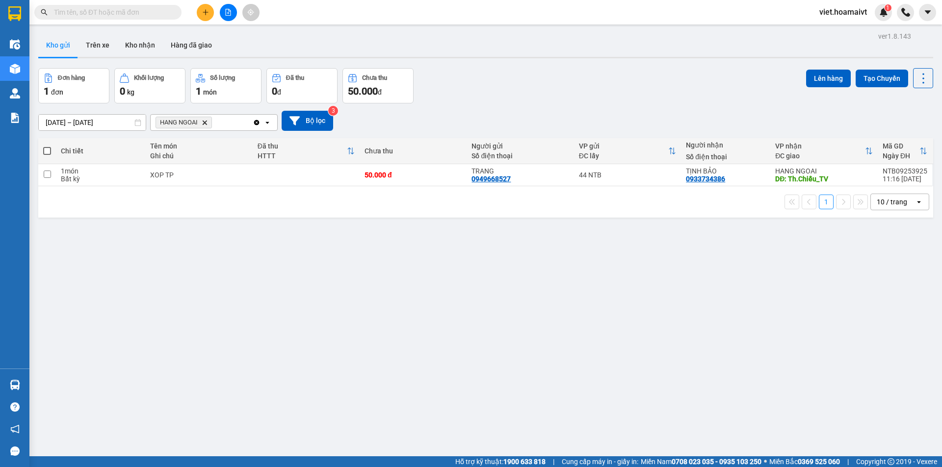
click at [579, 108] on div "[DATE] – [DATE] Press the down arrow key to interact with the calendar and sele…" at bounding box center [485, 120] width 895 height 35
click at [205, 122] on icon "Delete" at bounding box center [205, 123] width 6 height 6
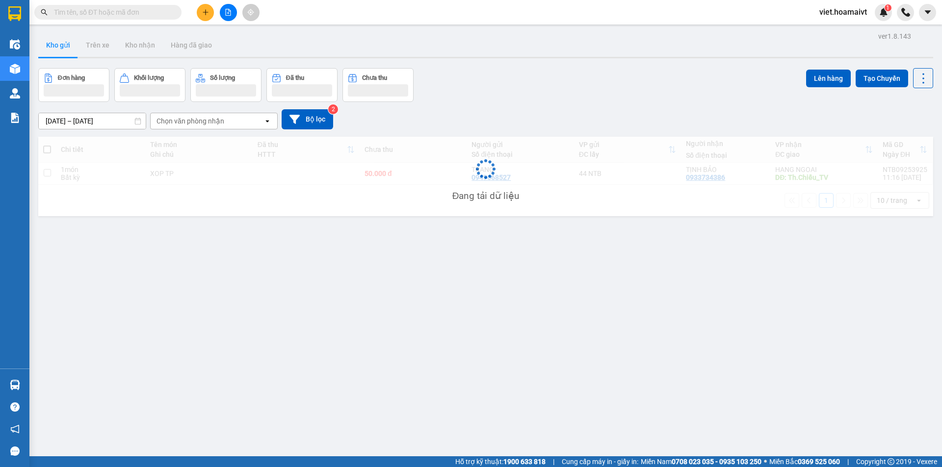
click at [603, 88] on div "Đơn hàng Khối lượng Số lượng Đã thu Chưa thu Lên hàng Tạo Chuyến" at bounding box center [485, 85] width 895 height 34
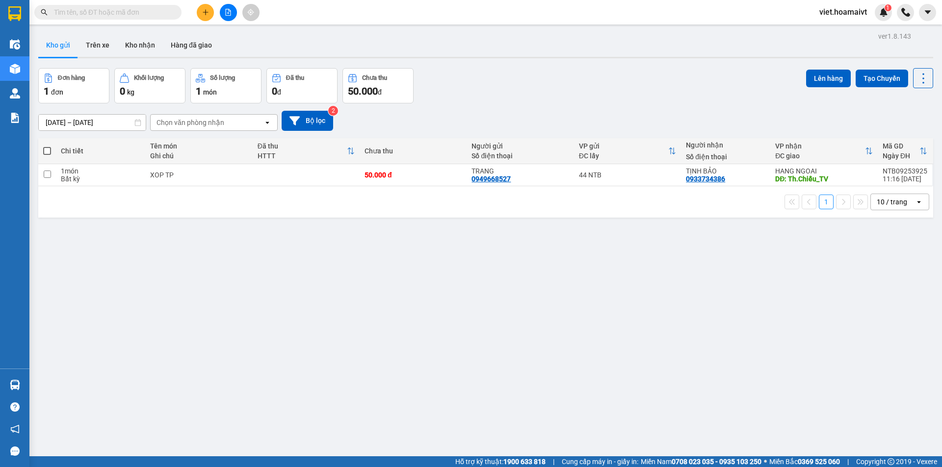
click at [603, 88] on div "Đơn hàng 1 đơn Khối lượng 0 kg Số lượng 1 món Đã thu 0 đ Chưa thu 50.000 đ Lên …" at bounding box center [485, 85] width 895 height 35
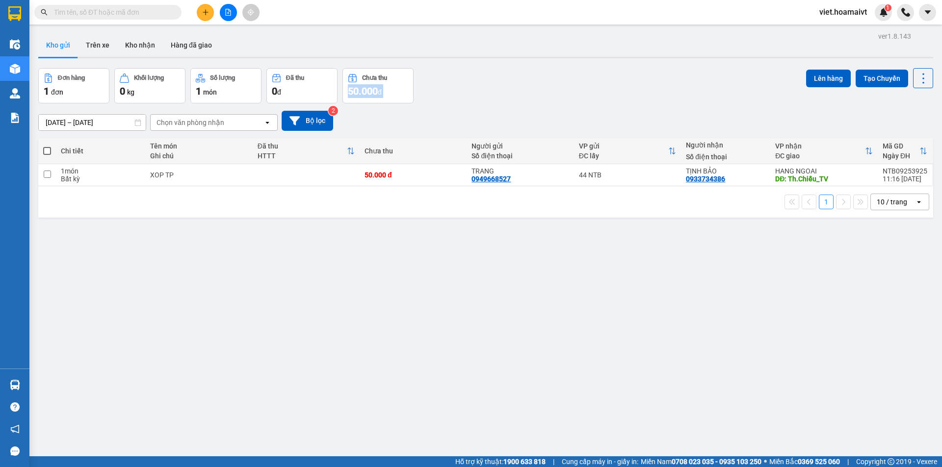
click at [603, 87] on div "Đơn hàng 1 đơn Khối lượng 0 kg Số lượng 1 món Đã thu 0 đ Chưa thu 50.000 đ Lên …" at bounding box center [485, 85] width 895 height 35
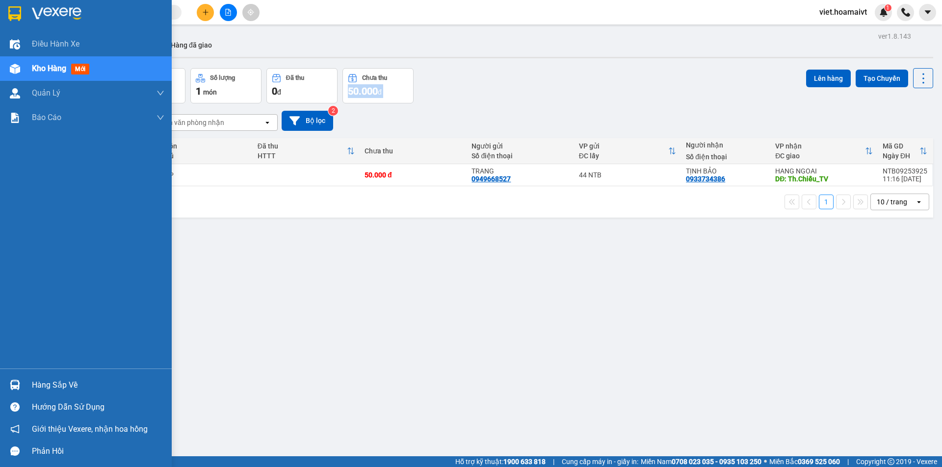
click at [37, 19] on img at bounding box center [57, 13] width 50 height 15
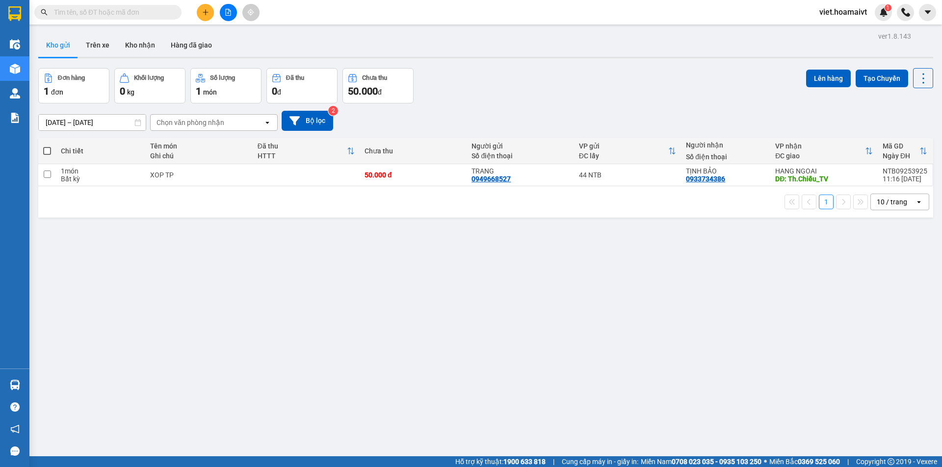
click at [590, 80] on div "Đơn hàng 1 đơn Khối lượng 0 kg Số lượng 1 món Đã thu 0 đ Chưa thu 50.000 đ Lên …" at bounding box center [485, 85] width 895 height 35
click at [611, 78] on div "Đơn hàng 1 đơn Khối lượng 0 kg Số lượng 1 món Đã thu 0 đ Chưa thu 50.000 đ Lên …" at bounding box center [485, 85] width 895 height 35
click at [195, 118] on div "Chọn văn phòng nhận" at bounding box center [190, 123] width 68 height 10
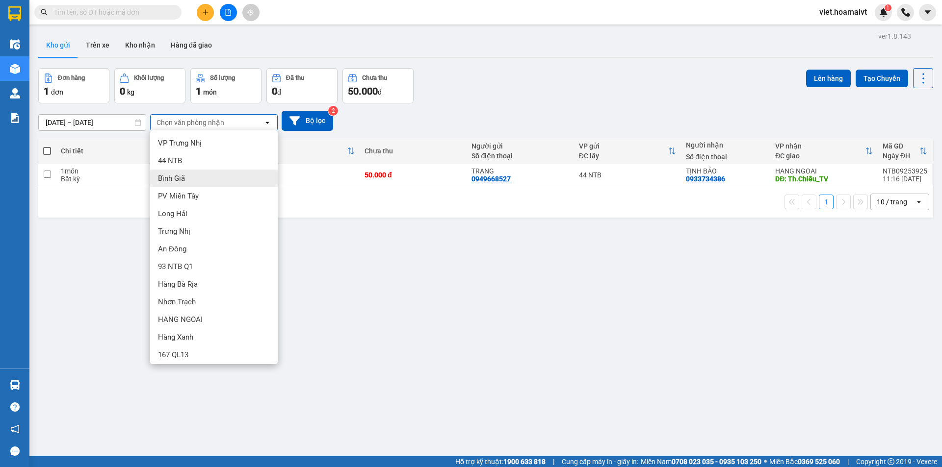
click at [203, 180] on div "Bình Giã" at bounding box center [214, 179] width 128 height 18
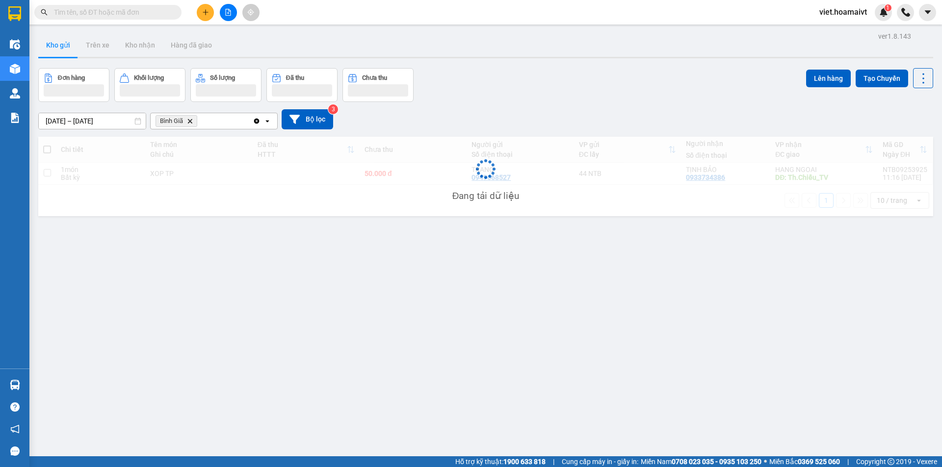
click at [553, 98] on div "Đơn hàng Khối lượng Số lượng Đã thu Chưa thu Lên hàng Tạo Chuyến" at bounding box center [485, 85] width 895 height 34
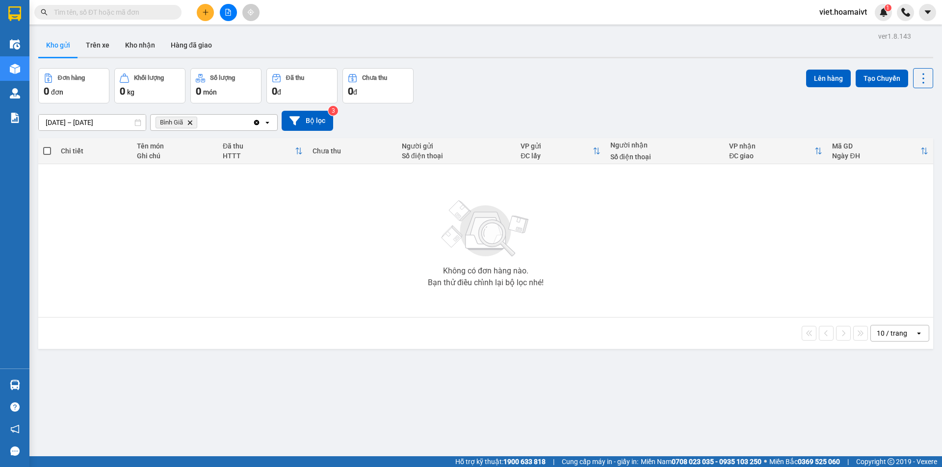
click at [240, 14] on div at bounding box center [228, 12] width 74 height 17
click at [231, 13] on button at bounding box center [228, 12] width 17 height 17
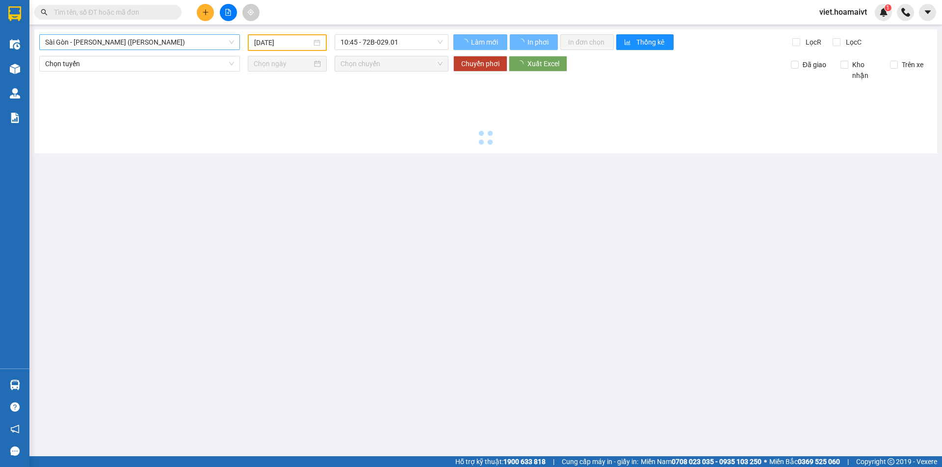
type input "[DATE]"
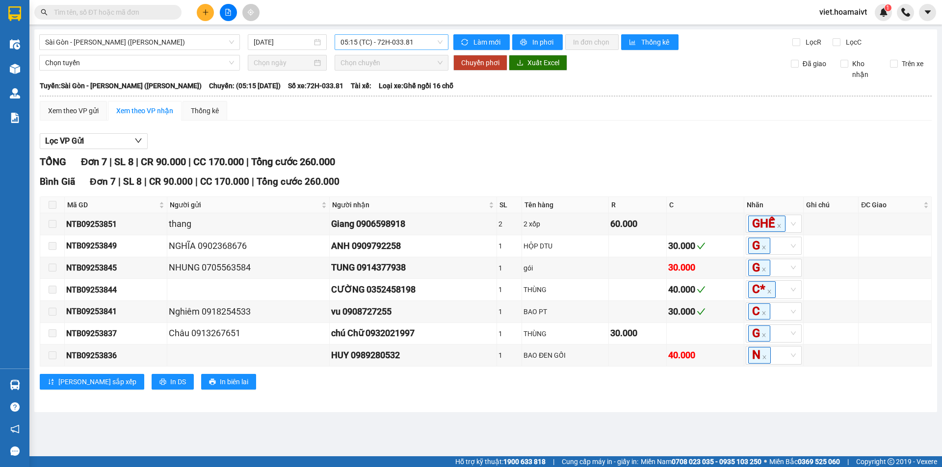
click at [372, 44] on span "05:15 (TC) - 72H-033.81" at bounding box center [391, 42] width 102 height 15
click at [390, 113] on div "11:15 - 72H-033.81" at bounding box center [378, 112] width 77 height 11
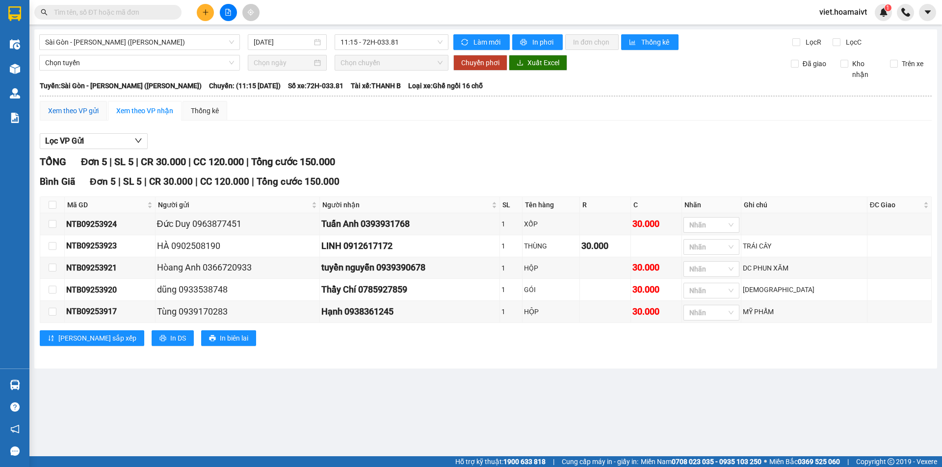
click at [52, 109] on div "Xem theo VP gửi" at bounding box center [73, 110] width 51 height 11
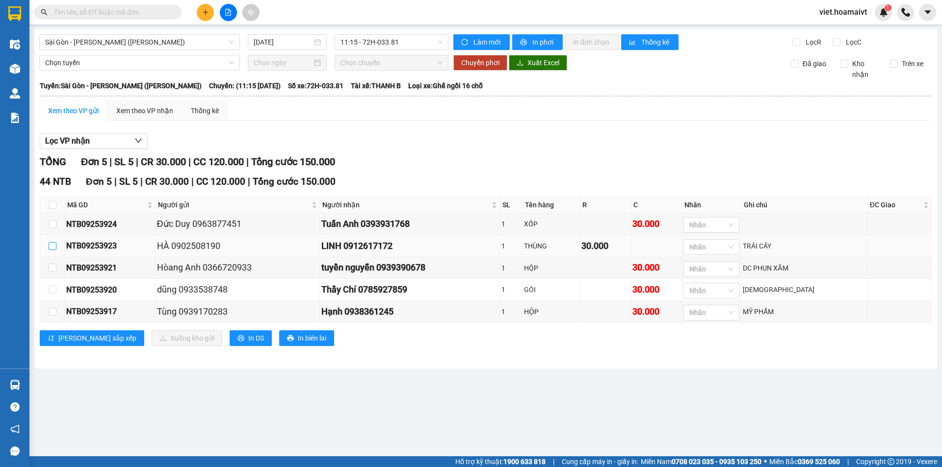
click at [52, 250] on input "checkbox" at bounding box center [53, 246] width 8 height 8
checkbox input "true"
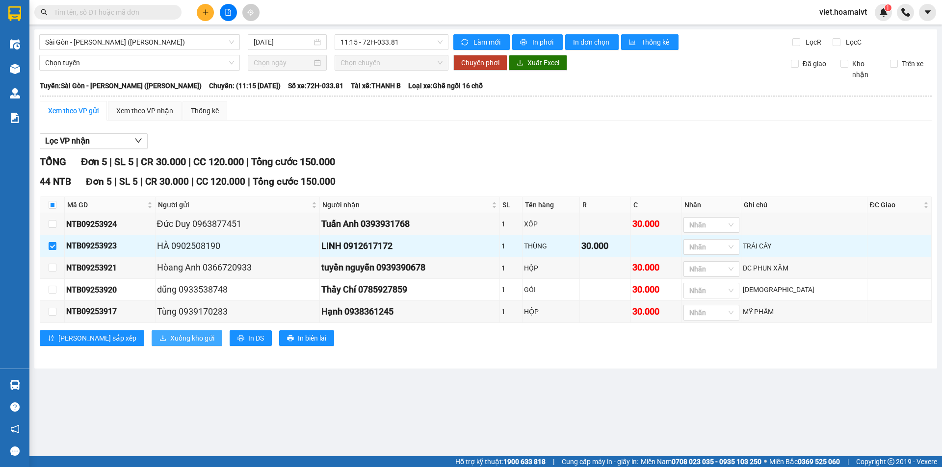
click at [170, 339] on span "Xuống kho gửi" at bounding box center [192, 338] width 44 height 11
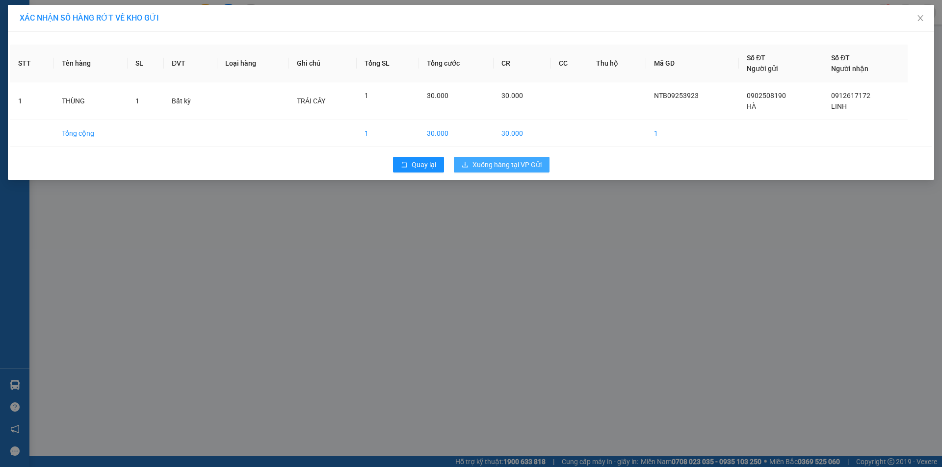
click at [484, 164] on span "Xuống hàng tại VP Gửi" at bounding box center [506, 164] width 69 height 11
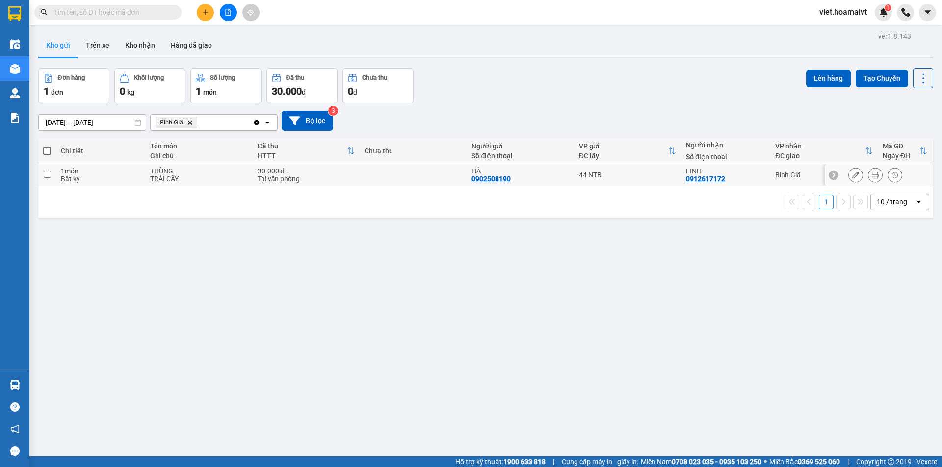
click at [848, 171] on button at bounding box center [855, 175] width 14 height 17
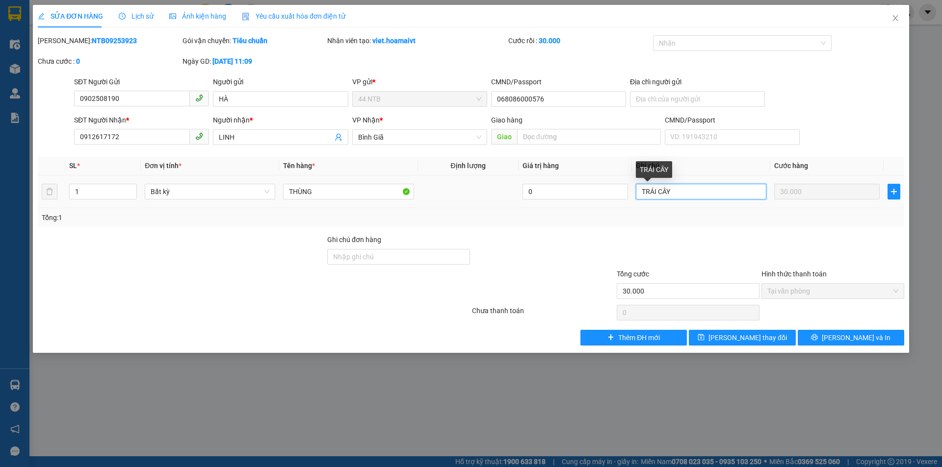
click at [677, 194] on input "TRÁI CÂY" at bounding box center [701, 192] width 130 height 16
type input "TRÁI CÂY,SẦU RIÊNG"
click at [746, 337] on span "[PERSON_NAME] thay đổi" at bounding box center [747, 338] width 78 height 11
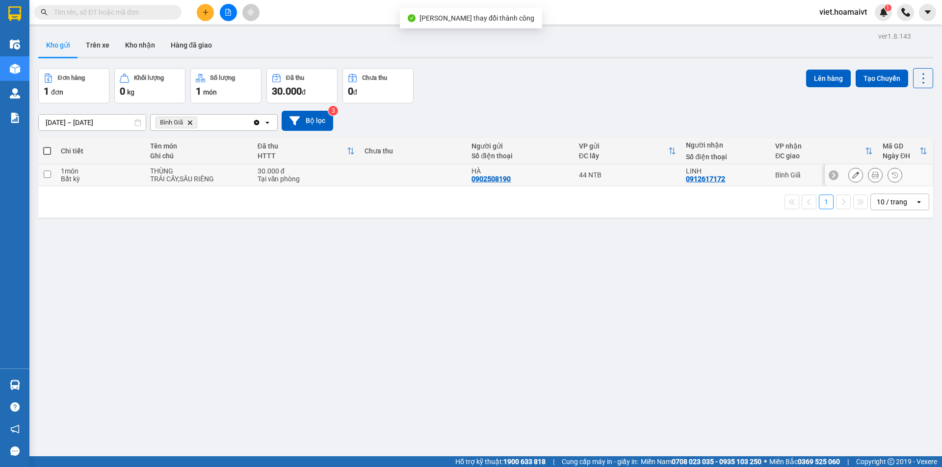
click at [347, 179] on div "Tại văn phòng" at bounding box center [305, 179] width 97 height 8
checkbox input "true"
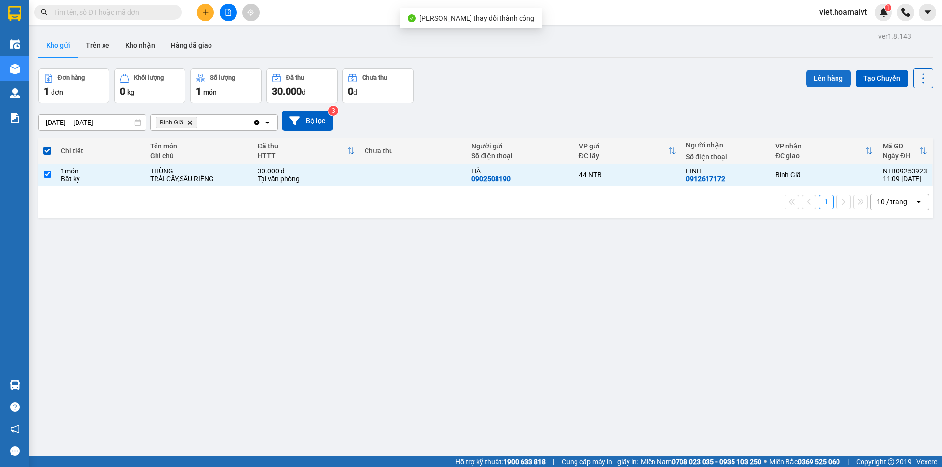
click at [814, 80] on button "Lên hàng" at bounding box center [828, 79] width 45 height 18
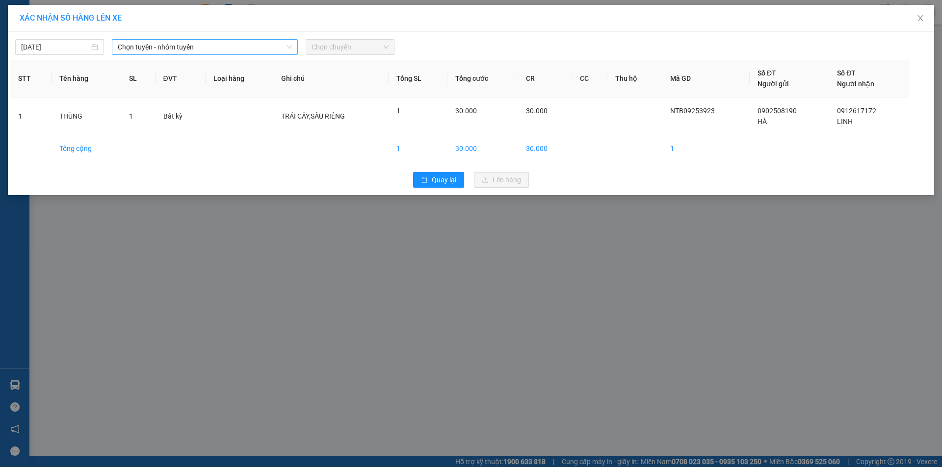
click at [160, 47] on span "Chọn tuyến - nhóm tuyến" at bounding box center [205, 47] width 174 height 15
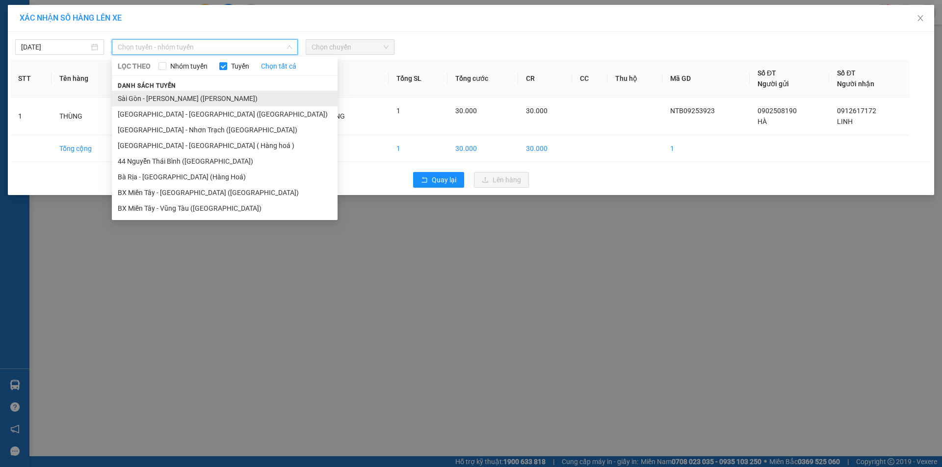
click at [181, 93] on li "Sài Gòn - [PERSON_NAME] ([PERSON_NAME])" at bounding box center [225, 99] width 226 height 16
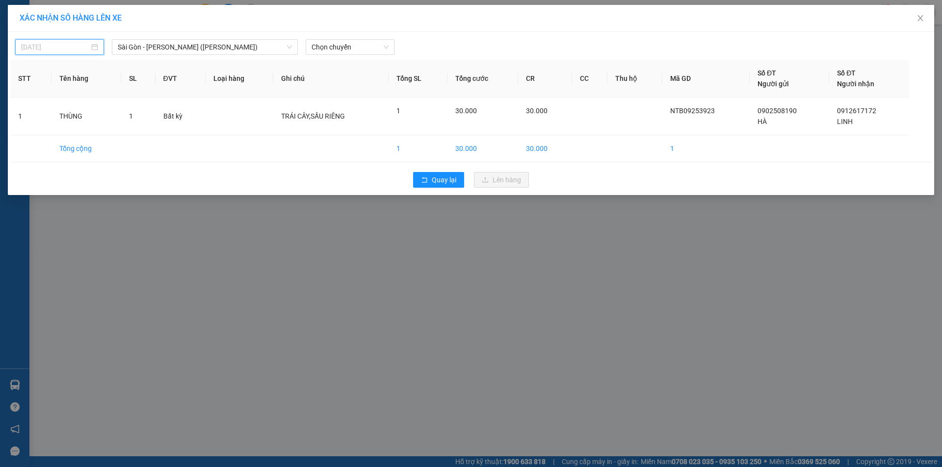
click at [47, 43] on input "[DATE]" at bounding box center [55, 47] width 68 height 11
click at [50, 131] on div "15" at bounding box center [48, 134] width 12 height 12
type input "[DATE]"
click at [309, 54] on div "Chọn chuyến" at bounding box center [350, 47] width 89 height 16
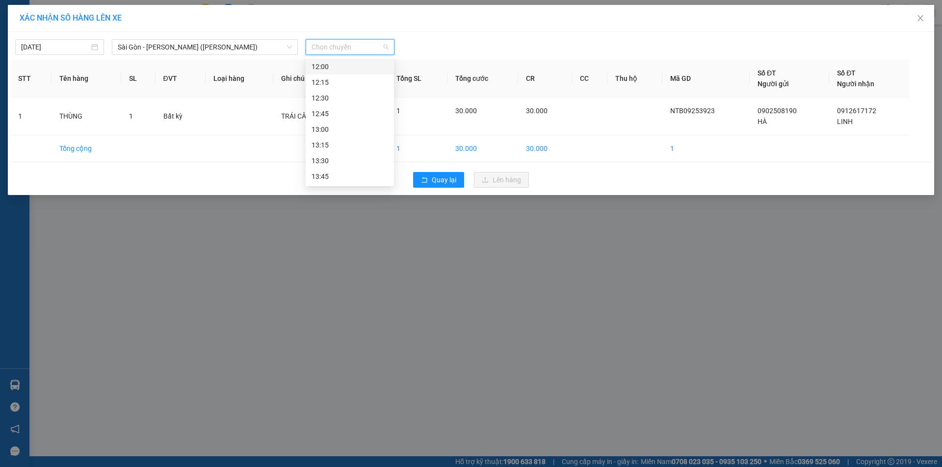
click at [341, 68] on div "12:00" at bounding box center [349, 66] width 77 height 11
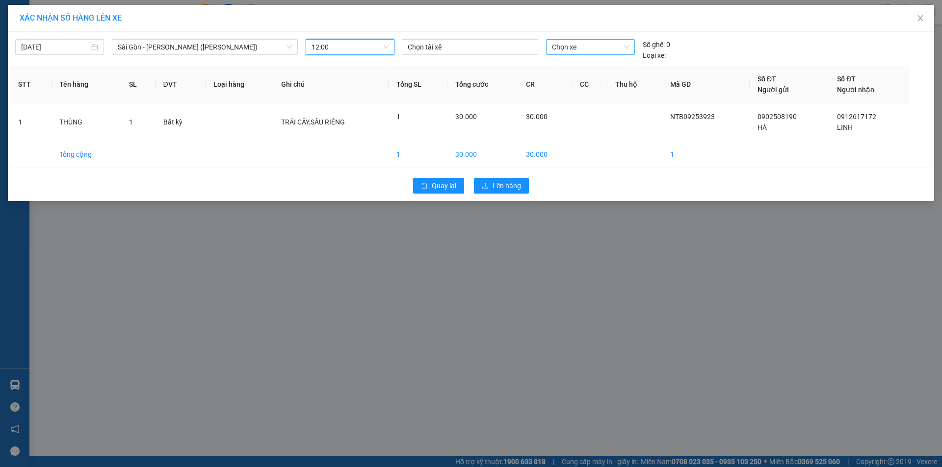
click at [593, 49] on span "Chọn xe" at bounding box center [590, 47] width 77 height 15
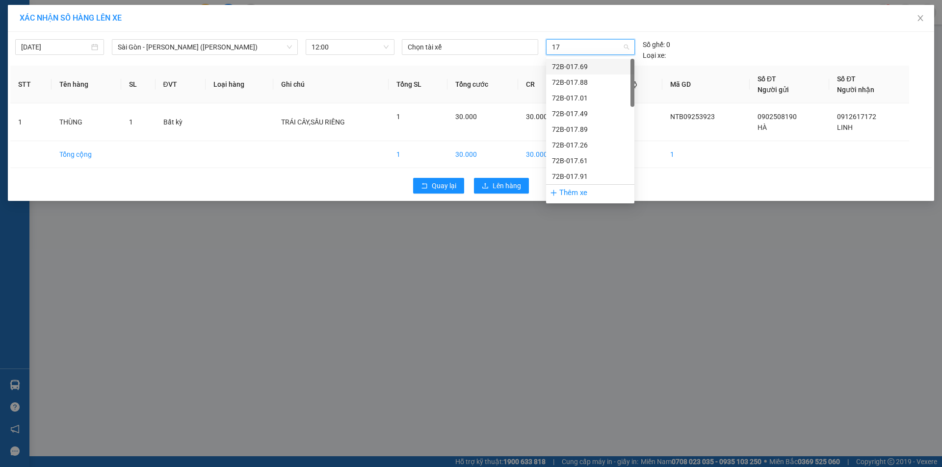
type input "179"
click at [590, 76] on div "72G-001.79" at bounding box center [590, 83] width 88 height 16
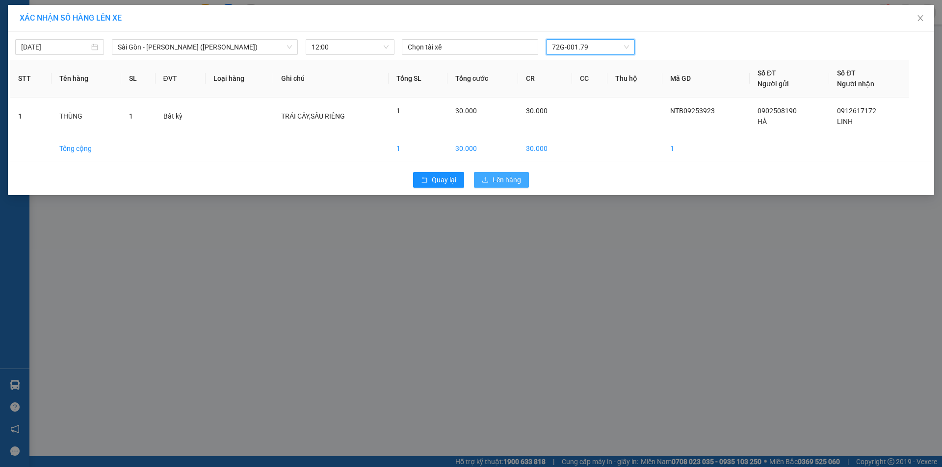
click at [511, 176] on span "Lên hàng" at bounding box center [506, 180] width 28 height 11
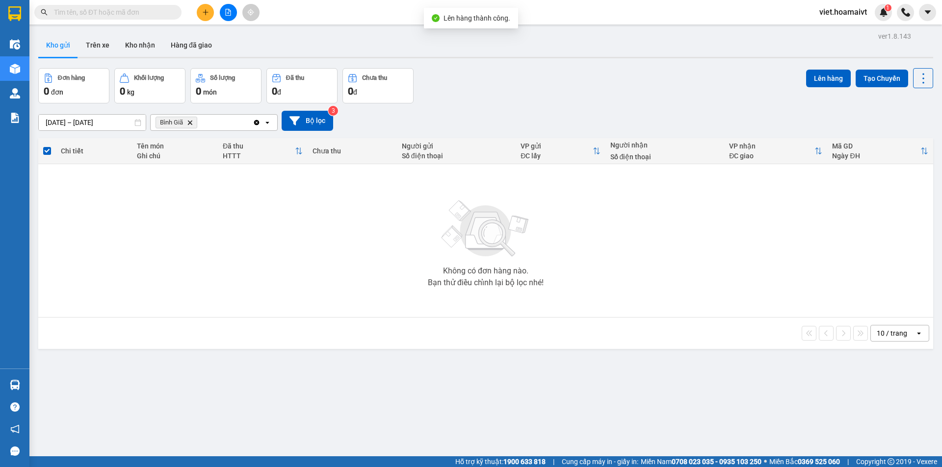
click at [192, 123] on icon "Delete" at bounding box center [190, 123] width 6 height 6
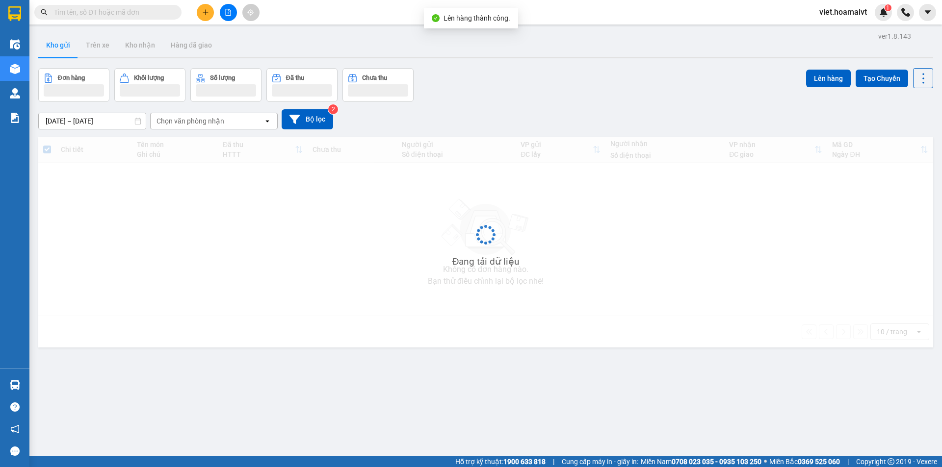
click at [531, 95] on div "Đơn hàng Khối lượng Số lượng Đã thu Chưa thu Lên hàng Tạo Chuyến" at bounding box center [485, 85] width 895 height 34
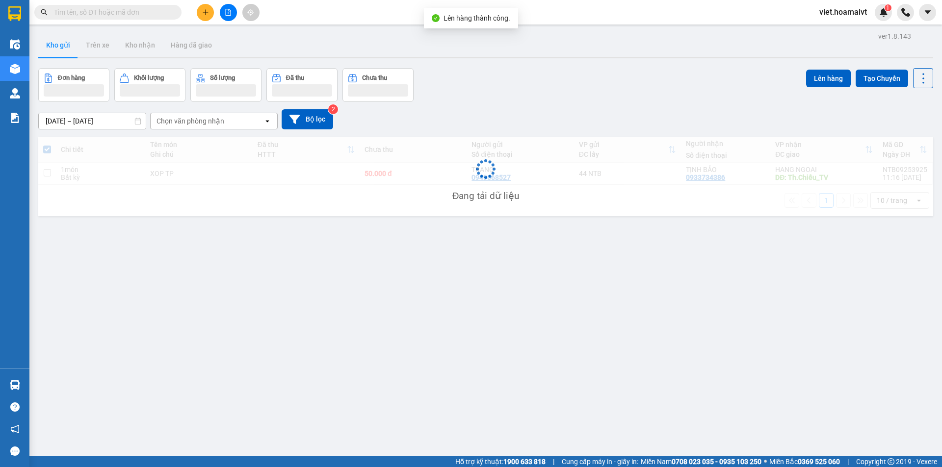
click at [531, 96] on div "Đơn hàng Khối lượng Số lượng Đã thu Chưa thu Lên hàng Tạo Chuyến" at bounding box center [485, 85] width 895 height 34
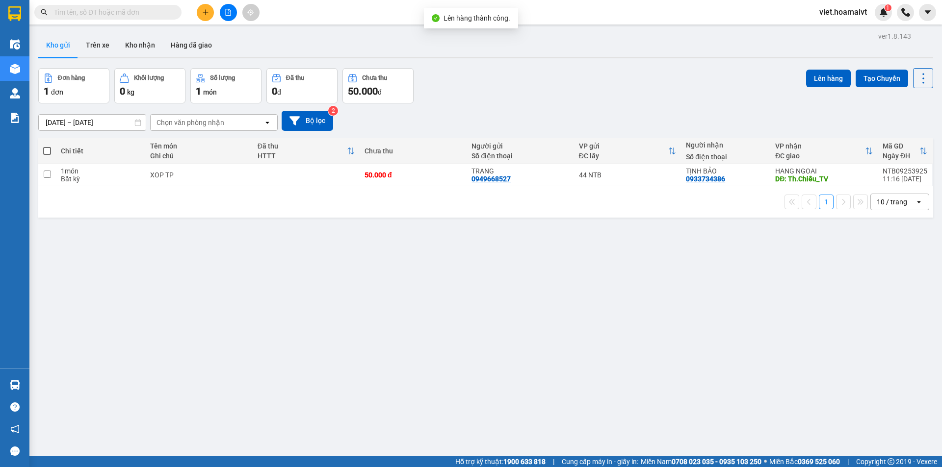
click at [531, 96] on div "Đơn hàng 1 đơn Khối lượng 0 kg Số lượng 1 món Đã thu 0 đ Chưa thu 50.000 đ Lên …" at bounding box center [485, 85] width 895 height 35
click at [440, 278] on div "ver 1.8.143 Kho gửi Trên xe Kho nhận Hàng đã giao Đơn hàng 1 đơn Khối lượng 0 k…" at bounding box center [485, 262] width 902 height 467
click at [871, 172] on icon at bounding box center [874, 175] width 7 height 7
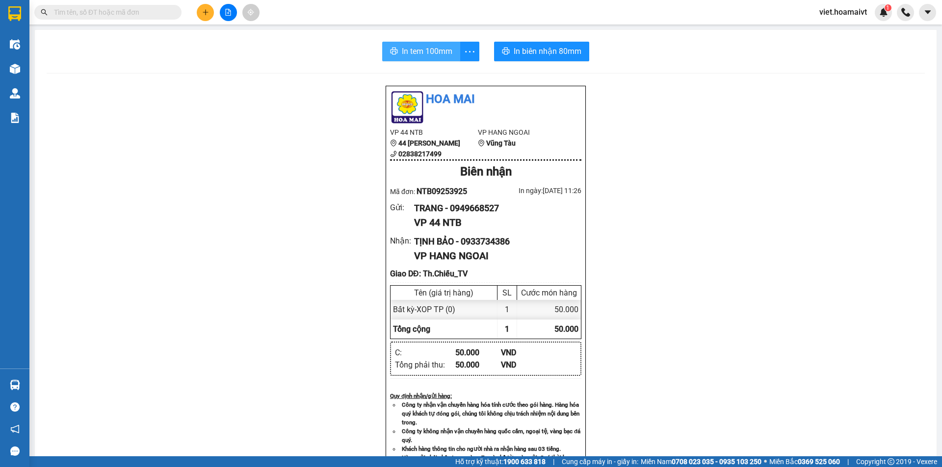
click at [438, 49] on span "In tem 100mm" at bounding box center [427, 51] width 51 height 12
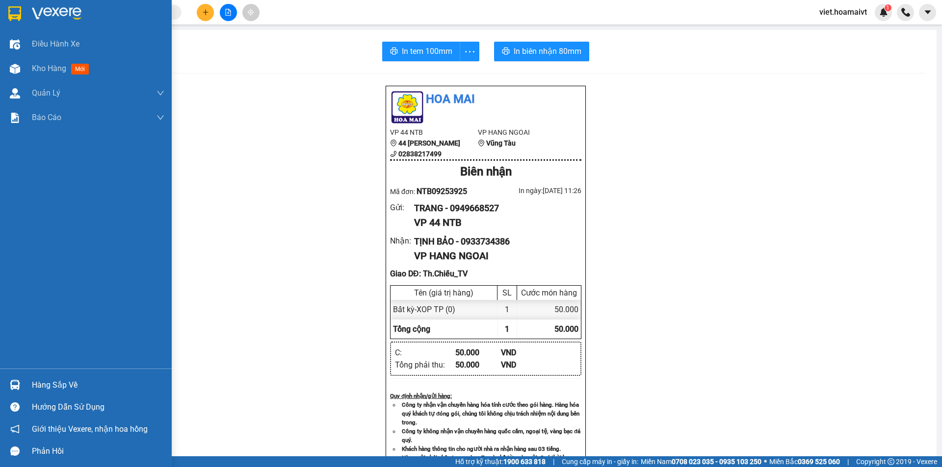
click at [54, 17] on img at bounding box center [57, 13] width 50 height 15
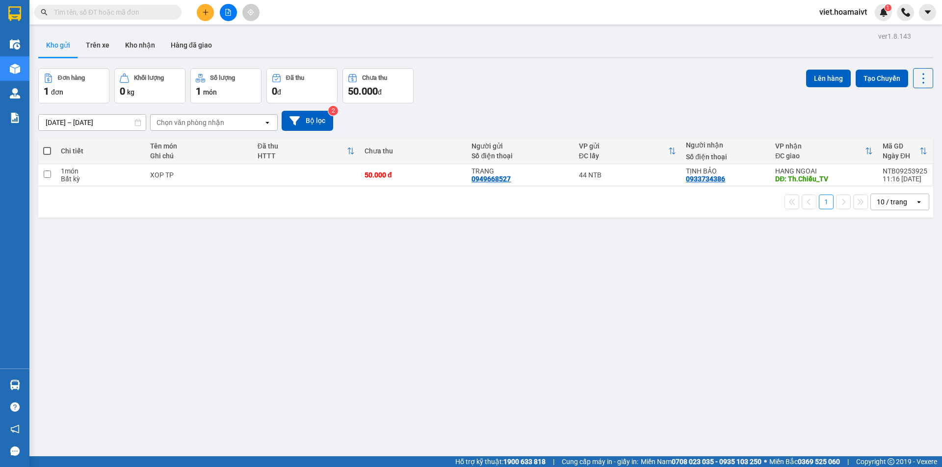
click at [651, 119] on div "[DATE] – [DATE] Press the down arrow key to interact with the calendar and sele…" at bounding box center [485, 121] width 895 height 20
click at [576, 120] on div "[DATE] – [DATE] Press the down arrow key to interact with the calendar and sele…" at bounding box center [485, 121] width 895 height 20
click at [174, 118] on div "Chọn văn phòng nhận" at bounding box center [190, 123] width 68 height 10
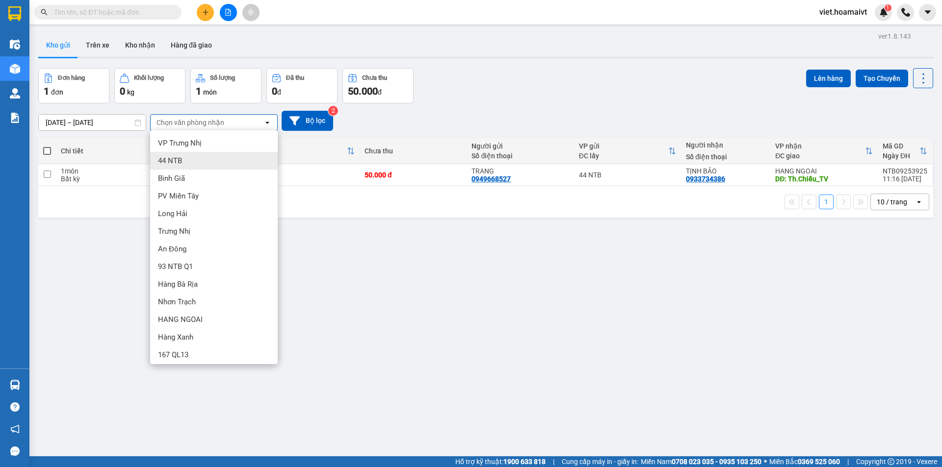
click at [186, 181] on div "Bình Giã" at bounding box center [214, 179] width 128 height 18
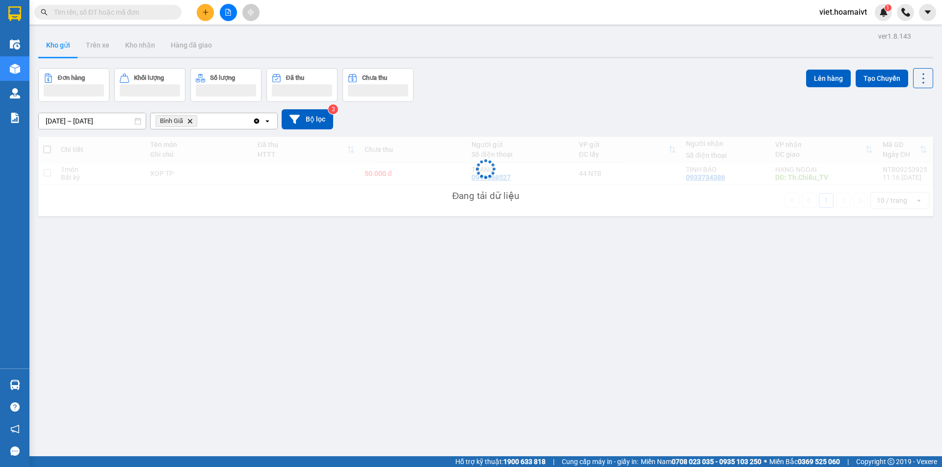
click at [582, 121] on div "[DATE] – [DATE] Press the down arrow key to interact with the calendar and sele…" at bounding box center [485, 119] width 895 height 20
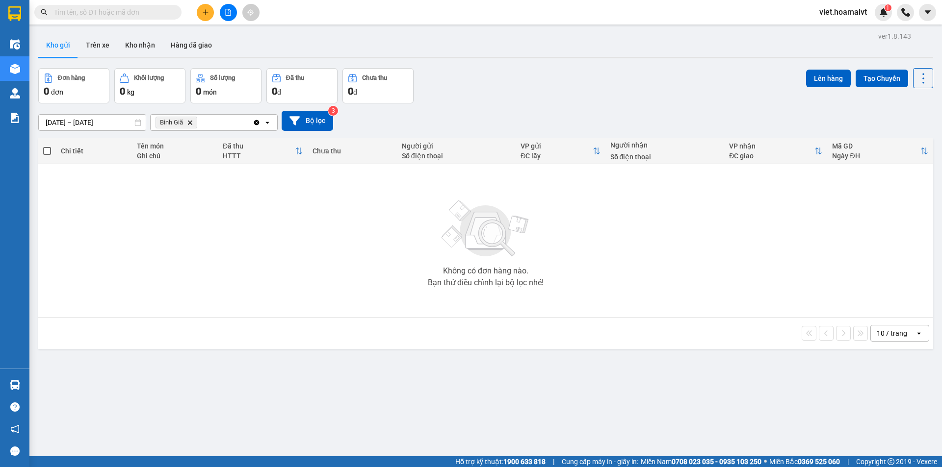
click at [190, 121] on icon "Delete" at bounding box center [190, 123] width 6 height 6
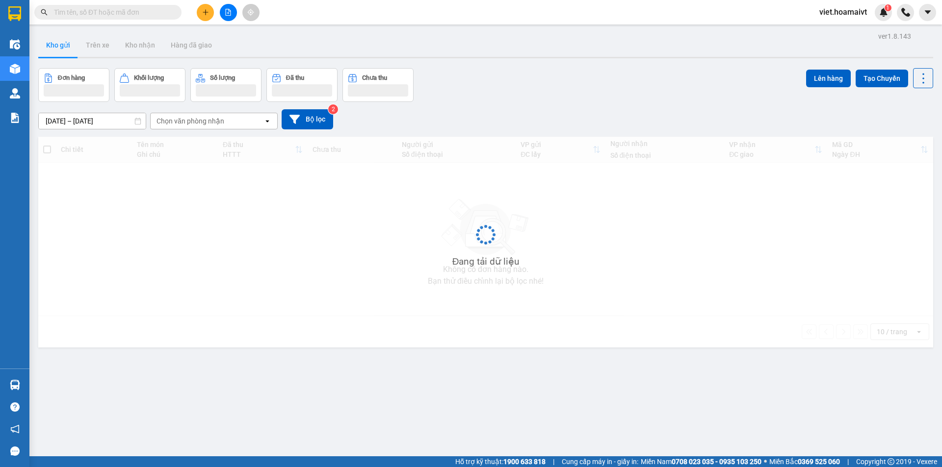
click at [516, 129] on div "[DATE] – [DATE] Press the down arrow key to interact with the calendar and sele…" at bounding box center [485, 119] width 895 height 20
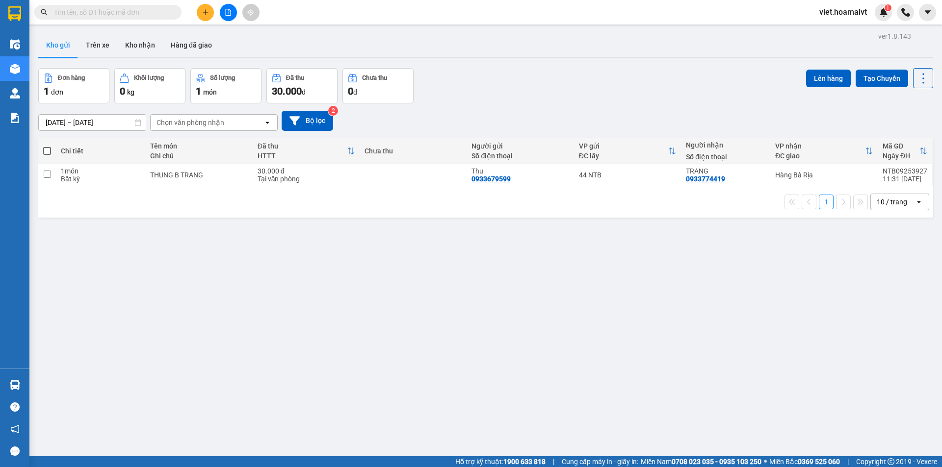
click at [364, 304] on div "ver 1.8.143 Kho gửi Trên xe Kho nhận Hàng đã giao Đơn hàng 1 đơn Khối lượng 0 k…" at bounding box center [485, 262] width 902 height 467
click at [235, 15] on button at bounding box center [228, 12] width 17 height 17
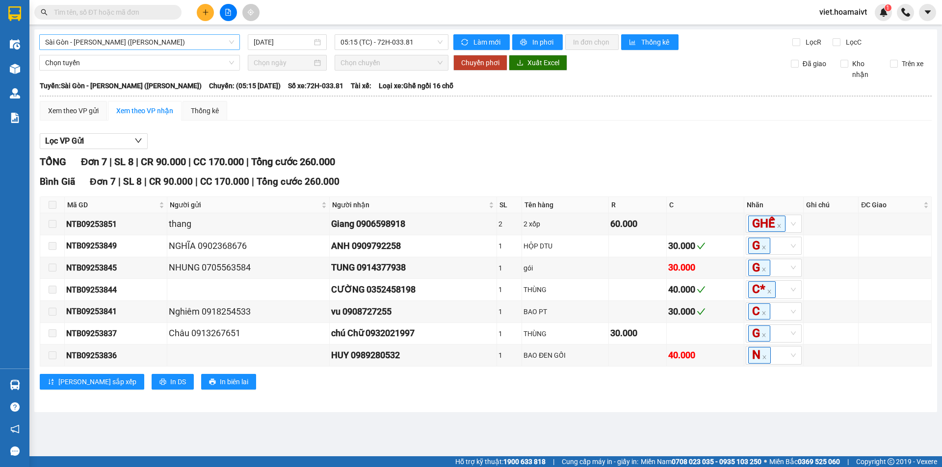
click at [181, 42] on span "Sài Gòn - [PERSON_NAME] ([PERSON_NAME])" at bounding box center [139, 42] width 189 height 15
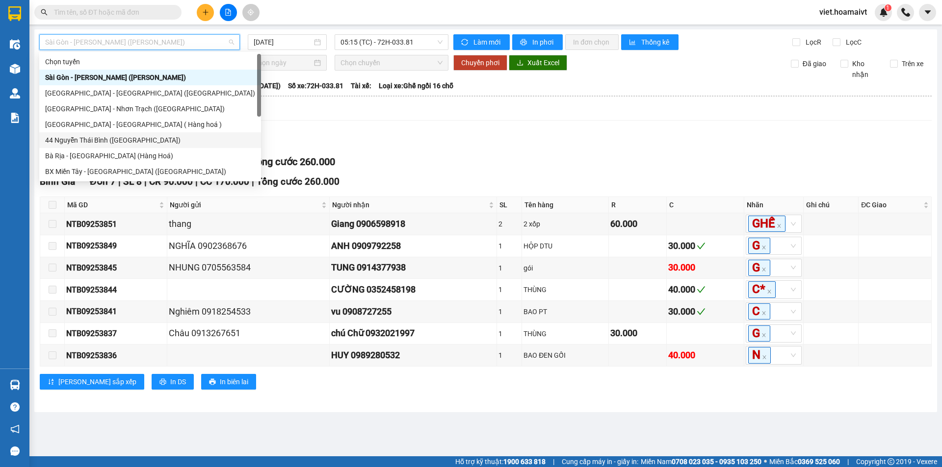
click at [185, 138] on div "44 Nguyễn Thái Bình ([GEOGRAPHIC_DATA])" at bounding box center [150, 140] width 210 height 11
type input "[DATE]"
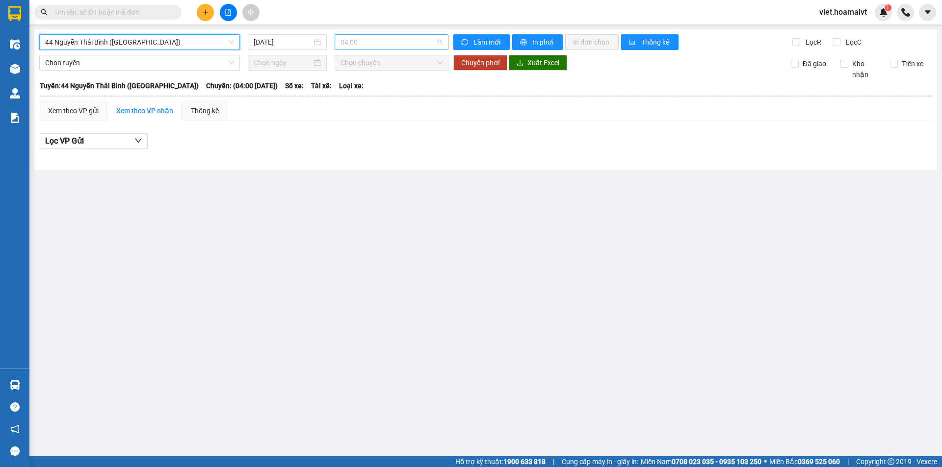
click at [354, 42] on span "04:00" at bounding box center [391, 42] width 102 height 15
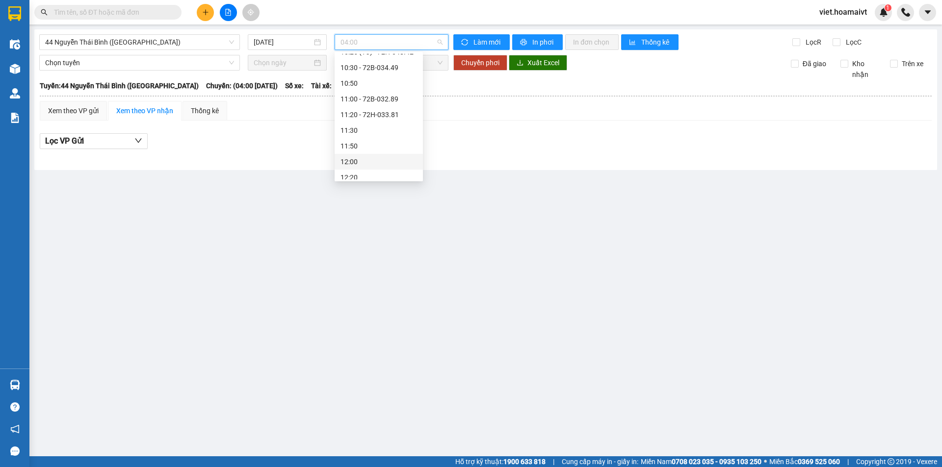
scroll to position [294, 0]
click at [385, 157] on div "11:20 - 72H-033.81" at bounding box center [378, 159] width 77 height 11
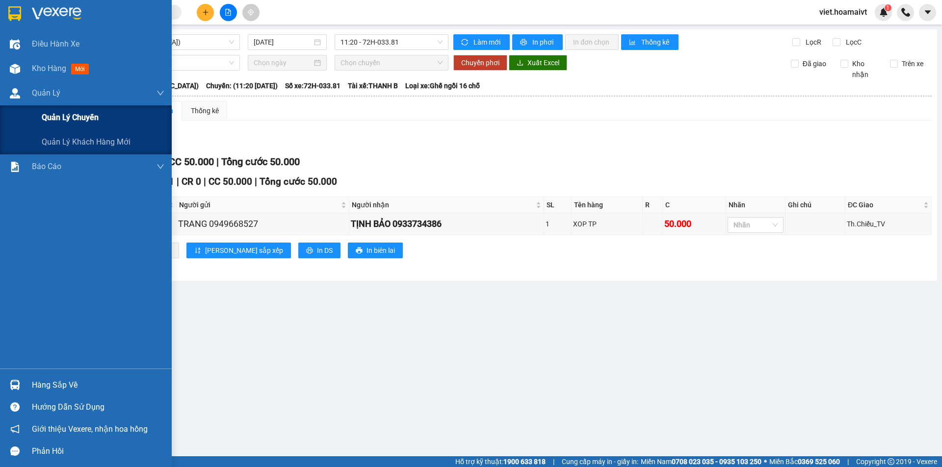
drag, startPoint x: 90, startPoint y: 117, endPoint x: 129, endPoint y: 116, distance: 39.7
click at [93, 117] on span "Quản lý chuyến" at bounding box center [70, 117] width 57 height 12
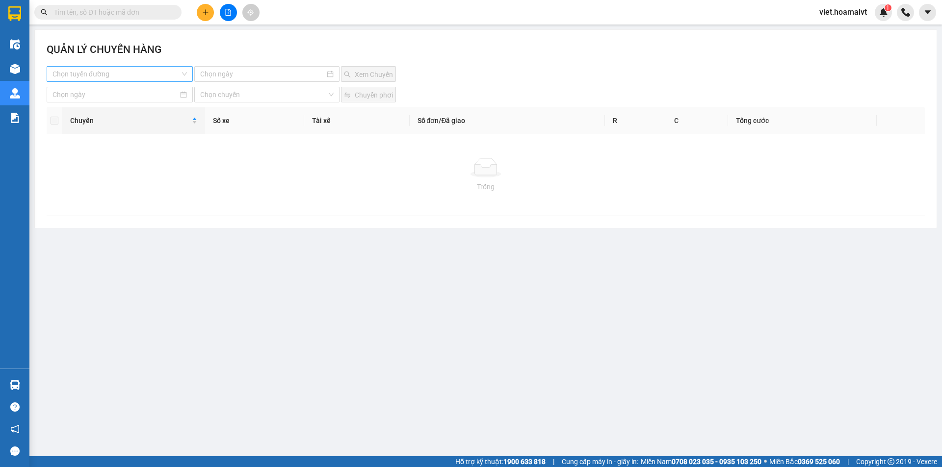
click at [133, 77] on input "search" at bounding box center [116, 74] width 128 height 15
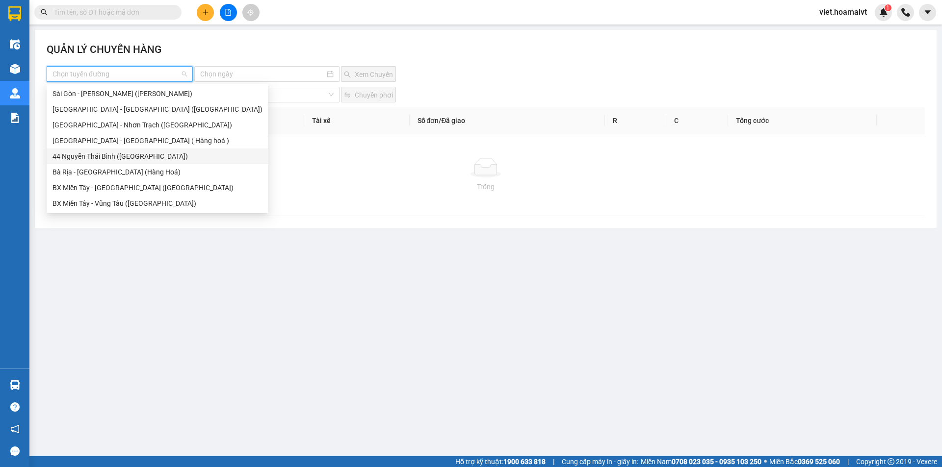
drag, startPoint x: 135, startPoint y: 151, endPoint x: 178, endPoint y: 85, distance: 78.2
click at [135, 151] on div "44 Nguyễn Thái Bình ([GEOGRAPHIC_DATA])" at bounding box center [158, 157] width 222 height 16
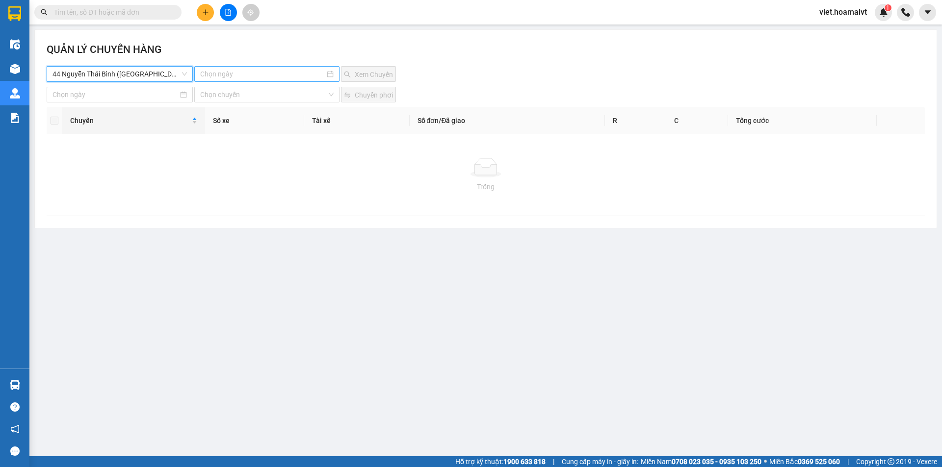
click at [208, 79] on div at bounding box center [266, 74] width 145 height 16
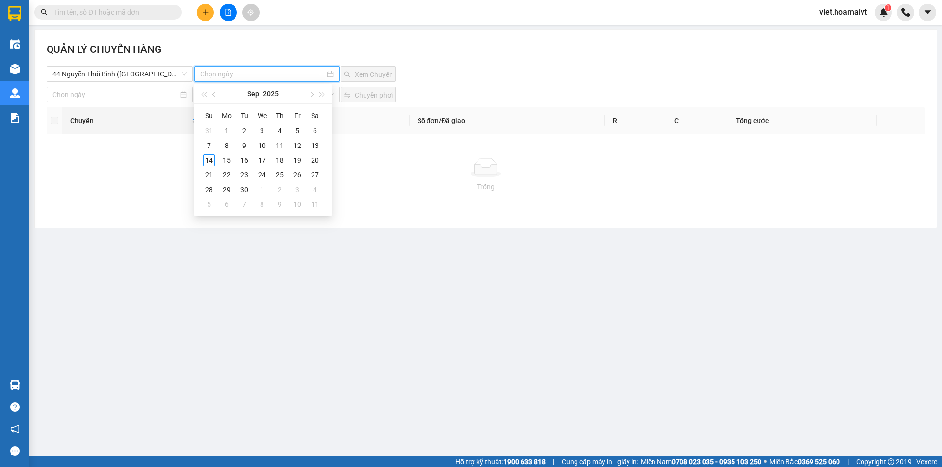
click at [232, 75] on input at bounding box center [262, 74] width 124 height 11
type input "[DATE]"
drag, startPoint x: 208, startPoint y: 158, endPoint x: 209, endPoint y: 153, distance: 6.0
click at [208, 159] on div "14" at bounding box center [209, 160] width 12 height 12
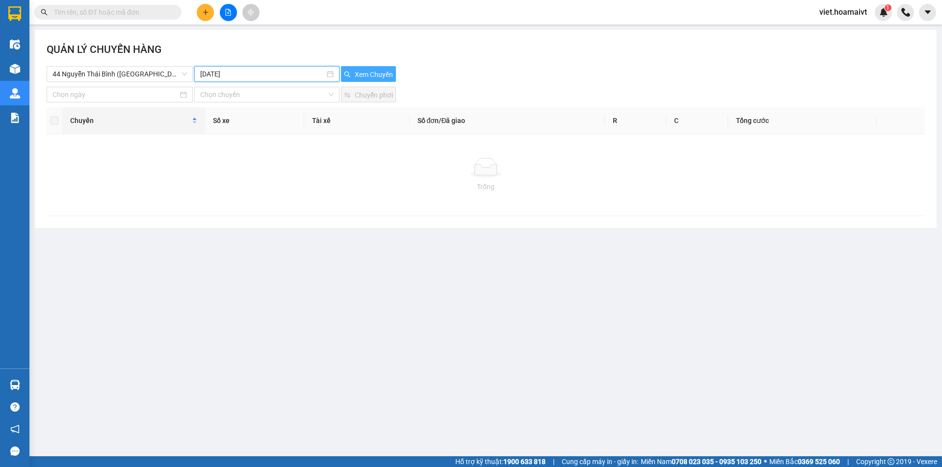
click at [374, 75] on span "Xem Chuyến" at bounding box center [374, 74] width 38 height 11
click at [475, 74] on div "Xem Chuyến" at bounding box center [412, 74] width 146 height 16
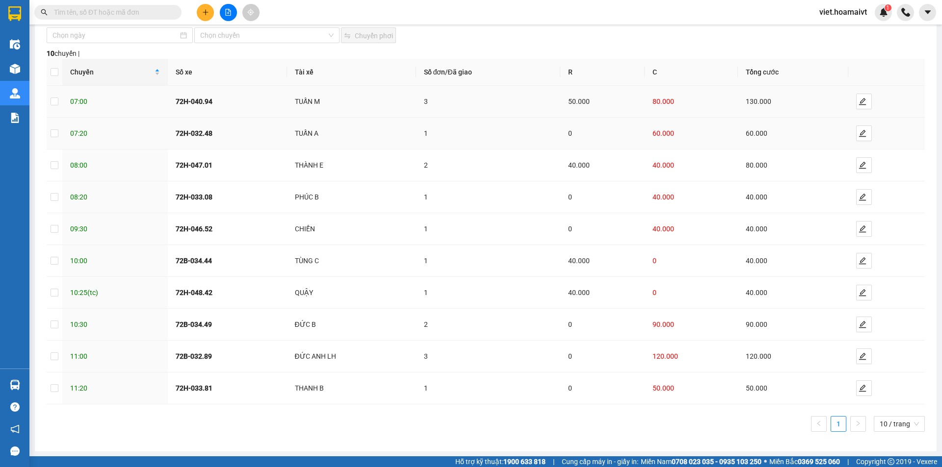
scroll to position [60, 0]
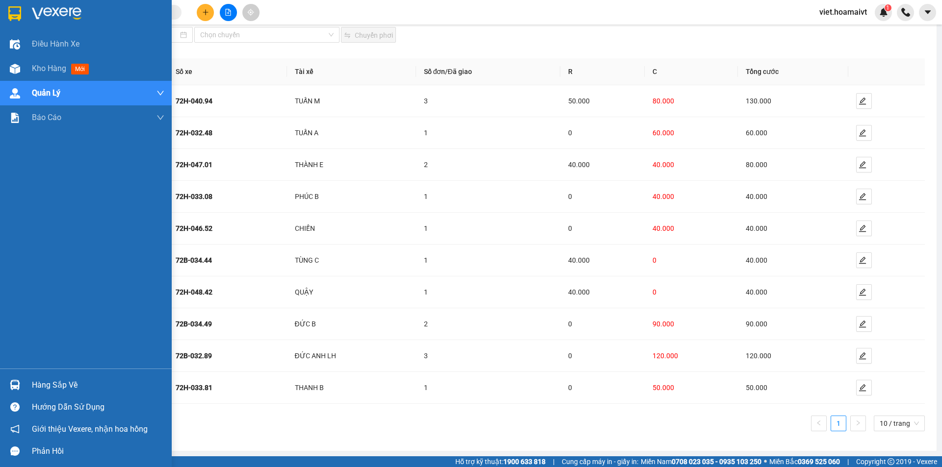
click at [80, 12] on img at bounding box center [57, 13] width 50 height 15
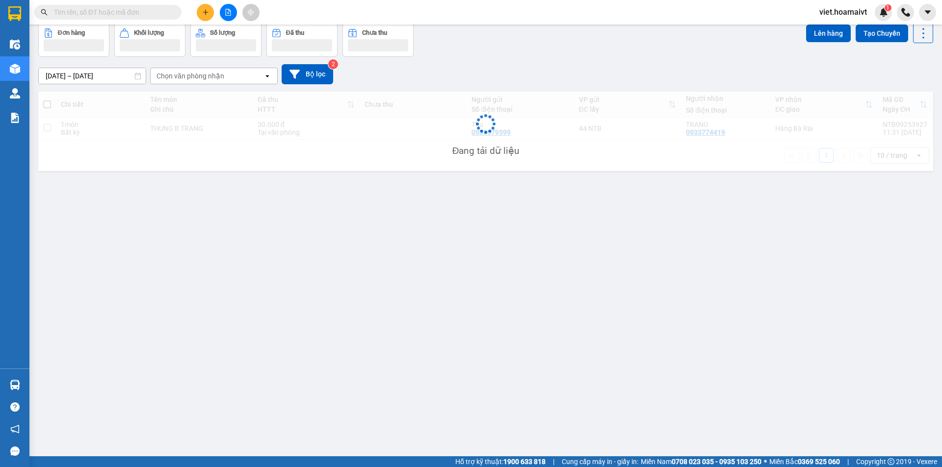
scroll to position [45, 0]
click at [531, 58] on div "[DATE] – [DATE] Press the down arrow key to interact with the calendar and sele…" at bounding box center [485, 74] width 895 height 35
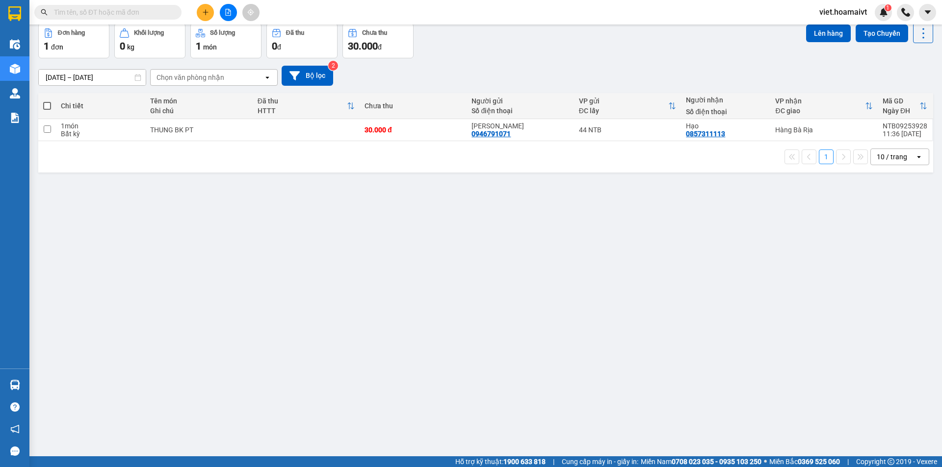
click at [517, 79] on div "[DATE] – [DATE] Press the down arrow key to interact with the calendar and sele…" at bounding box center [485, 76] width 895 height 20
click at [231, 15] on icon "file-add" at bounding box center [228, 12] width 5 height 7
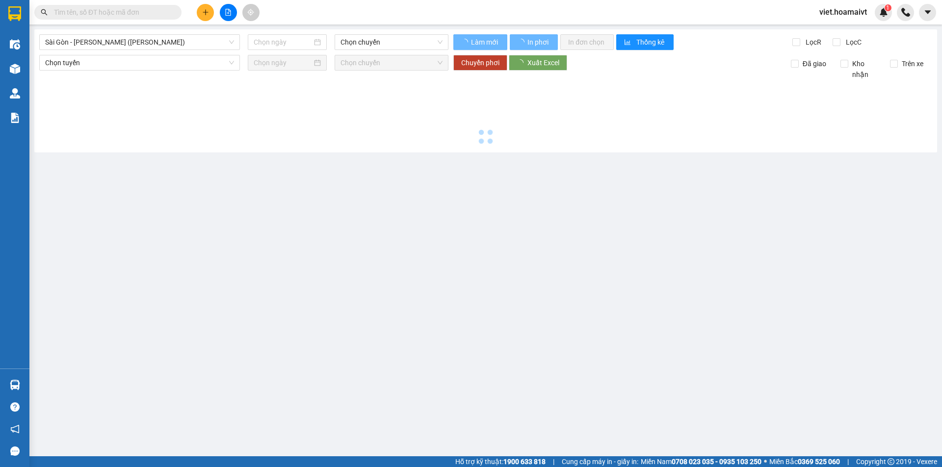
type input "[DATE]"
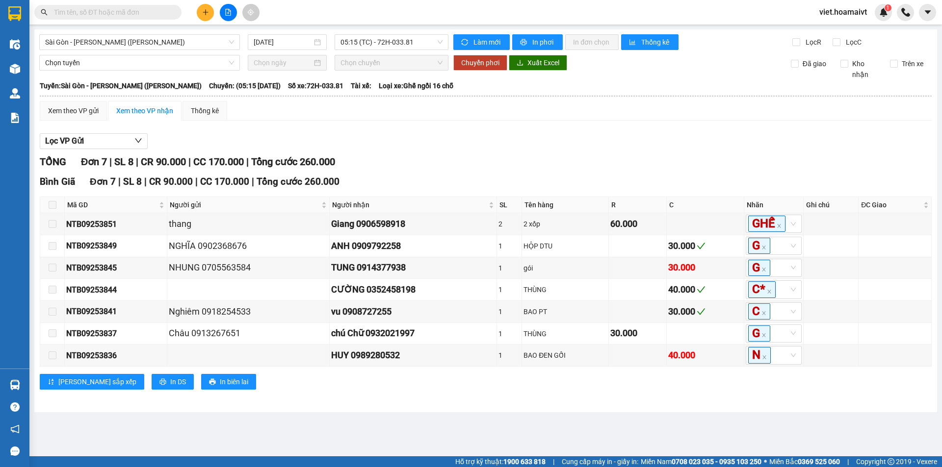
click at [562, 163] on div "TỔNG Đơn 7 | SL 8 | CR 90.000 | CC 170.000 | Tổng cước 260.000" at bounding box center [486, 161] width 892 height 15
click at [524, 131] on div "Lọc VP Gửi TỔNG Đơn 7 | SL 8 | CR 90.000 | CC 170.000 | Tổng cước 260.000 Bìn…" at bounding box center [486, 265] width 892 height 274
click at [362, 45] on span "05:15 (TC) - 72H-033.81" at bounding box center [391, 42] width 102 height 15
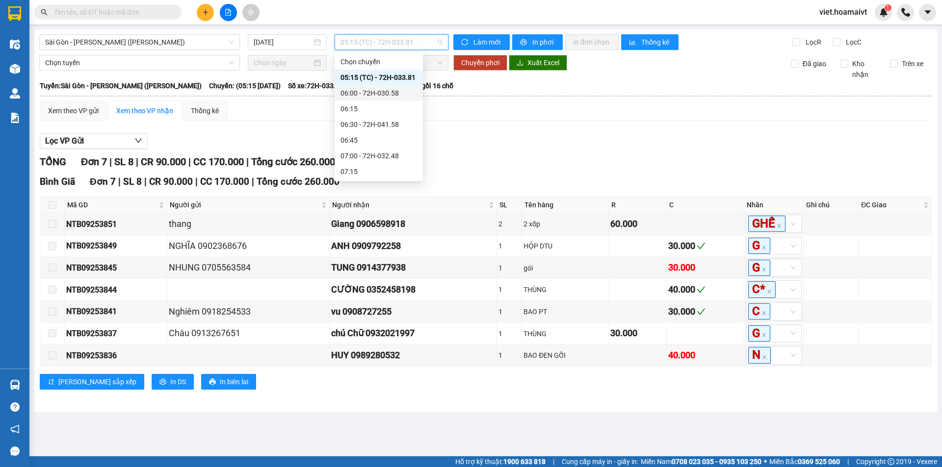
click at [383, 95] on div "06:00 - 72H-030.58" at bounding box center [378, 93] width 77 height 11
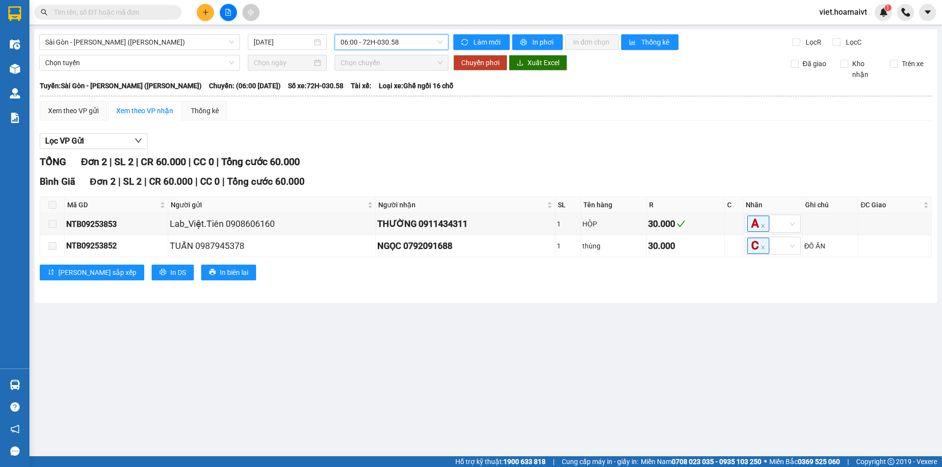
click at [572, 125] on div "Xem theo VP gửi Xem theo VP nhận Thống kê Lọc VP Gửi TỔNG Đơn 2 | SL 2 | CR 60…" at bounding box center [486, 197] width 892 height 192
click at [391, 41] on span "06:00 - 72H-030.58" at bounding box center [391, 42] width 102 height 15
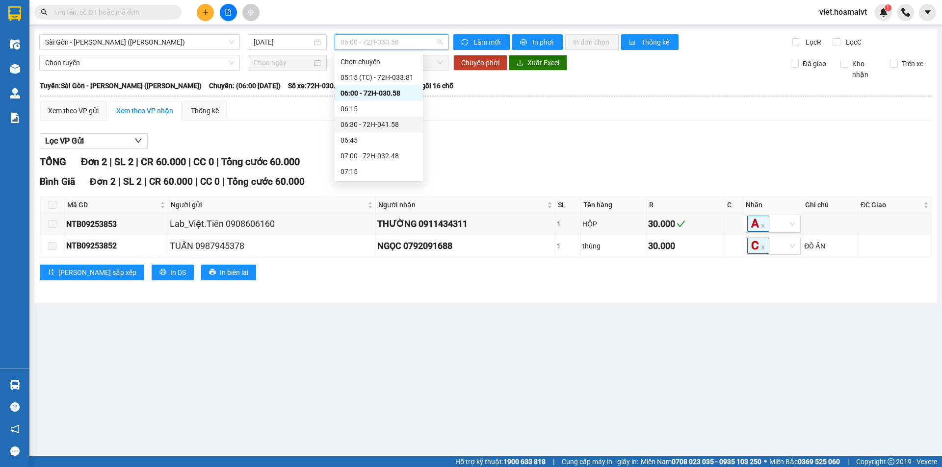
click at [407, 126] on div "06:30 - 72H-041.58" at bounding box center [378, 124] width 77 height 11
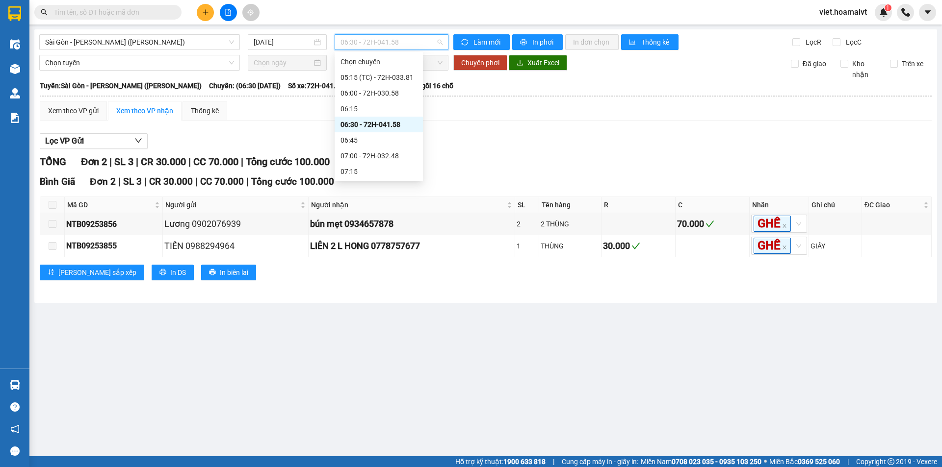
click at [396, 36] on span "06:30 - 72H-041.58" at bounding box center [391, 42] width 102 height 15
click at [399, 152] on div "07:00 - 72H-032.48" at bounding box center [378, 156] width 77 height 11
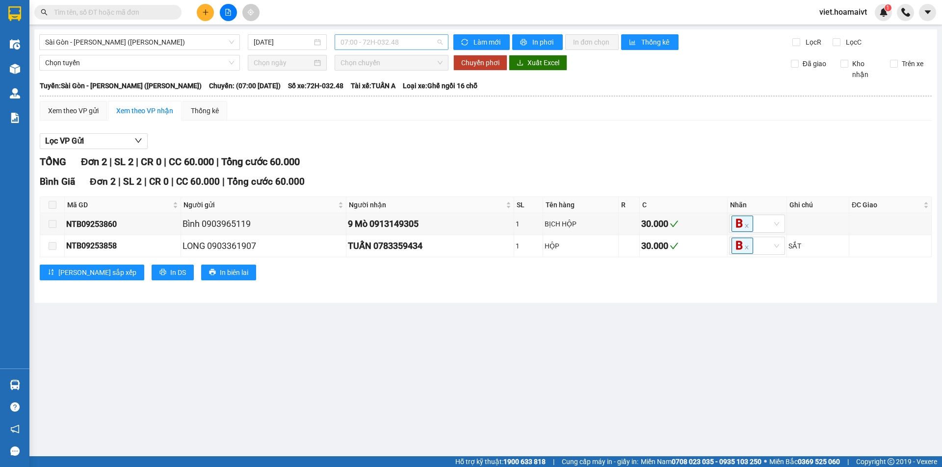
click at [393, 41] on span "07:00 - 72H-032.48" at bounding box center [391, 42] width 102 height 15
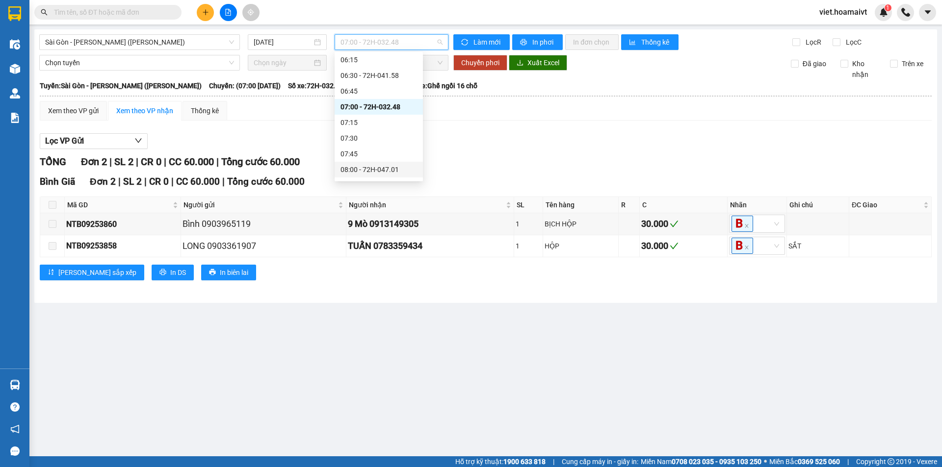
click at [392, 167] on div "08:00 - 72H-047.01" at bounding box center [378, 169] width 77 height 11
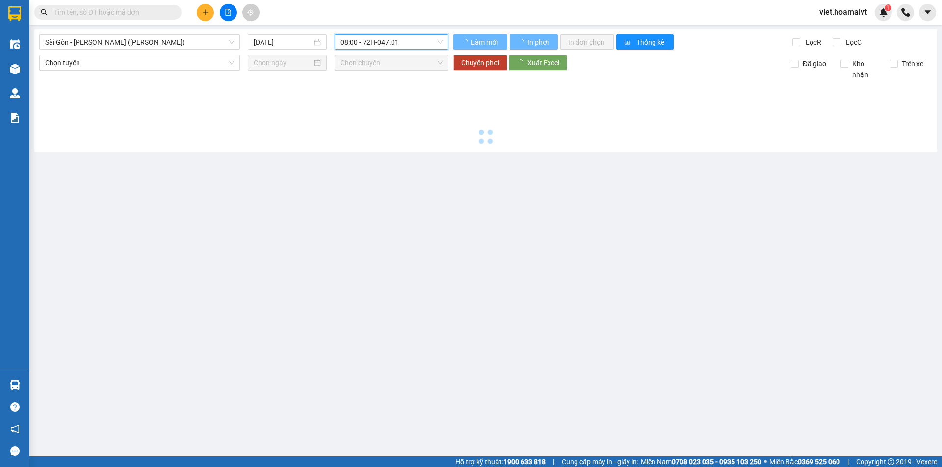
click at [514, 138] on div at bounding box center [485, 114] width 893 height 68
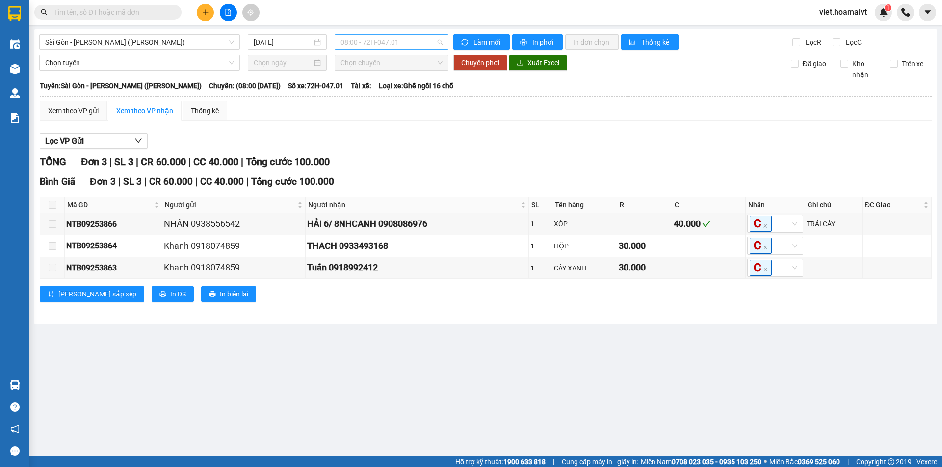
click at [391, 43] on span "08:00 - 72H-047.01" at bounding box center [391, 42] width 102 height 15
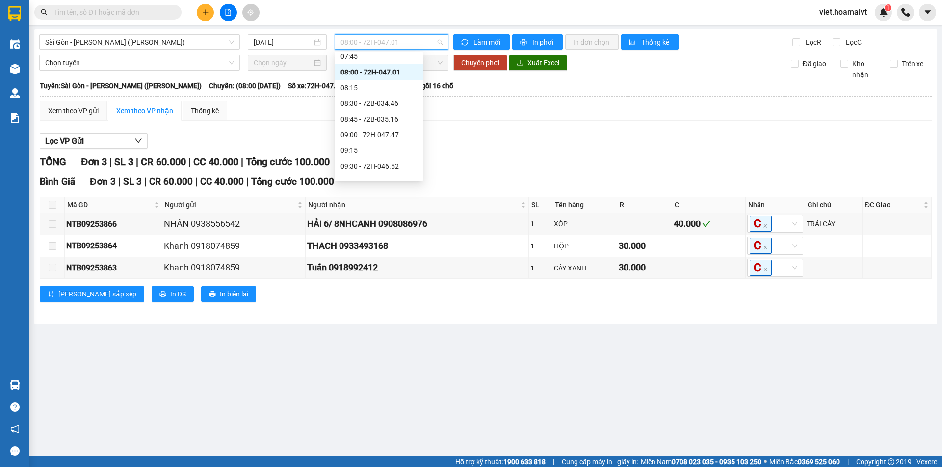
scroll to position [147, 0]
click at [394, 108] on div "08:30 - 72B-034.46" at bounding box center [378, 103] width 77 height 11
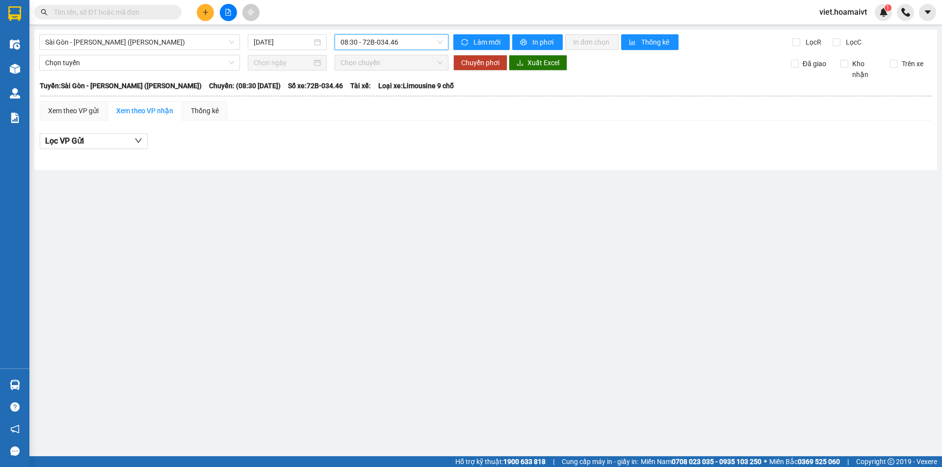
click at [511, 134] on div "Lọc VP Gửi" at bounding box center [486, 141] width 892 height 16
click at [418, 50] on div "08:30 - 72B-034.46" at bounding box center [391, 42] width 114 height 16
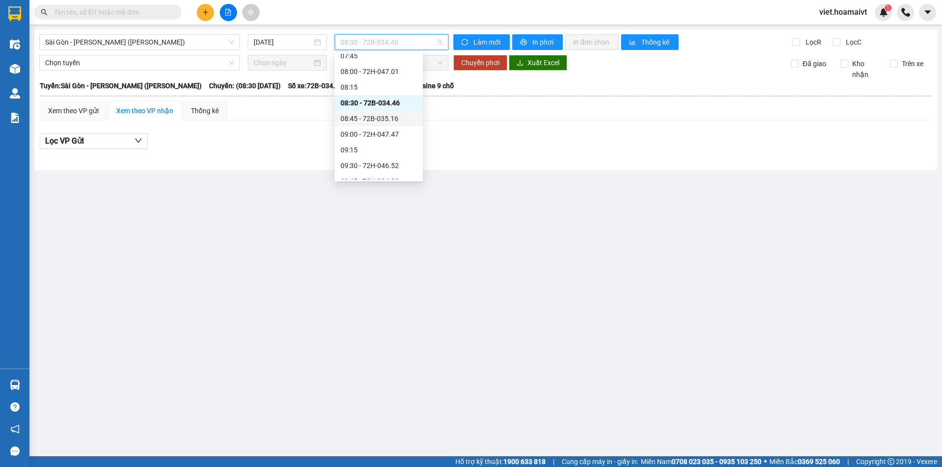
click at [400, 119] on div "08:45 - 72B-035.16" at bounding box center [378, 118] width 77 height 11
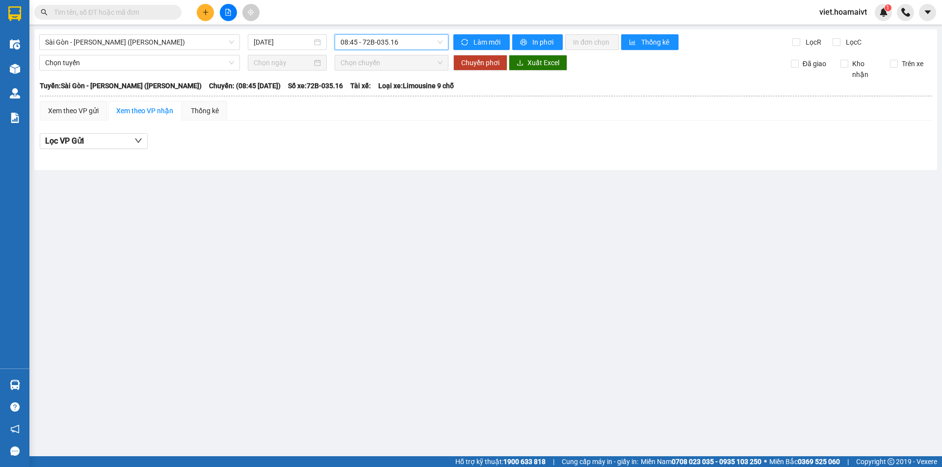
click at [529, 129] on div "Lọc VP Gửi" at bounding box center [486, 143] width 892 height 31
click at [393, 45] on span "08:45 - 72B-035.16" at bounding box center [391, 42] width 102 height 15
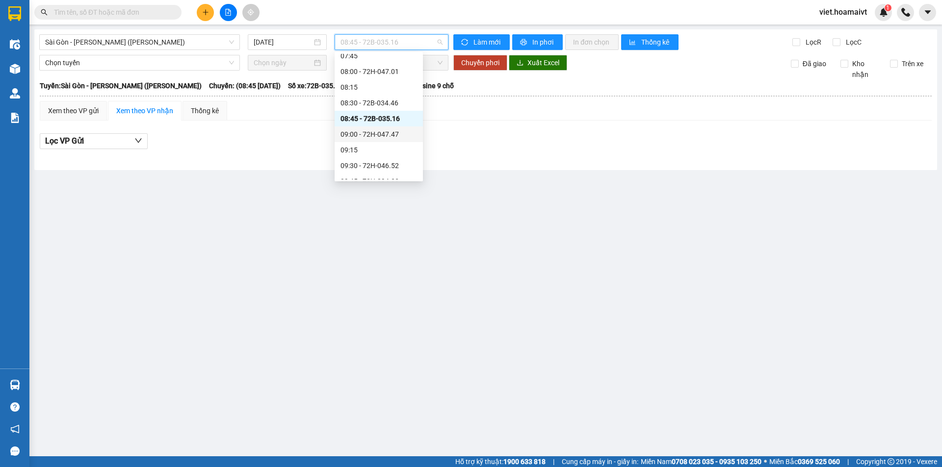
click at [397, 132] on div "09:00 - 72H-047.47" at bounding box center [378, 134] width 77 height 11
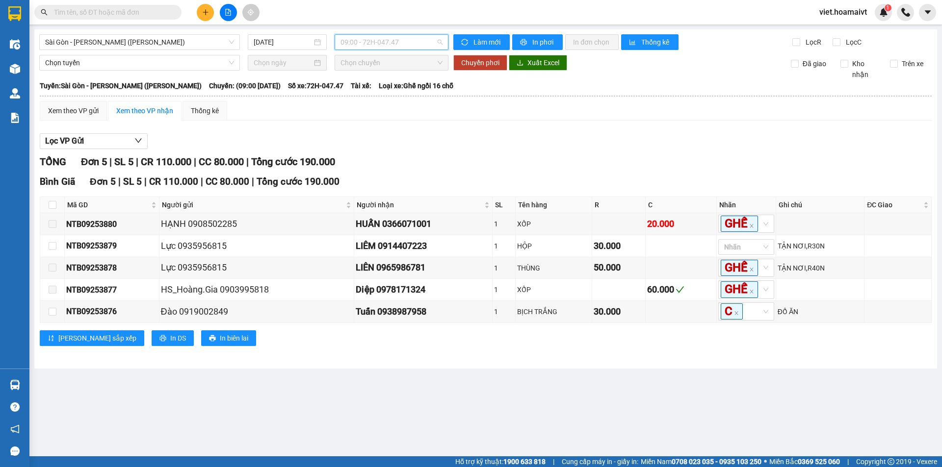
click at [415, 39] on span "09:00 - 72H-047.47" at bounding box center [391, 42] width 102 height 15
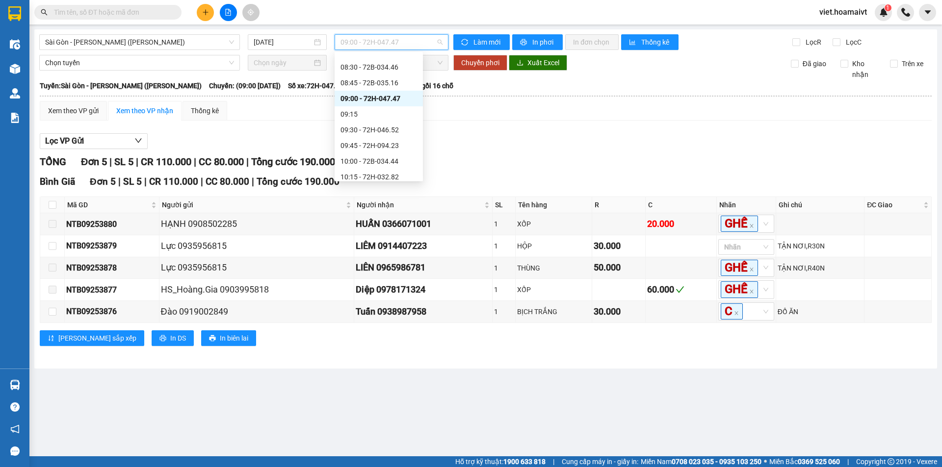
scroll to position [196, 0]
click at [397, 117] on div "09:30 - 72H-046.52" at bounding box center [378, 116] width 77 height 11
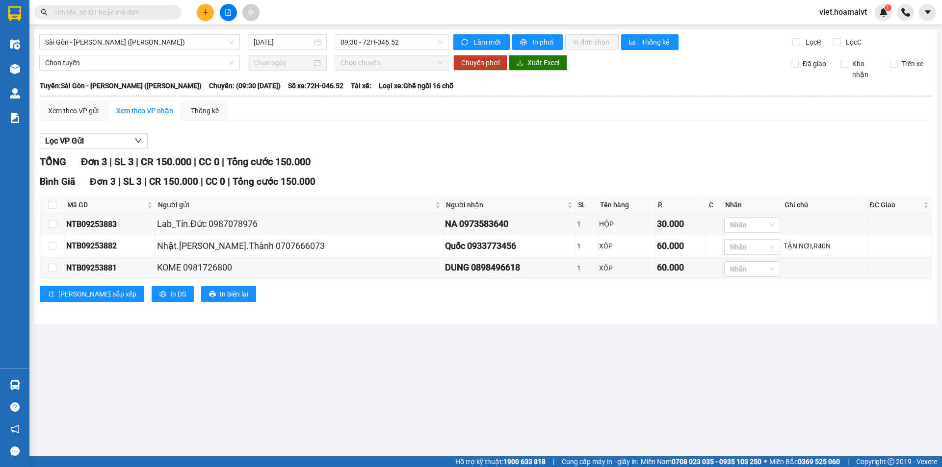
click at [521, 113] on div "Xem theo VP gửi Xem theo VP nhận Thống kê" at bounding box center [486, 111] width 892 height 20
click at [378, 42] on span "09:30 - 72H-046.52" at bounding box center [391, 42] width 102 height 15
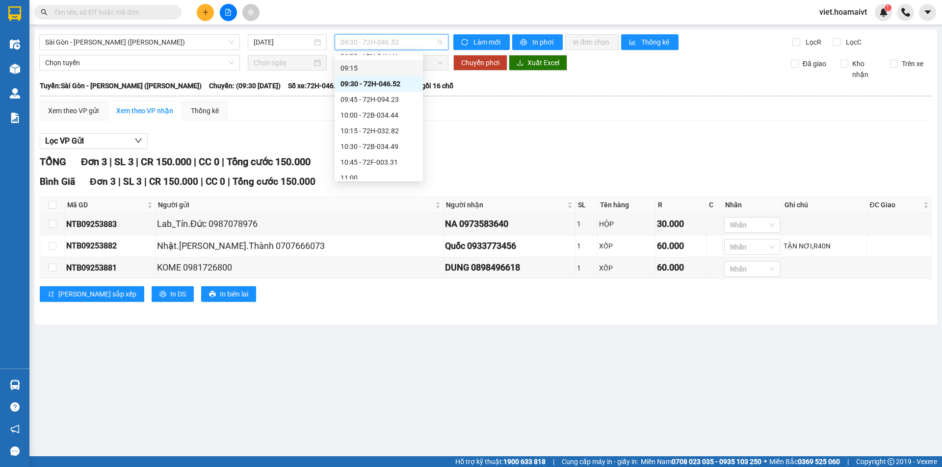
scroll to position [245, 0]
click at [397, 87] on div "09:45 - 72H-094.23" at bounding box center [378, 83] width 77 height 11
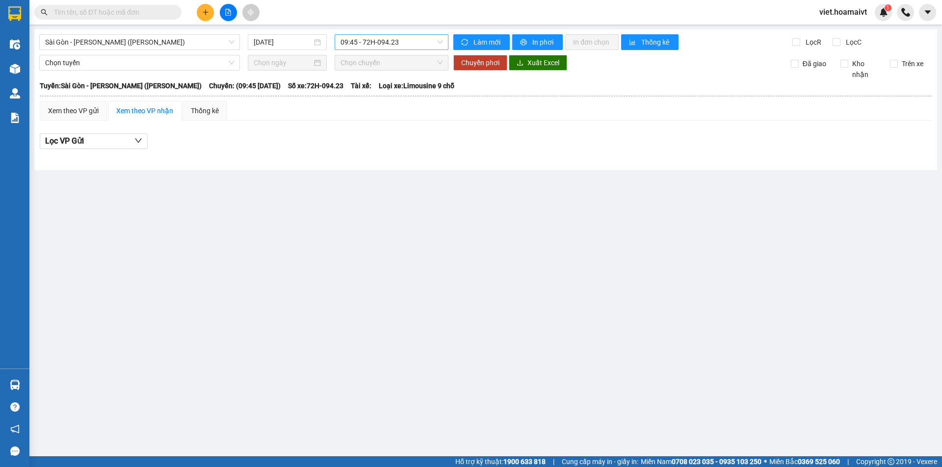
click at [403, 43] on span "09:45 - 72H-094.23" at bounding box center [391, 42] width 102 height 15
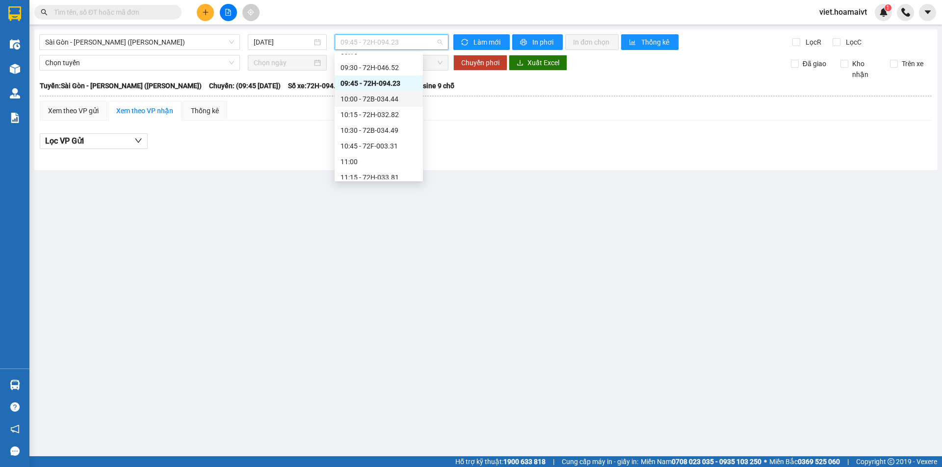
click at [398, 98] on div "10:00 - 72B-034.44" at bounding box center [378, 99] width 77 height 11
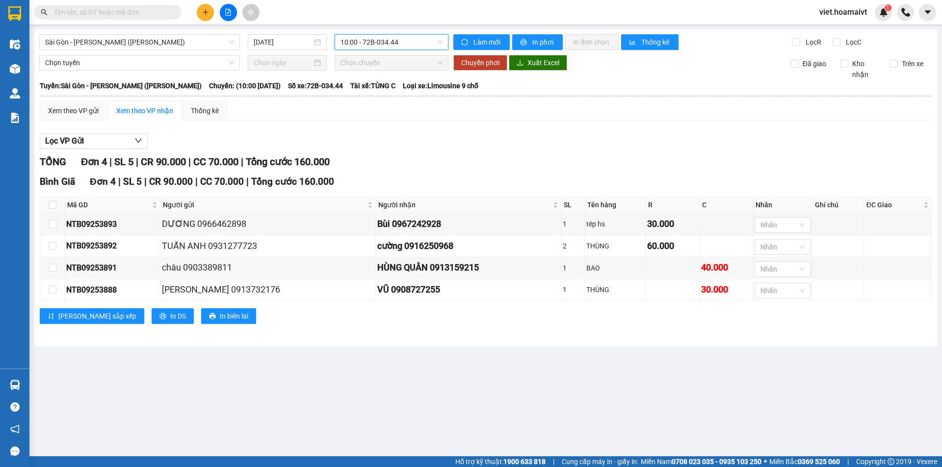
click at [540, 126] on div "Xem theo VP gửi Xem theo VP nhận Thống kê Lọc VP Gửi TỔNG Đơn 4 | SL 5 | CR 90…" at bounding box center [486, 218] width 892 height 235
click at [406, 49] on span "10:00 - 72B-034.44" at bounding box center [391, 42] width 102 height 15
click at [559, 157] on div "TỔNG Đơn 4 | SL 5 | CR 90.000 | CC 70.000 | Tổng cước 160.000" at bounding box center [486, 161] width 892 height 15
click at [374, 43] on span "10:00 - 72B-034.44" at bounding box center [391, 42] width 102 height 15
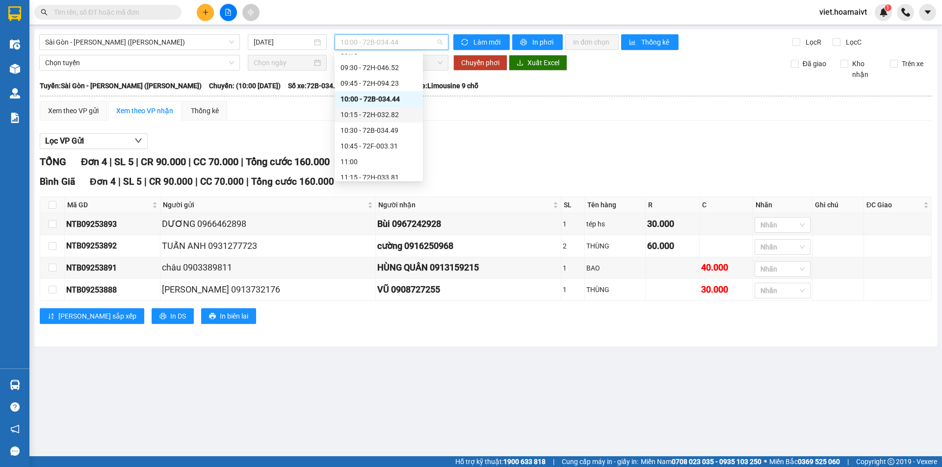
click at [373, 118] on div "10:15 - 72H-032.82" at bounding box center [378, 114] width 77 height 11
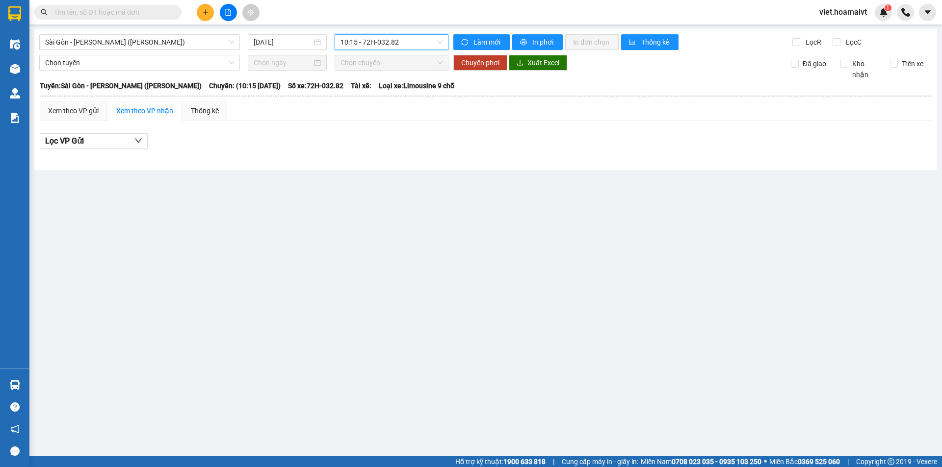
click at [543, 147] on div "Lọc VP Gửi" at bounding box center [486, 141] width 892 height 16
click at [544, 147] on div "Lọc VP Gửi" at bounding box center [486, 141] width 892 height 16
click at [420, 36] on span "10:15 - 72H-032.82" at bounding box center [391, 42] width 102 height 15
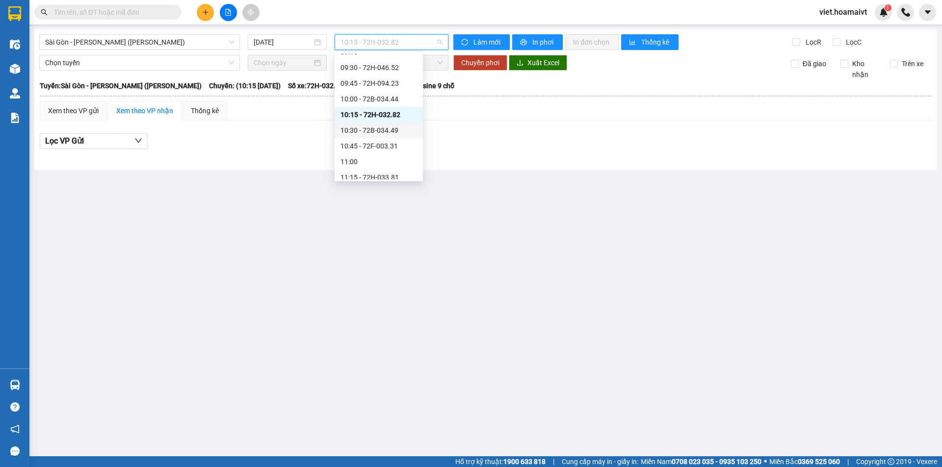
click at [408, 129] on div "10:30 - 72B-034.49" at bounding box center [378, 130] width 77 height 11
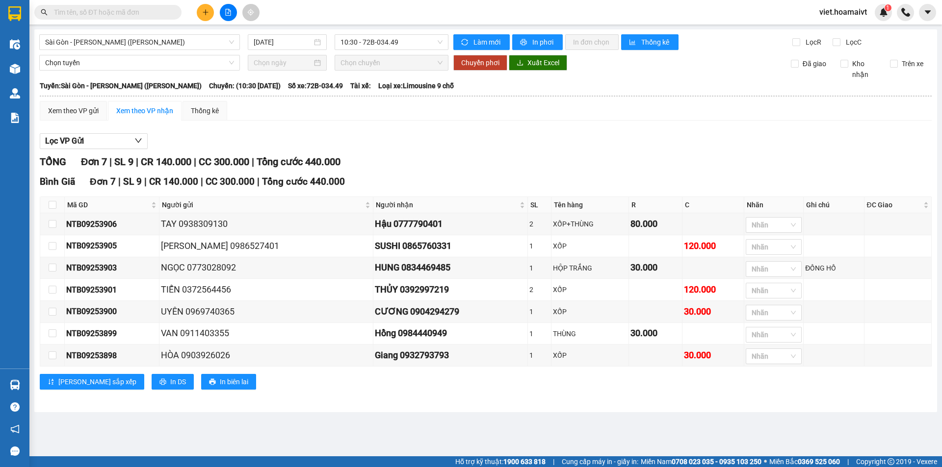
click at [544, 125] on div "Xem theo VP gửi Xem theo VP nhận Thống kê Lọc VP Gửi TỔNG Đơn 7 | SL 9 | CR 14…" at bounding box center [486, 251] width 892 height 301
click at [544, 122] on div "Xem theo VP gửi Xem theo VP nhận Thống kê Lọc VP Gửi TỔNG Đơn 7 | SL 9 | CR 14…" at bounding box center [486, 251] width 892 height 301
click at [537, 114] on div "Xem theo VP gửi Xem theo VP nhận Thống kê" at bounding box center [486, 111] width 892 height 20
click at [507, 147] on div "Lọc VP Gửi" at bounding box center [486, 141] width 892 height 16
click at [168, 40] on span "Sài Gòn - [PERSON_NAME] ([PERSON_NAME])" at bounding box center [139, 42] width 189 height 15
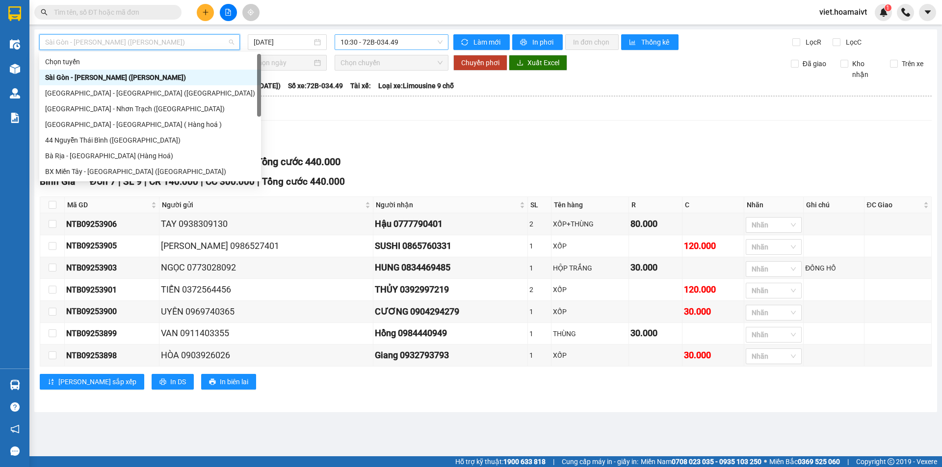
click at [379, 45] on span "10:30 - 72B-034.49" at bounding box center [391, 42] width 102 height 15
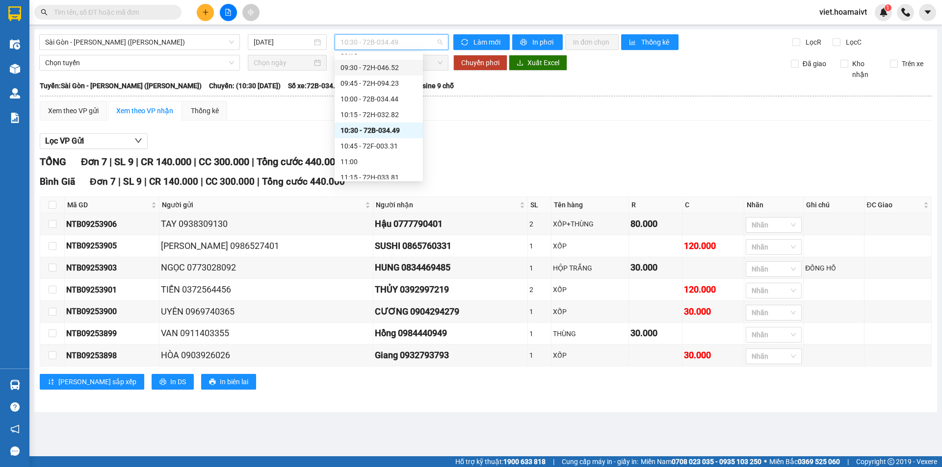
click at [381, 71] on div "09:30 - 72H-046.52" at bounding box center [378, 67] width 77 height 11
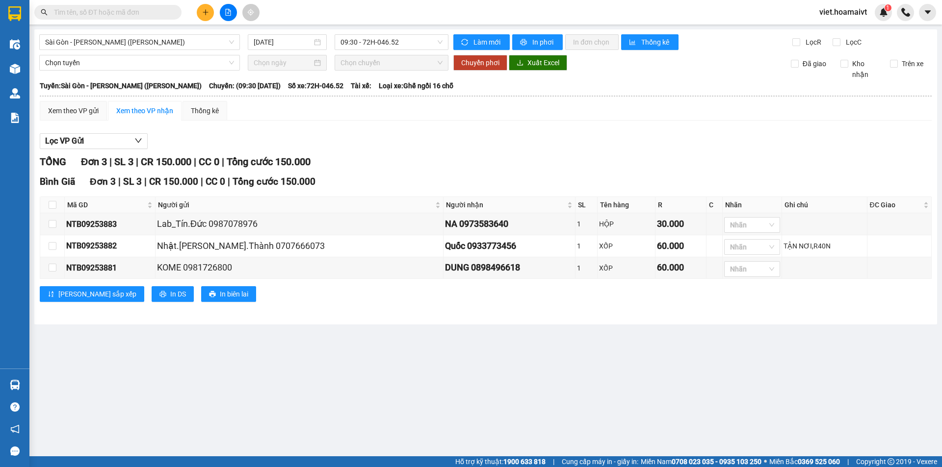
click at [537, 122] on div "Xem theo VP gửi Xem theo VP nhận Thống kê Lọc VP Gửi TỔNG Đơn 3 | SL 3 | CR 15…" at bounding box center [486, 207] width 892 height 213
click at [556, 132] on div "Lọc VP Gửi TỔNG Đơn 3 | SL 3 | CR 150.000 | CC 0 | Tổng cước 150.000 Bình Gia…" at bounding box center [486, 221] width 892 height 186
click at [190, 41] on span "Sài Gòn - [PERSON_NAME] ([PERSON_NAME])" at bounding box center [139, 42] width 189 height 15
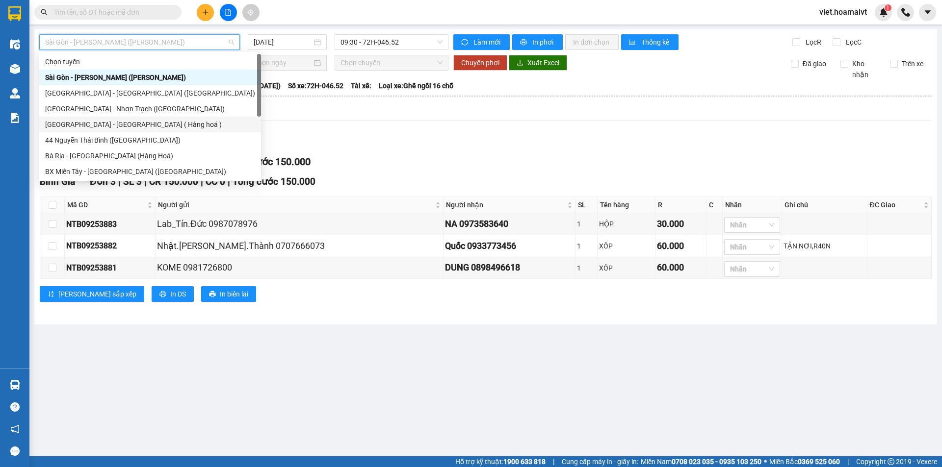
click at [175, 125] on div "[GEOGRAPHIC_DATA] - [GEOGRAPHIC_DATA] ( Hàng hoá )" at bounding box center [150, 124] width 210 height 11
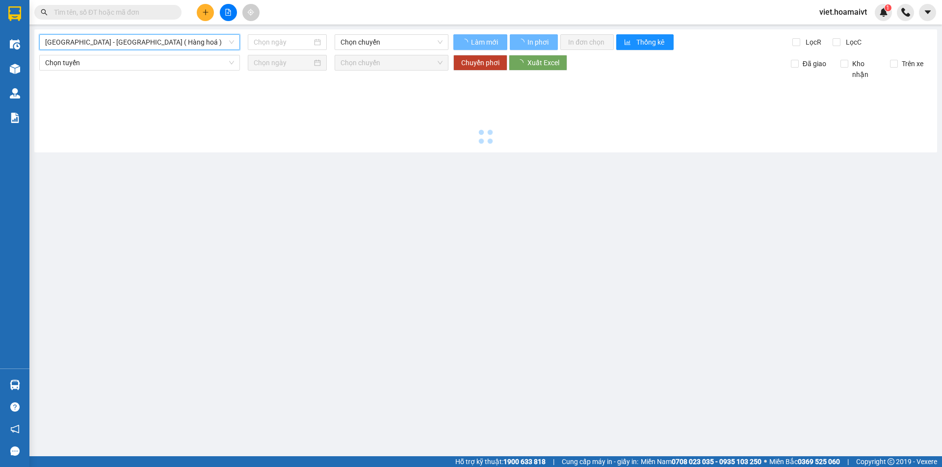
type input "[DATE]"
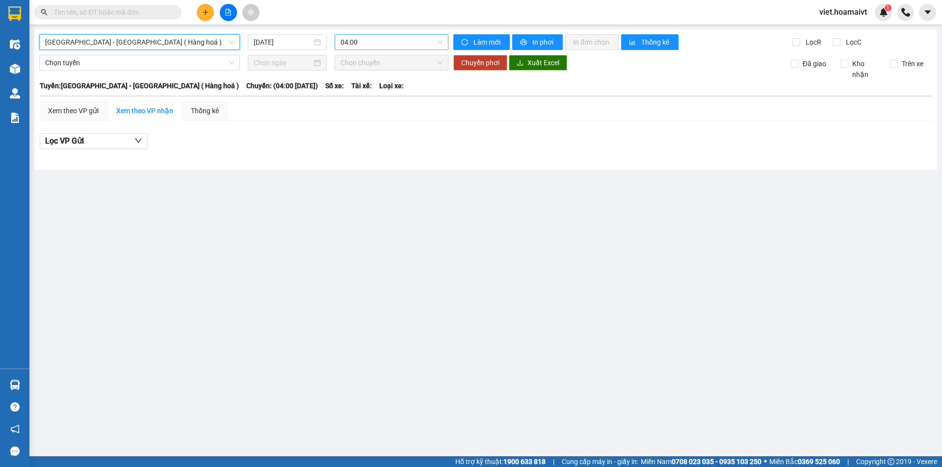
click at [371, 41] on span "04:00" at bounding box center [391, 42] width 102 height 15
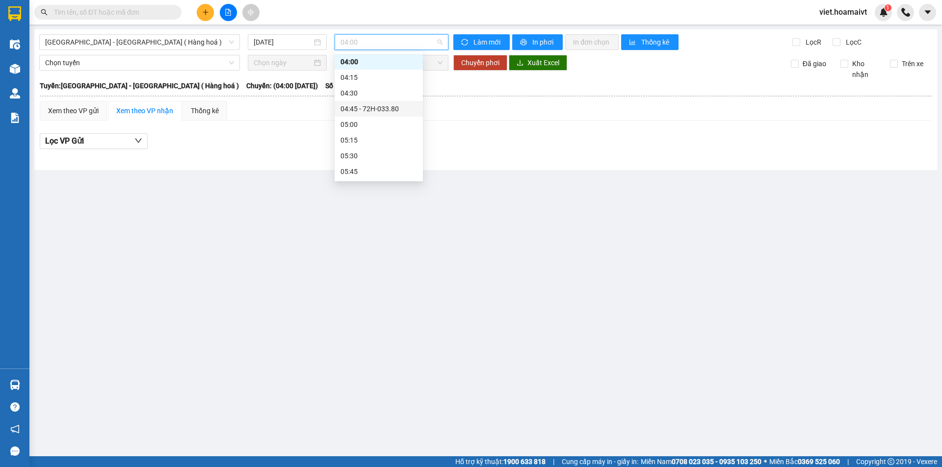
click at [380, 104] on div "04:45 - 72H-033.80" at bounding box center [378, 108] width 77 height 11
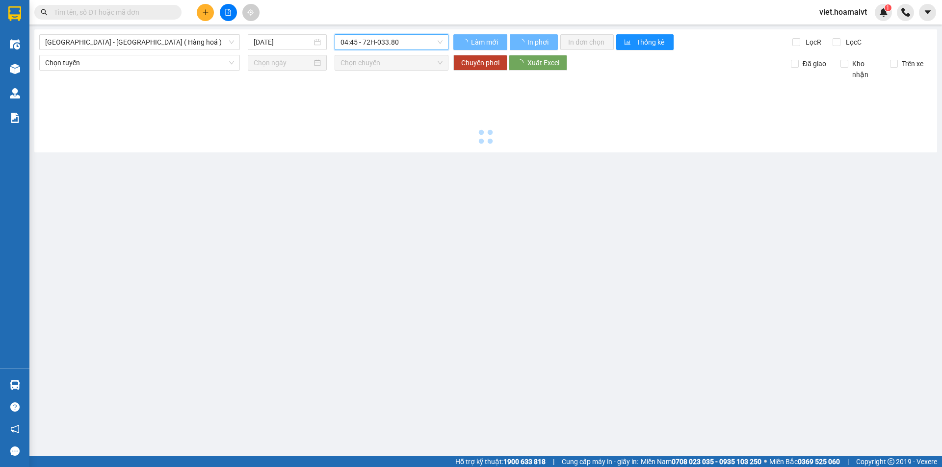
click at [532, 127] on div at bounding box center [485, 114] width 893 height 68
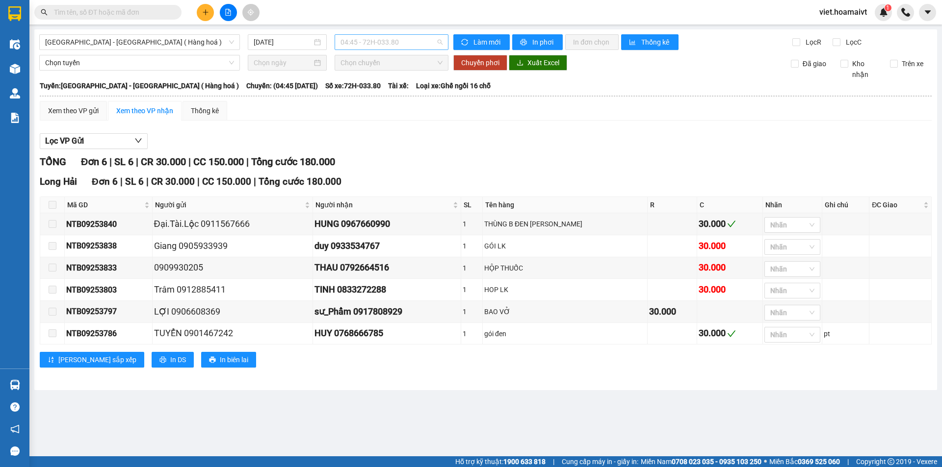
click at [405, 46] on span "04:45 - 72H-033.80" at bounding box center [391, 42] width 102 height 15
click at [395, 151] on div "07:45 - 72B-028.34" at bounding box center [378, 150] width 77 height 11
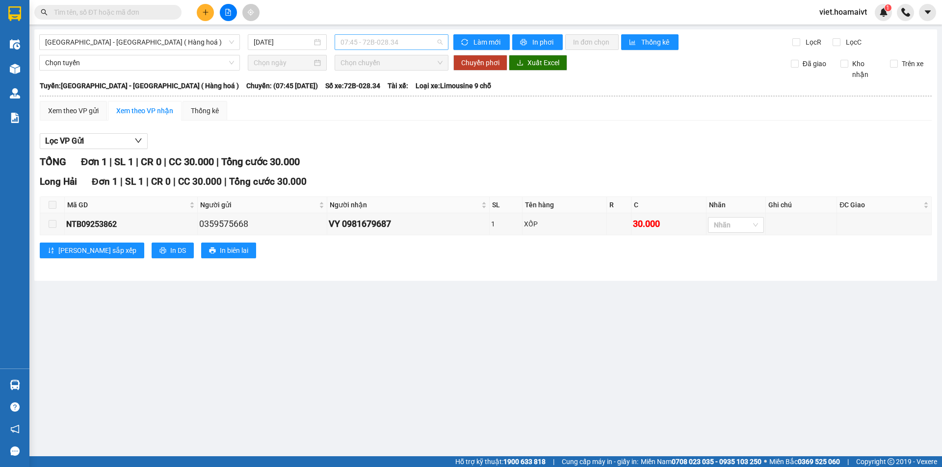
click at [382, 42] on span "07:45 - 72B-028.34" at bounding box center [391, 42] width 102 height 15
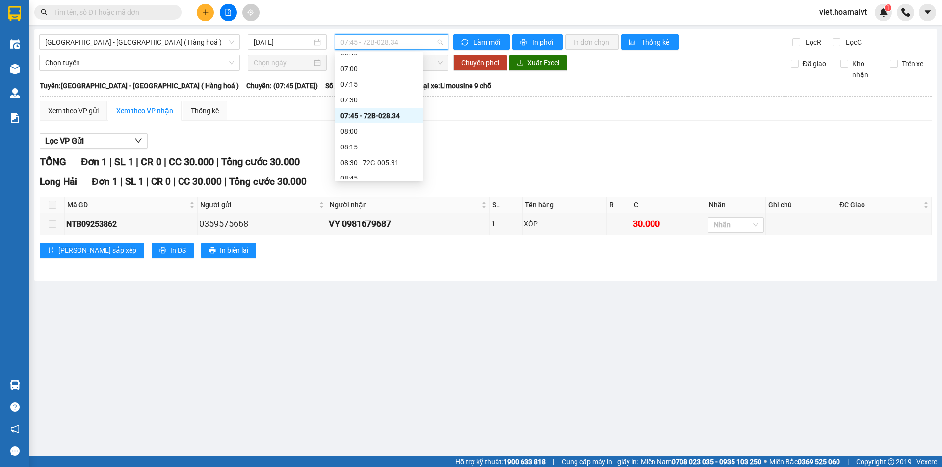
scroll to position [261, 0]
click at [394, 101] on div "08:30 - 72G-005.31" at bounding box center [378, 99] width 77 height 11
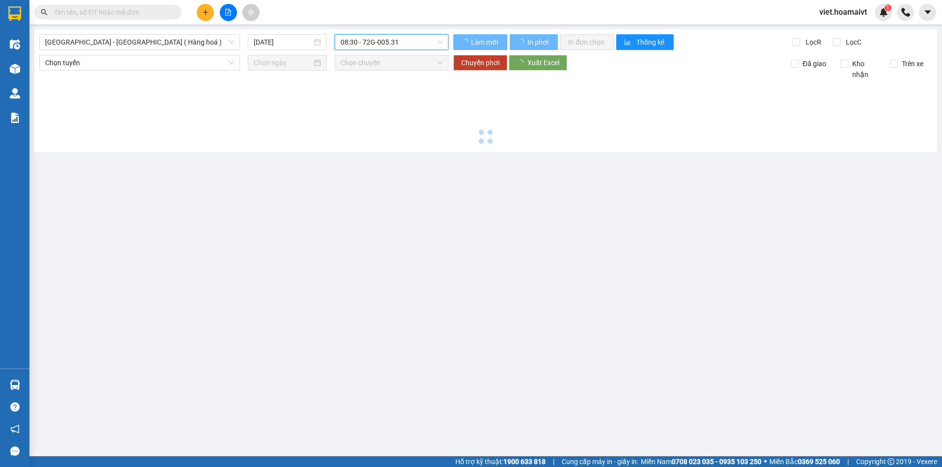
click at [529, 161] on main "[GEOGRAPHIC_DATA] - [GEOGRAPHIC_DATA] ( Hàng hoá ) [DATE] 08:30 08:30 - 72G-005…" at bounding box center [471, 228] width 942 height 457
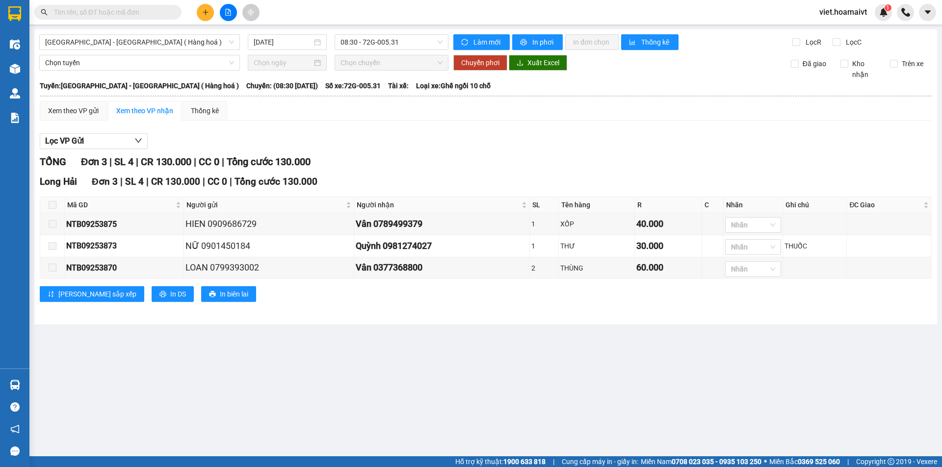
click at [512, 149] on div at bounding box center [486, 149] width 892 height 0
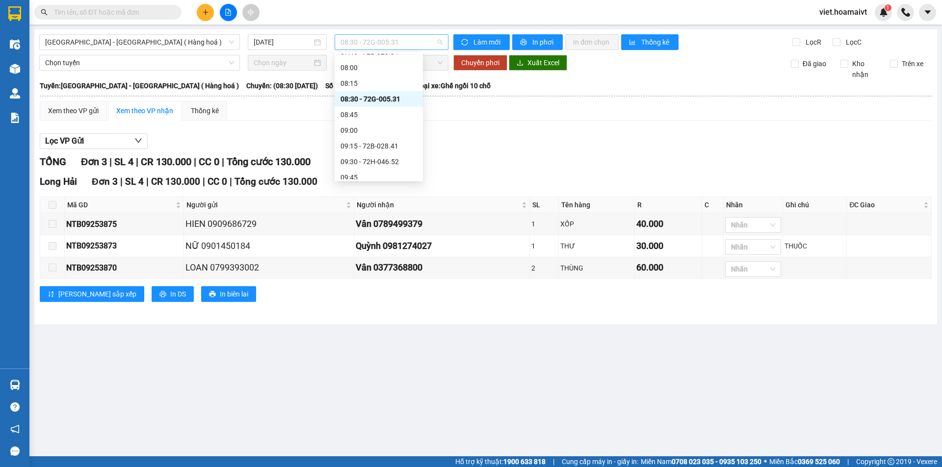
click at [401, 37] on span "08:30 - 72G-005.31" at bounding box center [391, 42] width 102 height 15
click at [399, 145] on div "09:15 - 72B-028.41" at bounding box center [378, 146] width 77 height 11
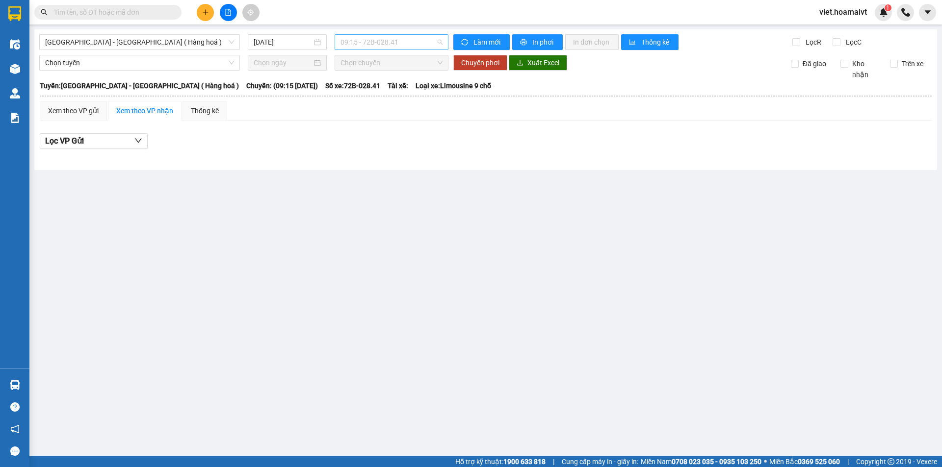
click at [397, 47] on span "09:15 - 72B-028.41" at bounding box center [391, 42] width 102 height 15
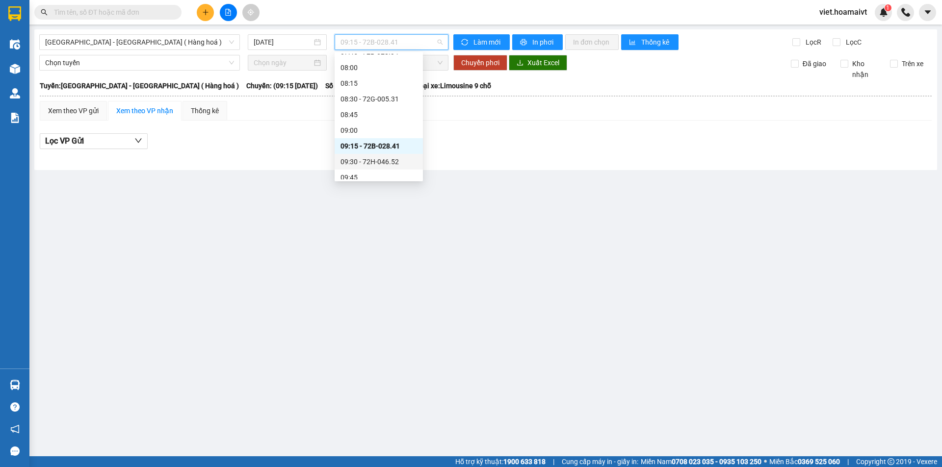
click at [405, 159] on div "09:30 - 72H-046.52" at bounding box center [378, 161] width 77 height 11
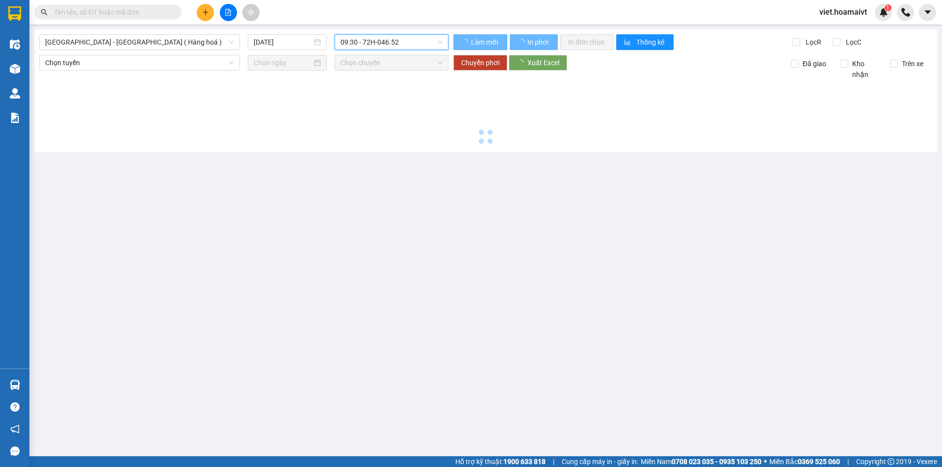
click at [520, 145] on div at bounding box center [485, 114] width 893 height 68
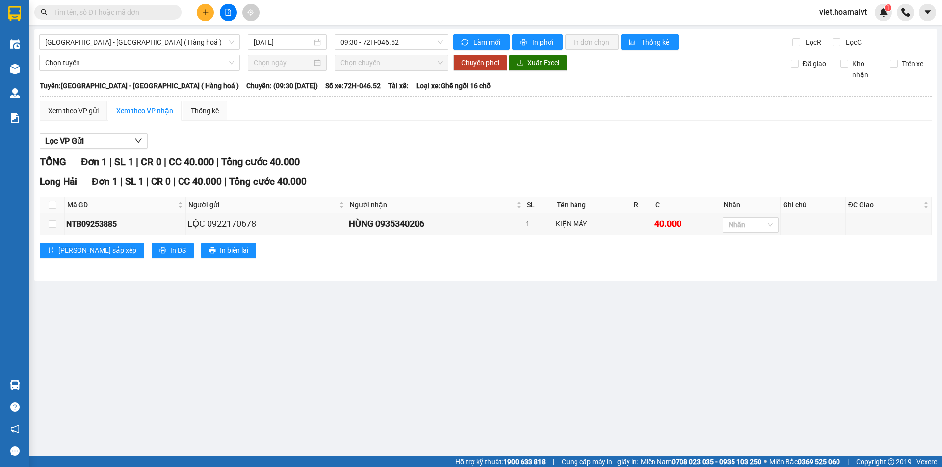
click at [520, 145] on div "Lọc VP Gửi" at bounding box center [486, 141] width 892 height 16
click at [432, 429] on main "[GEOGRAPHIC_DATA] - [GEOGRAPHIC_DATA] ( Hàng hoá ) [DATE] 09:30 - 72H-046.52 Là…" at bounding box center [471, 228] width 942 height 457
click at [383, 44] on span "09:30 - 72H-046.52" at bounding box center [391, 42] width 102 height 15
click at [541, 150] on div "Lọc VP Gửi TỔNG Đơn 1 | SL 1 | CR 0 | CC 40.000 | Tổng cước 40.000 [GEOGRAPHIC…" at bounding box center [486, 199] width 892 height 142
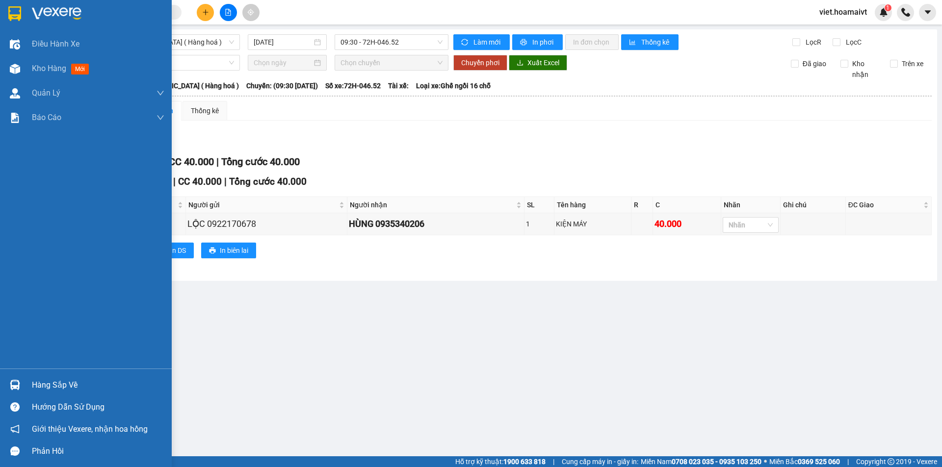
click at [46, 6] on img at bounding box center [57, 13] width 50 height 15
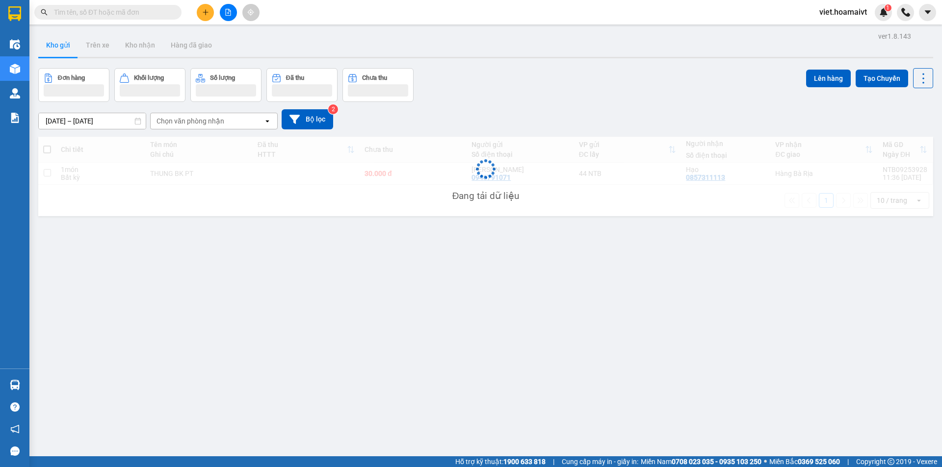
click at [659, 87] on div "Đơn hàng Khối lượng Số lượng Đã thu Chưa thu Lên hàng Tạo Chuyến" at bounding box center [485, 85] width 895 height 34
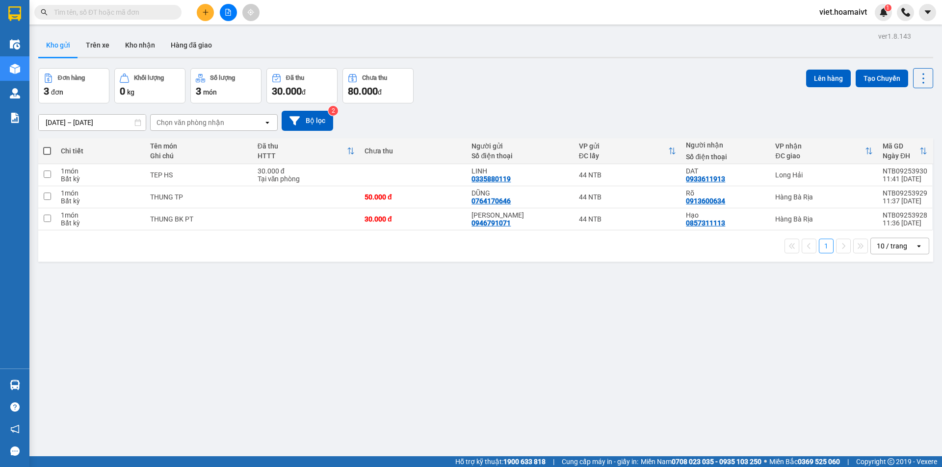
click at [655, 90] on div "Đơn hàng 3 đơn Khối lượng 0 kg Số lượng 3 món Đã thu 30.000 đ Chưa thu 80.000 đ…" at bounding box center [485, 85] width 895 height 35
click at [653, 91] on div "Đơn hàng 3 đơn Khối lượng 0 kg Số lượng 3 món Đã thu 30.000 đ Chưa thu 80.000 đ…" at bounding box center [485, 85] width 895 height 35
click at [188, 118] on div "Chọn văn phòng nhận" at bounding box center [190, 123] width 68 height 10
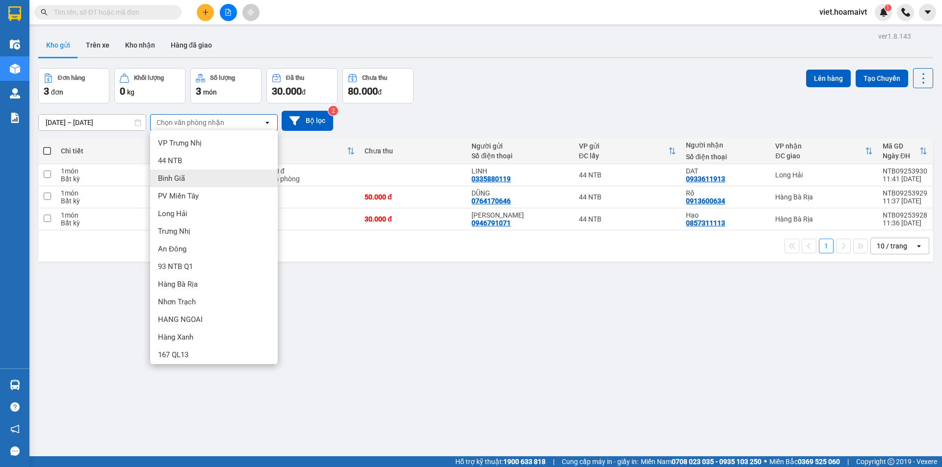
click at [212, 179] on div "Bình Giã" at bounding box center [214, 179] width 128 height 18
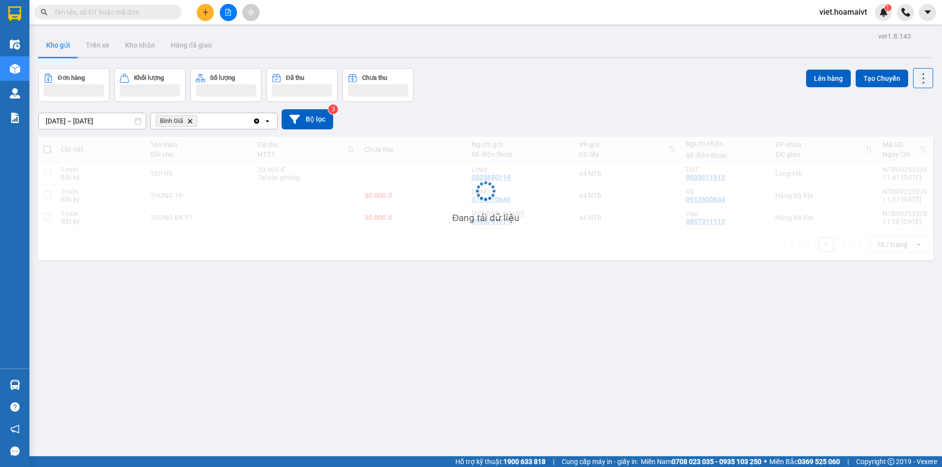
click at [591, 132] on div "[DATE] – [DATE] Press the down arrow key to interact with the calendar and sele…" at bounding box center [485, 119] width 895 height 35
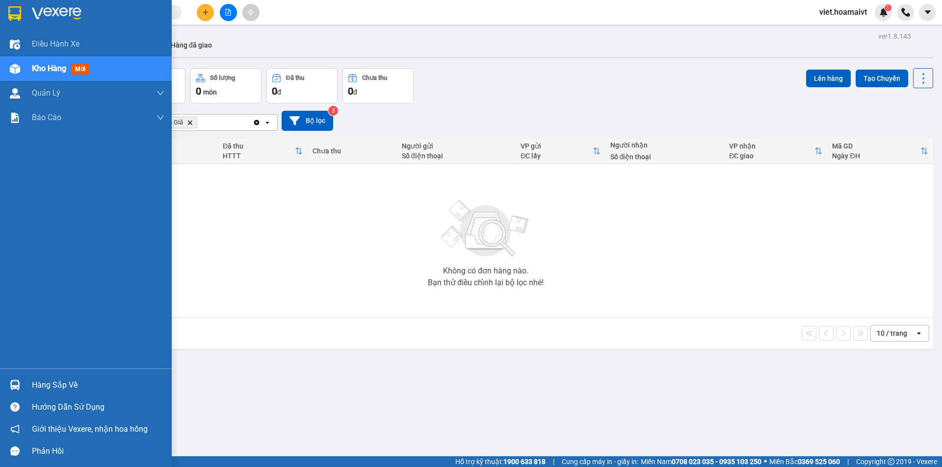
click at [45, 12] on img at bounding box center [57, 13] width 50 height 15
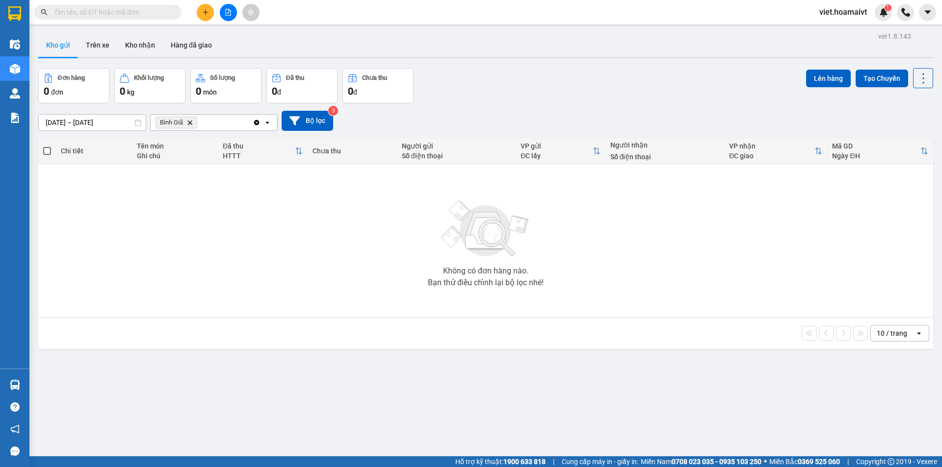
click at [498, 99] on div "Đơn hàng 0 đơn Khối lượng 0 kg Số lượng 0 món Đã thu 0 đ Chưa thu 0 đ Lên hàng …" at bounding box center [485, 85] width 895 height 35
click at [191, 123] on icon "Bình Giã, close by backspace" at bounding box center [190, 122] width 4 height 4
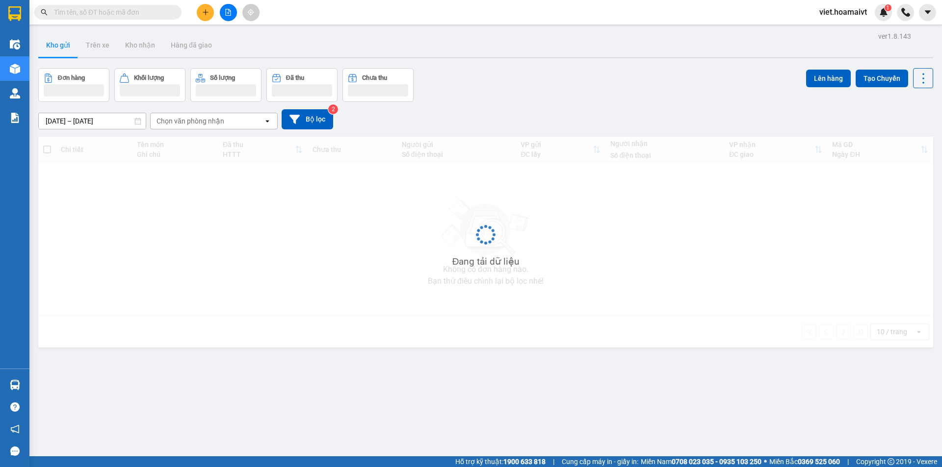
click at [466, 106] on div "[DATE] – [DATE] Press the down arrow key to interact with the calendar and sele…" at bounding box center [485, 119] width 895 height 35
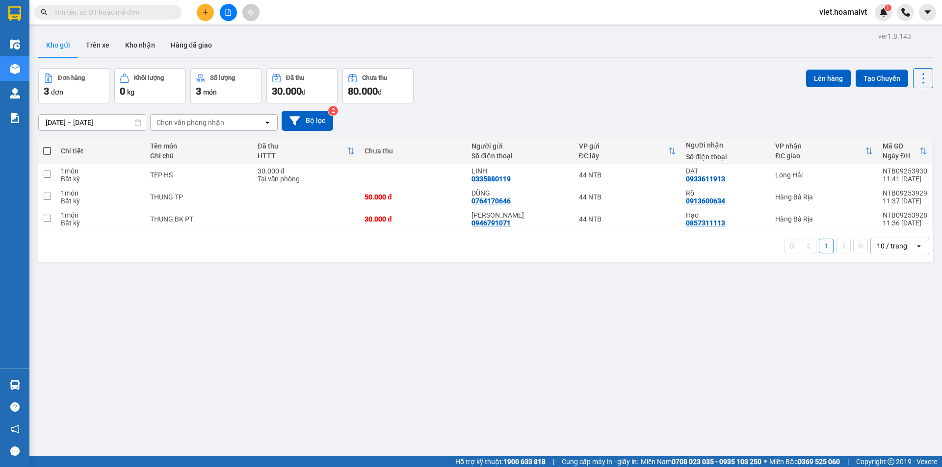
click at [466, 106] on div "[DATE] – [DATE] Press the down arrow key to interact with the calendar and sele…" at bounding box center [485, 120] width 895 height 35
click at [511, 85] on div "Đơn hàng 3 đơn Khối lượng 0 kg Số lượng 3 món Đã thu 30.000 đ Chưa thu 80.000 đ…" at bounding box center [485, 85] width 895 height 35
